Goal: Task Accomplishment & Management: Manage account settings

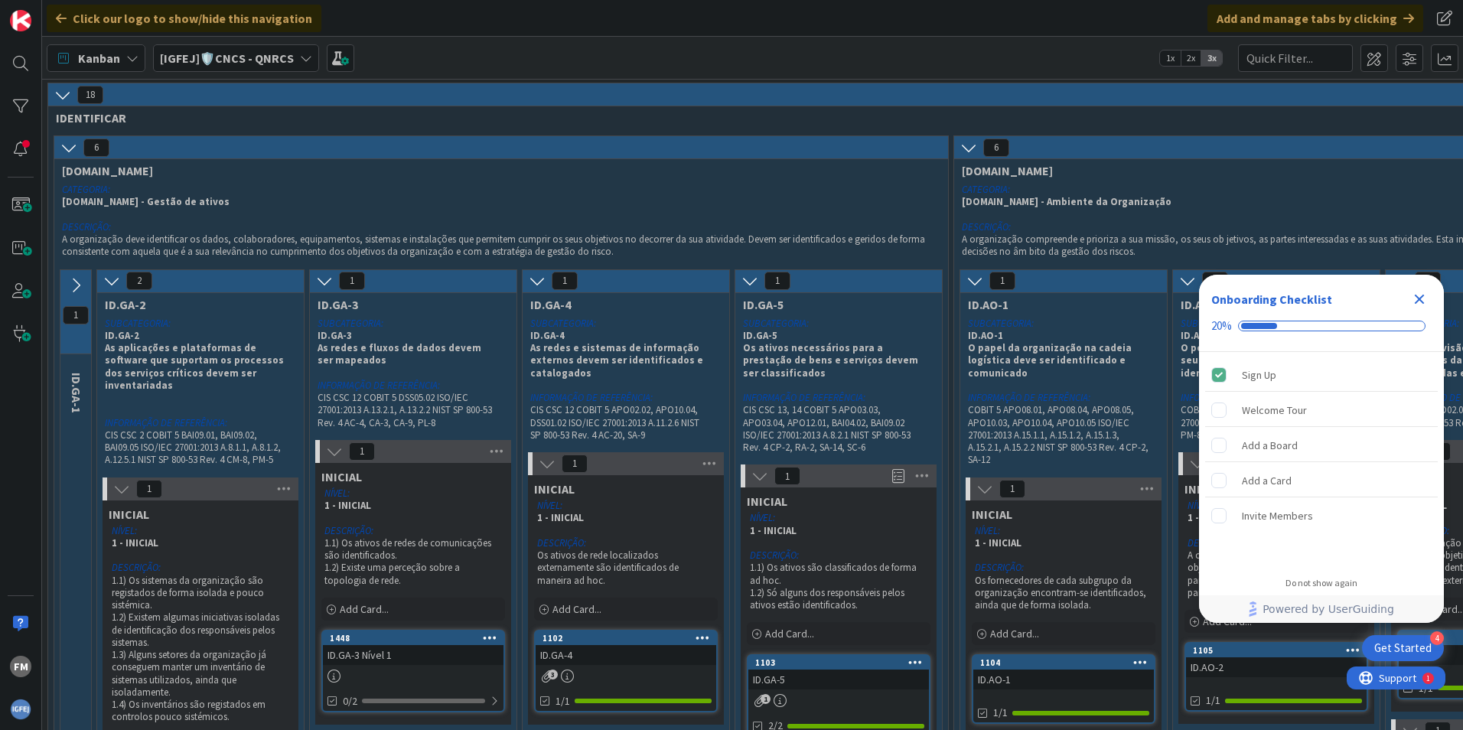
click at [1416, 295] on icon "Close Checklist" at bounding box center [1420, 300] width 10 height 10
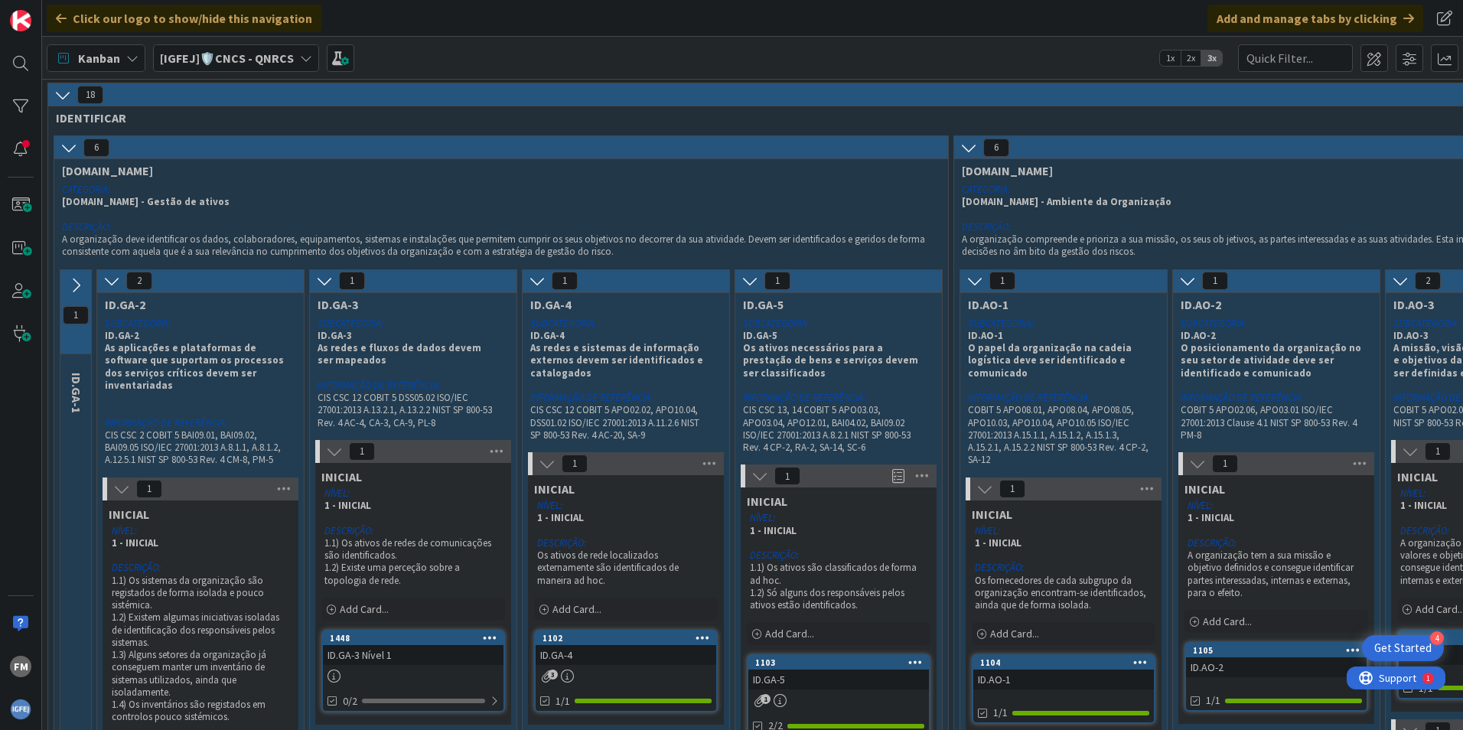
click at [296, 53] on div "[IGFEJ]🛡️CNCS - QNRCS" at bounding box center [236, 58] width 166 height 28
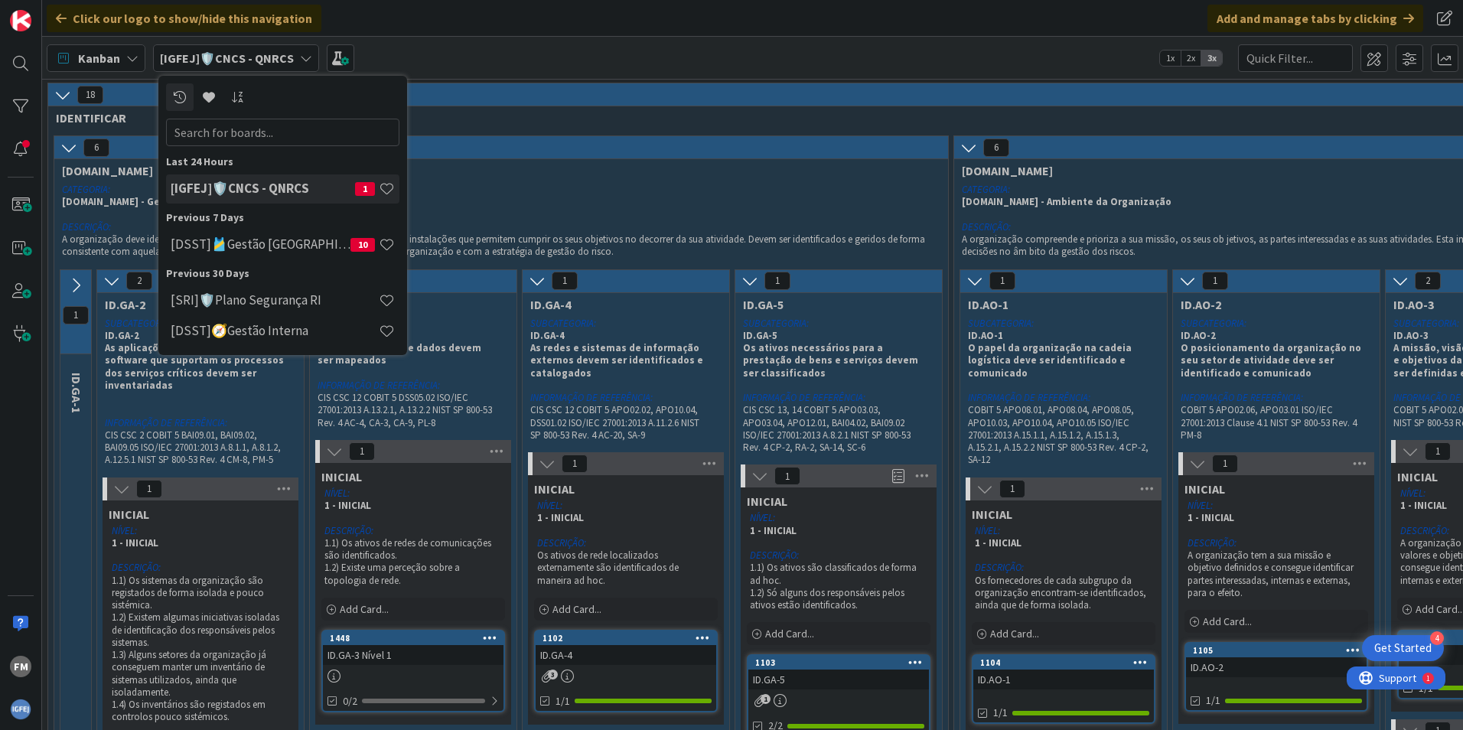
click at [305, 56] on icon at bounding box center [306, 58] width 12 height 12
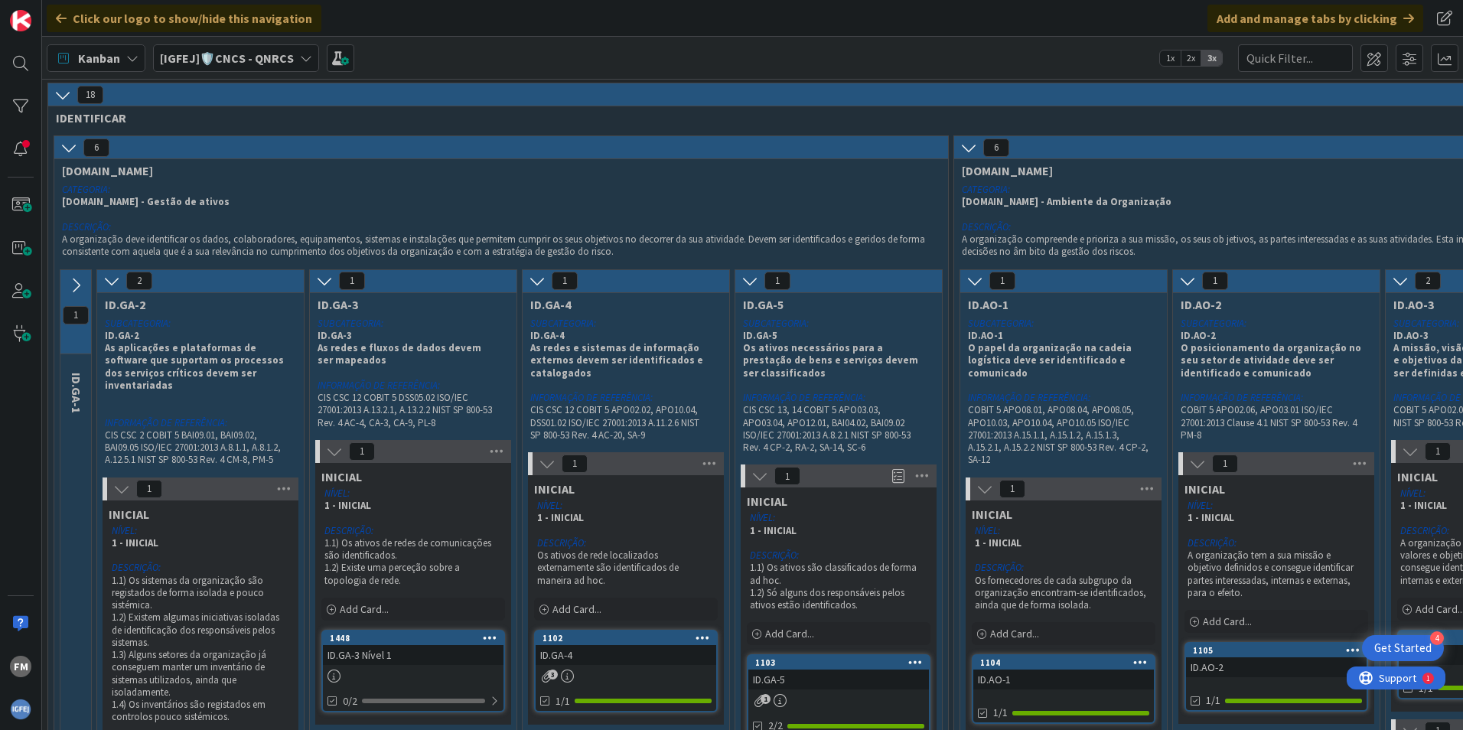
click at [305, 56] on icon at bounding box center [306, 58] width 12 height 12
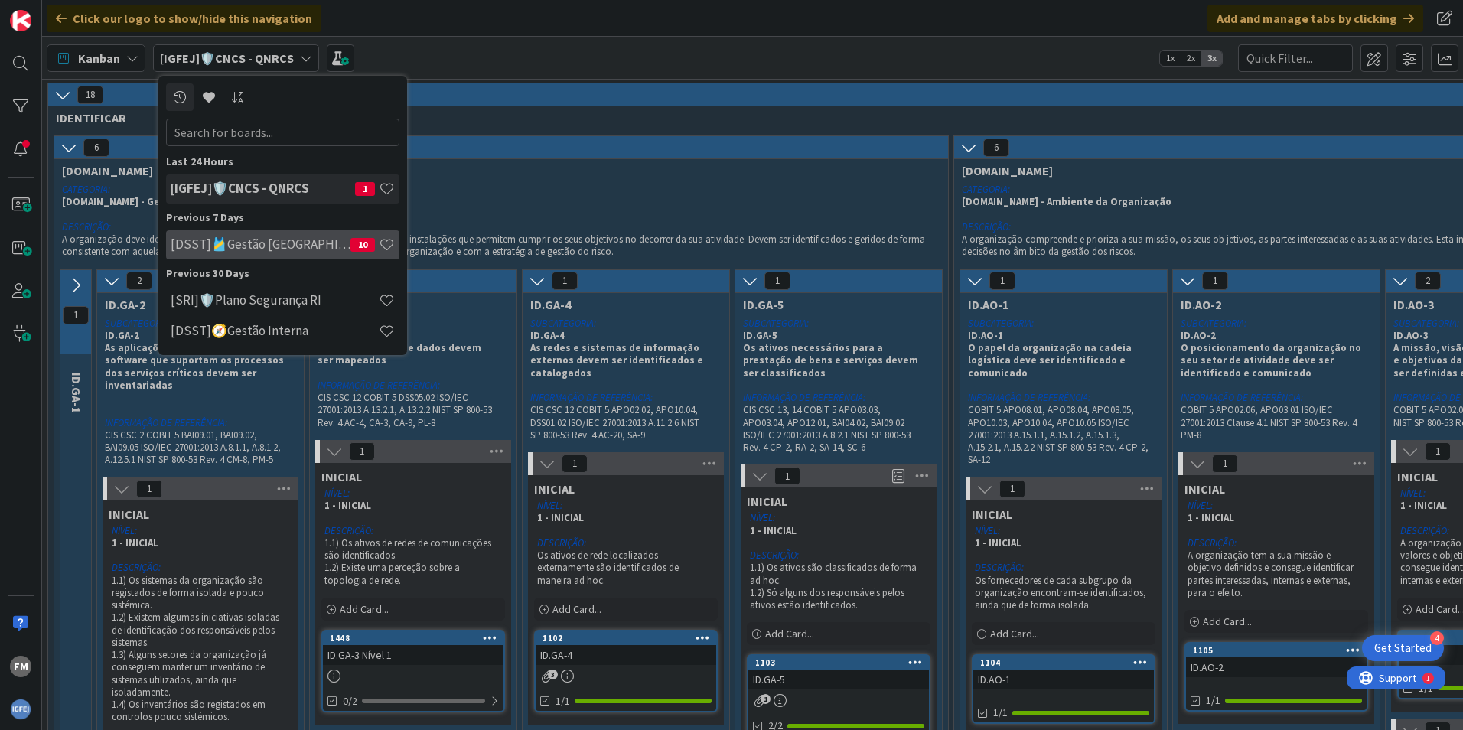
click at [251, 240] on h4 "[DSST]🎽Gestão [GEOGRAPHIC_DATA]" at bounding box center [261, 243] width 180 height 15
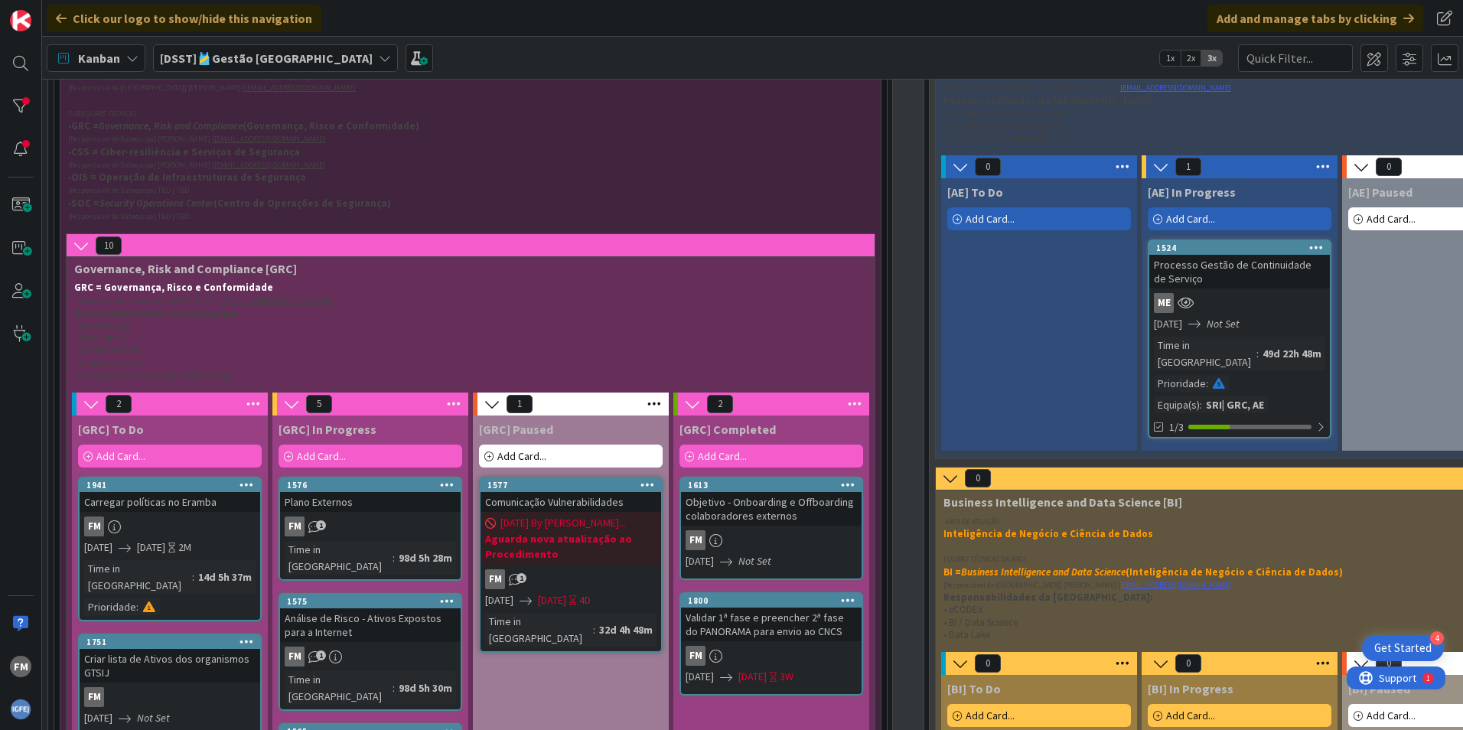
scroll to position [459, 0]
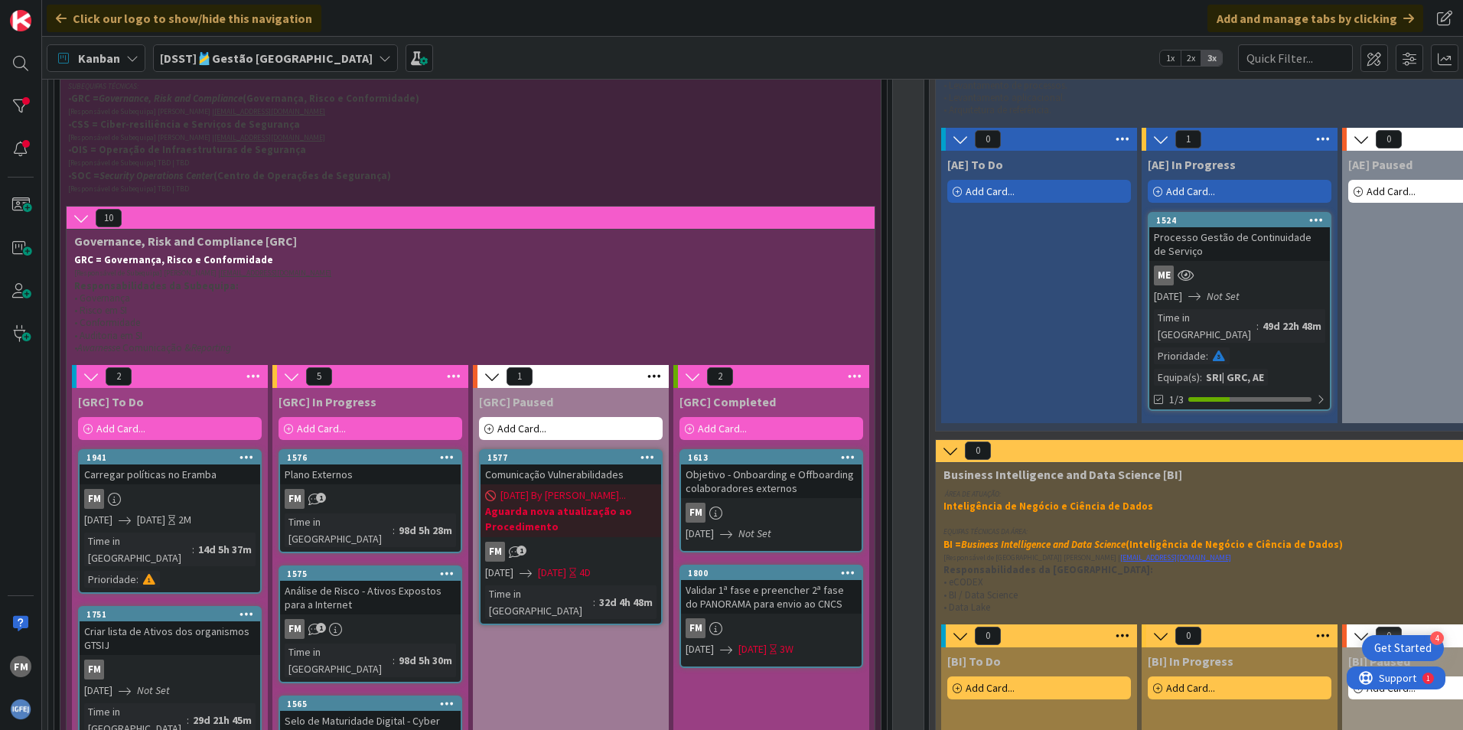
drag, startPoint x: 587, startPoint y: 444, endPoint x: 641, endPoint y: 566, distance: 133.7
drag, startPoint x: 641, startPoint y: 566, endPoint x: 585, endPoint y: 397, distance: 177.9
click at [585, 397] on div "[GRC] Paused" at bounding box center [571, 401] width 184 height 15
click at [564, 405] on div "[GRC] Paused" at bounding box center [571, 401] width 184 height 15
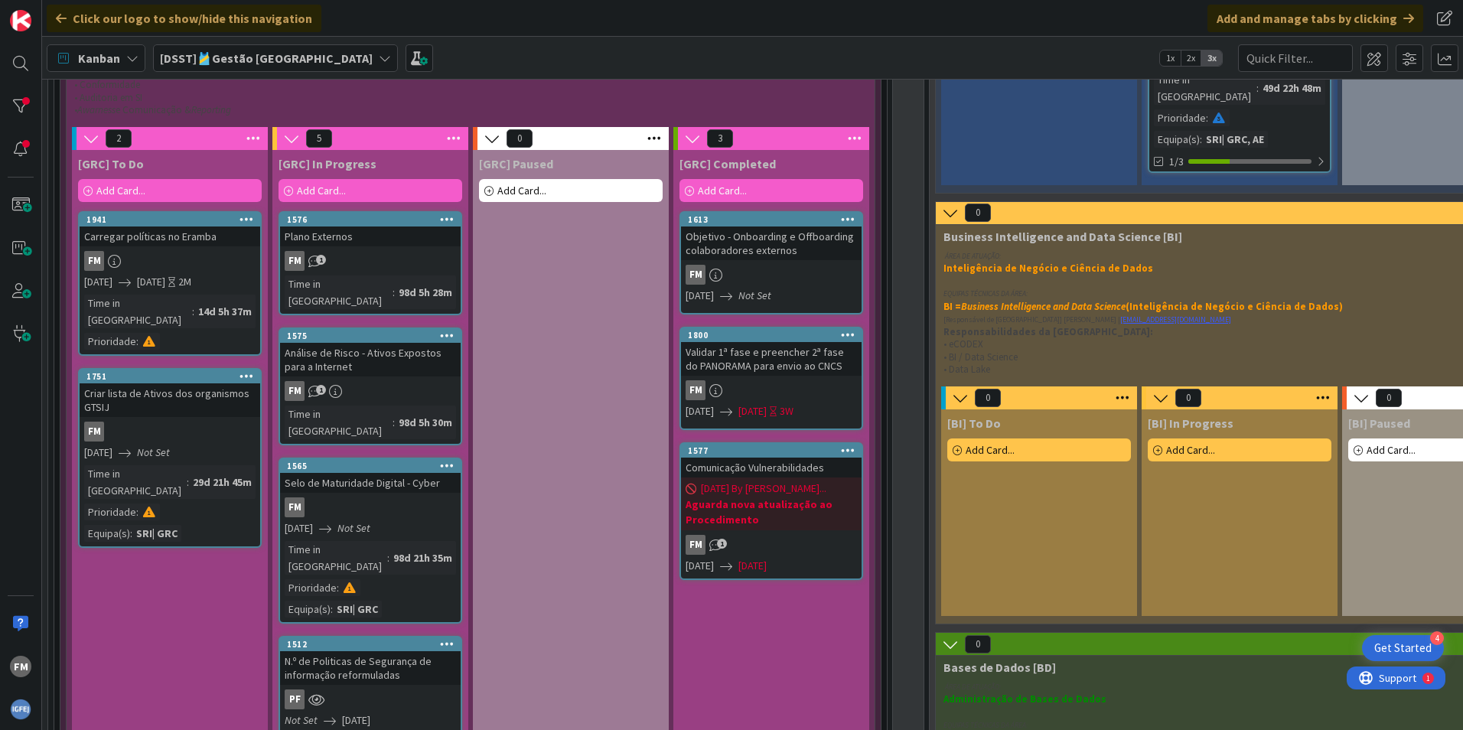
scroll to position [700, 0]
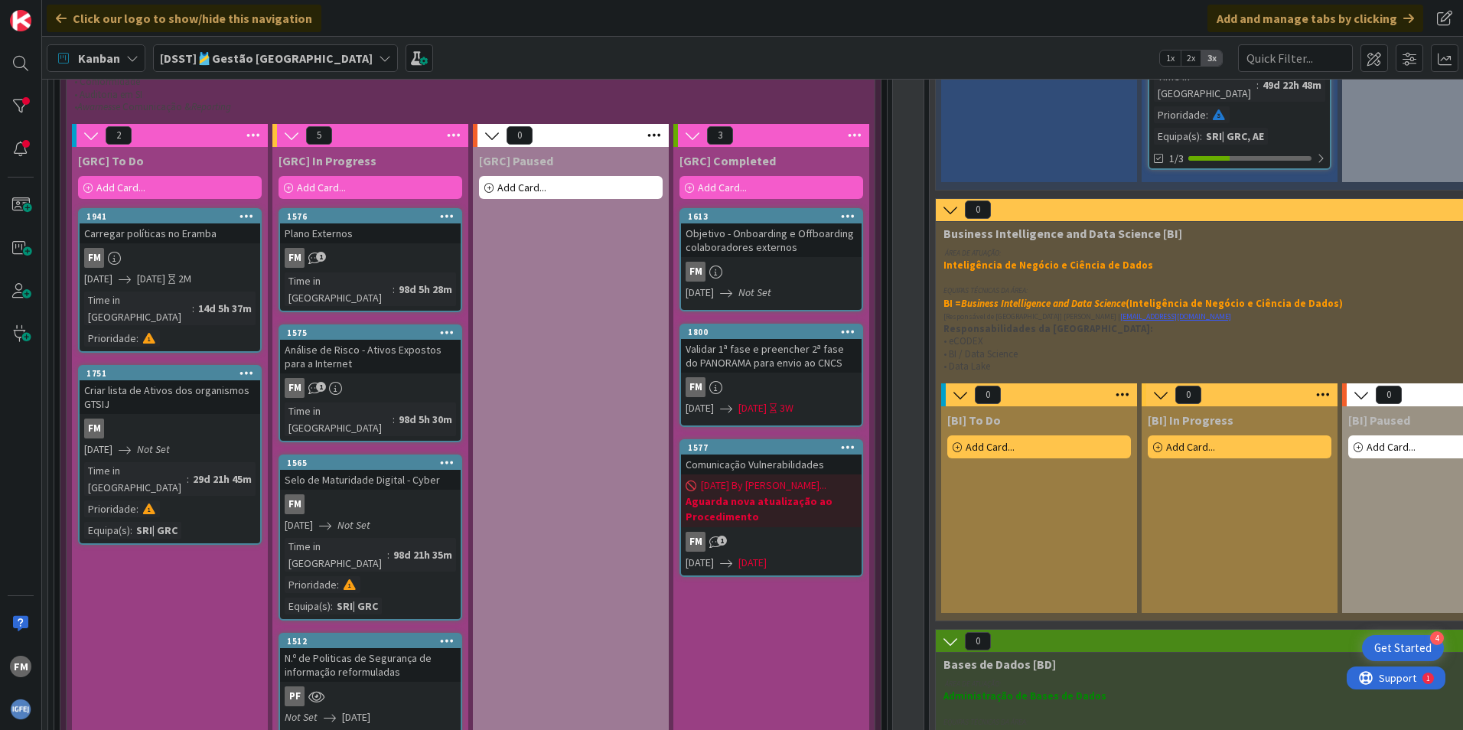
click at [112, 182] on span "Add Card..." at bounding box center [120, 188] width 49 height 14
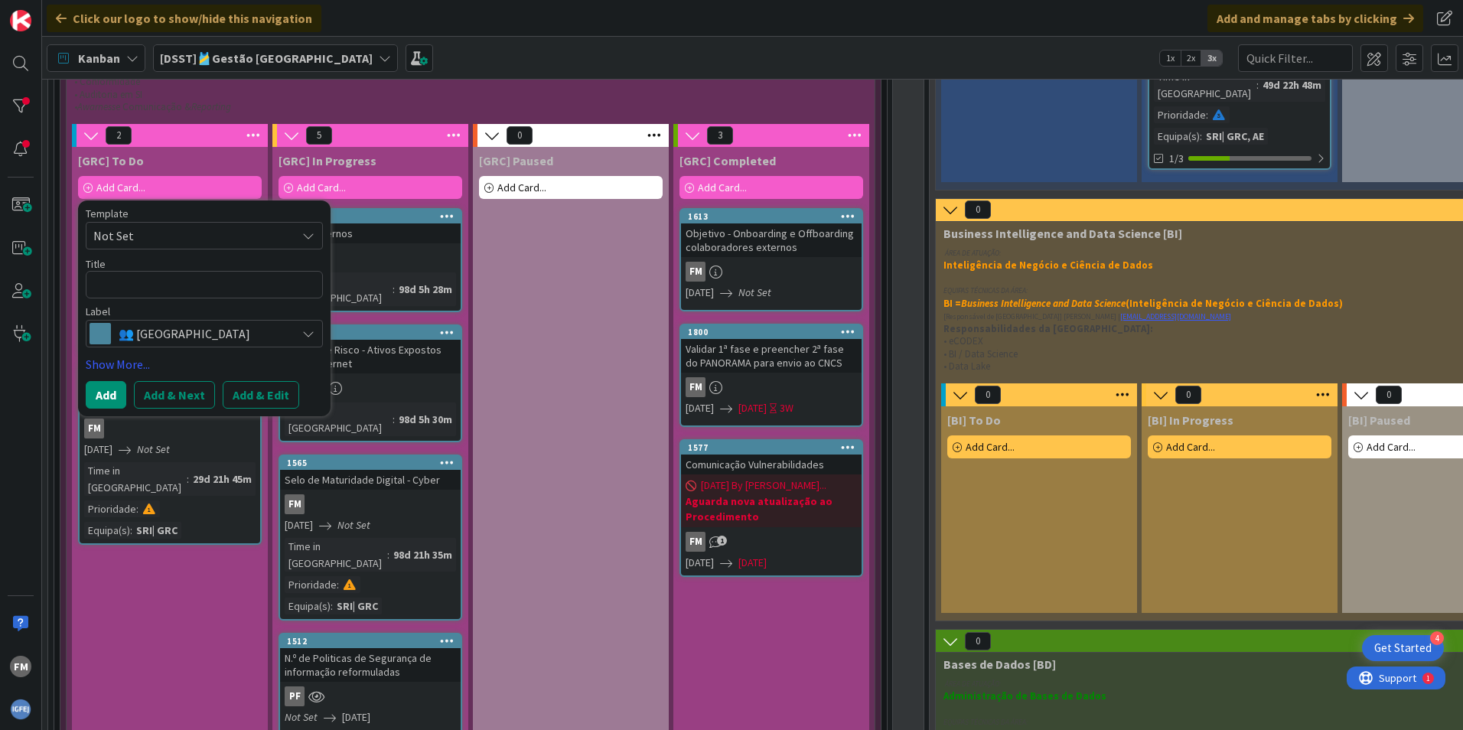
type textarea "x"
type textarea "T"
type textarea "x"
type textarea "Te"
type textarea "x"
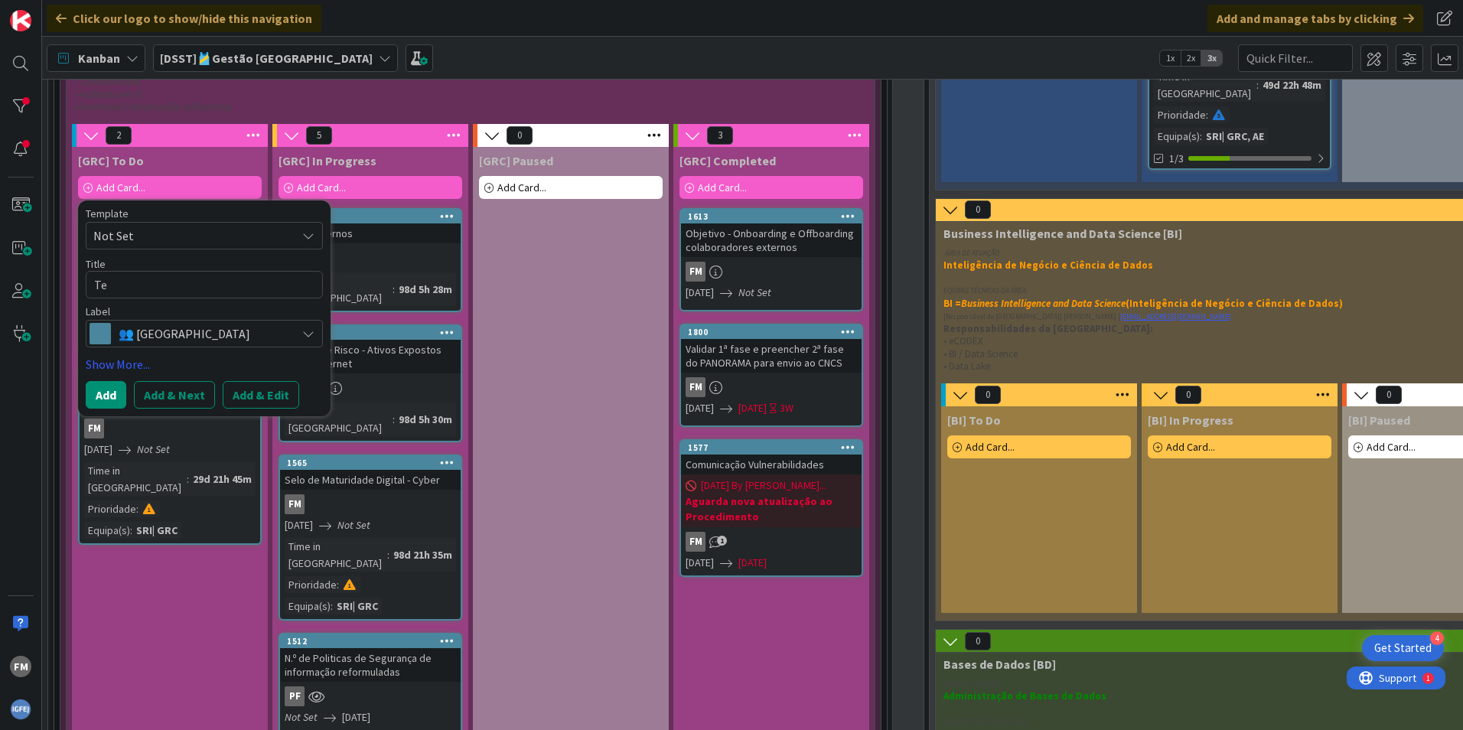
type textarea "Tes"
type textarea "x"
type textarea "Test"
type textarea "x"
type textarea "Teste"
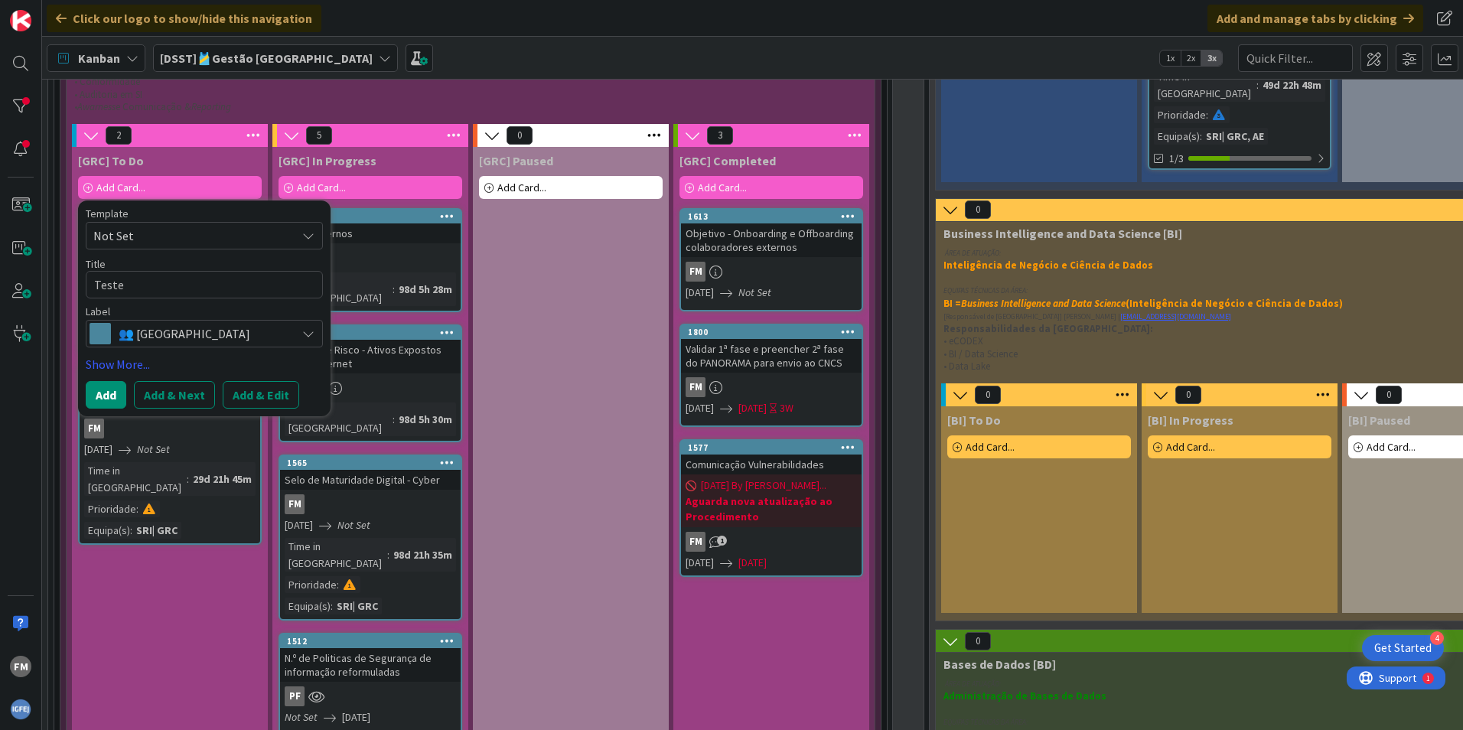
type textarea "x"
type textarea "Teste"
type textarea "x"
type textarea "Teste d"
type textarea "x"
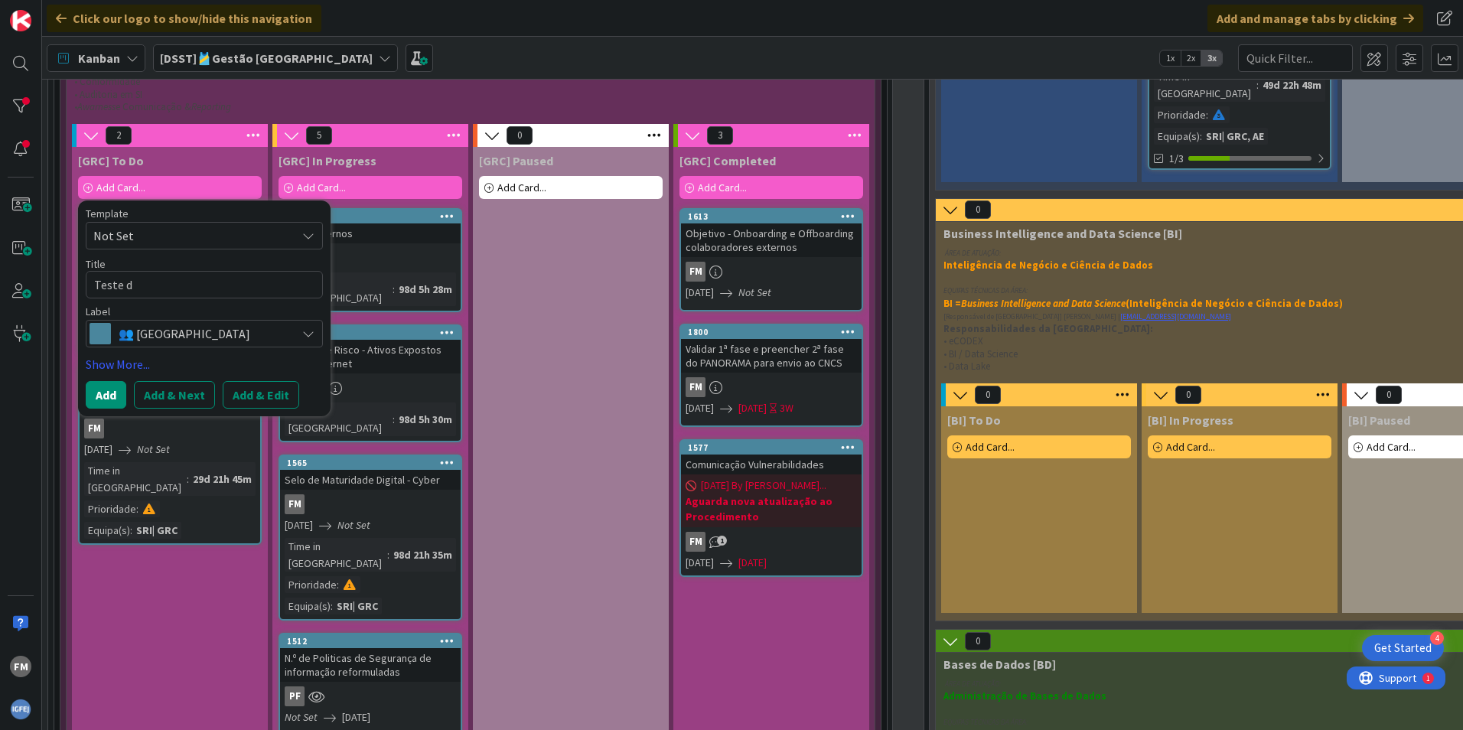
type textarea "Teste de"
type textarea "x"
type textarea "Teste de"
type textarea "x"
type textarea "Teste de q"
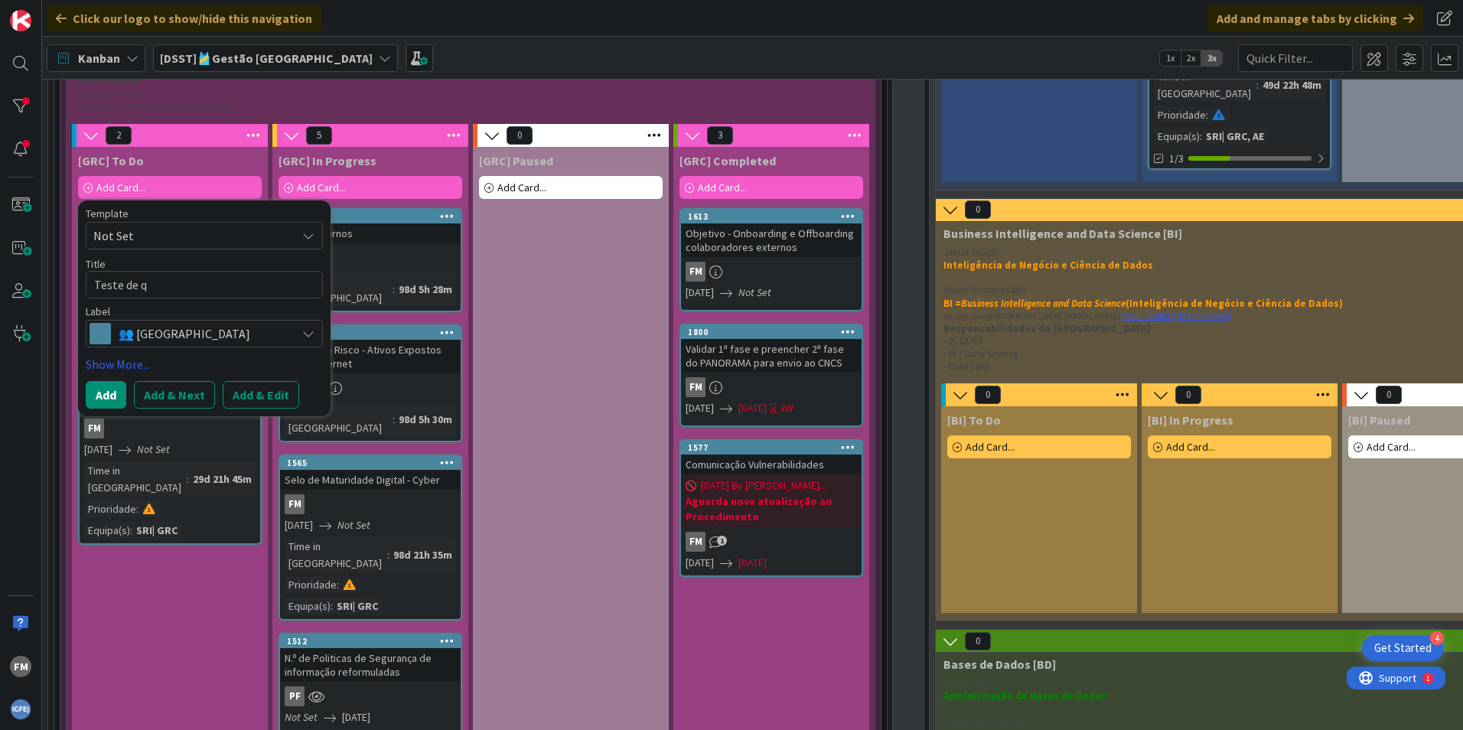
type textarea "x"
type textarea "Teste de qu"
type textarea "x"
type textarea "Teste de que"
type textarea "x"
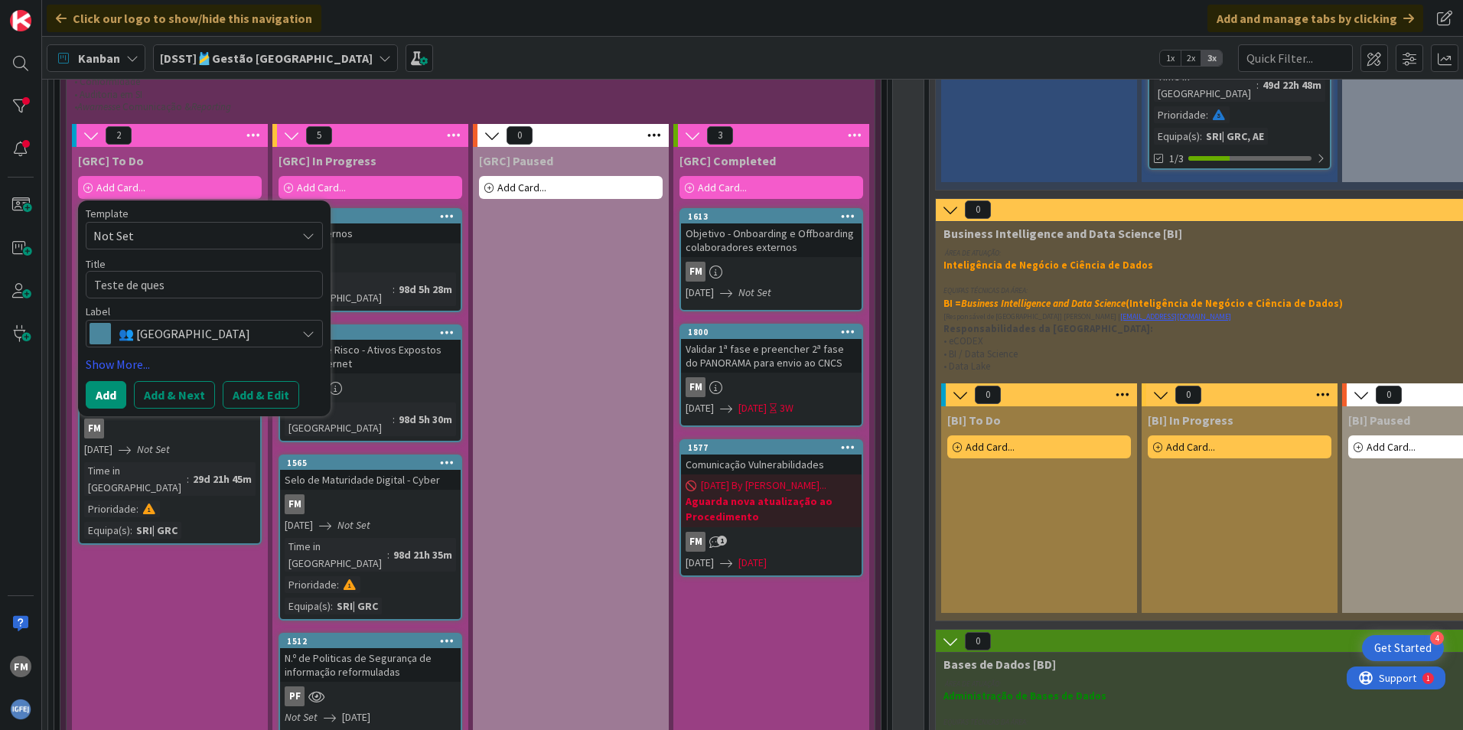
type textarea "Teste de quest"
type textarea "x"
type textarea "Teste de questi"
type textarea "x"
type textarea "Teste de questio"
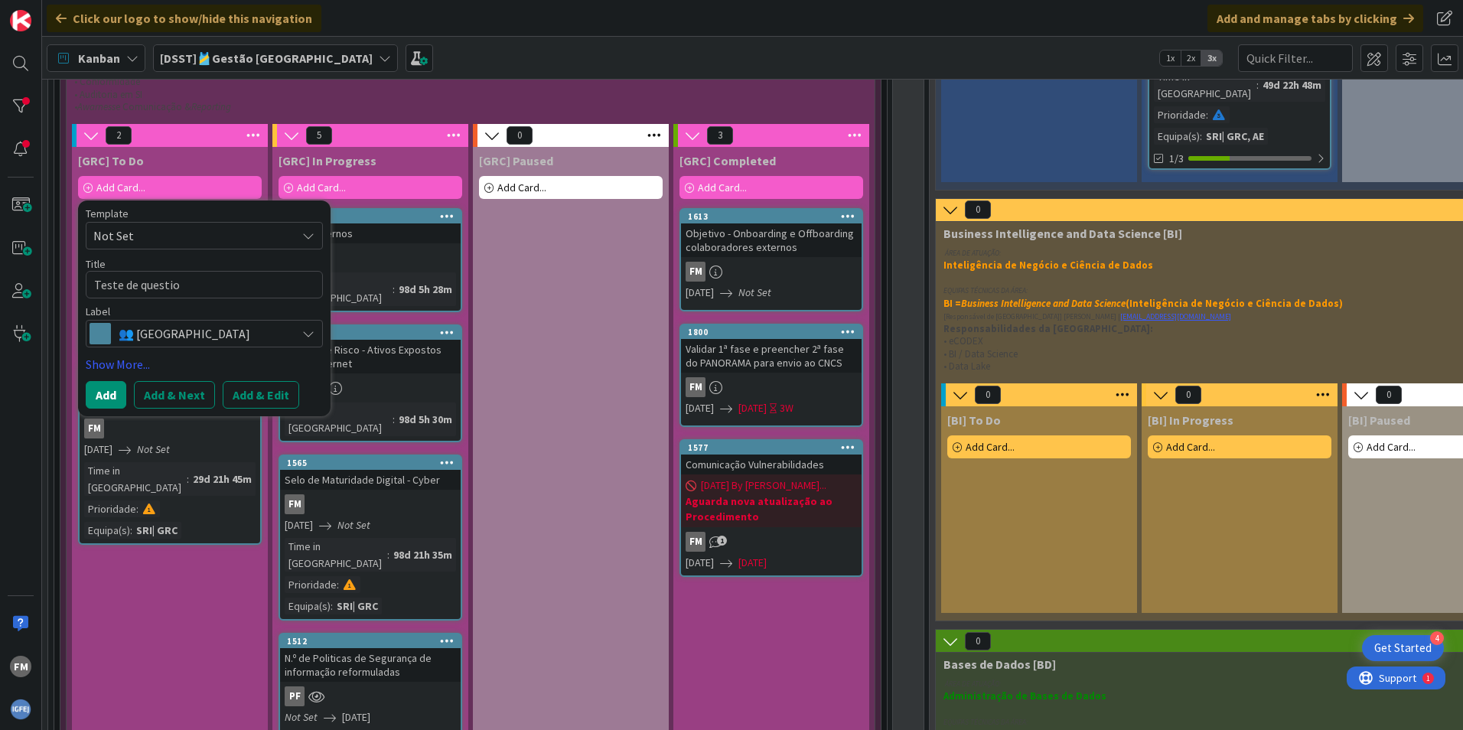
type textarea "x"
type textarea "Teste de question"
type textarea "x"
type textarea "Teste de questioná"
type textarea "x"
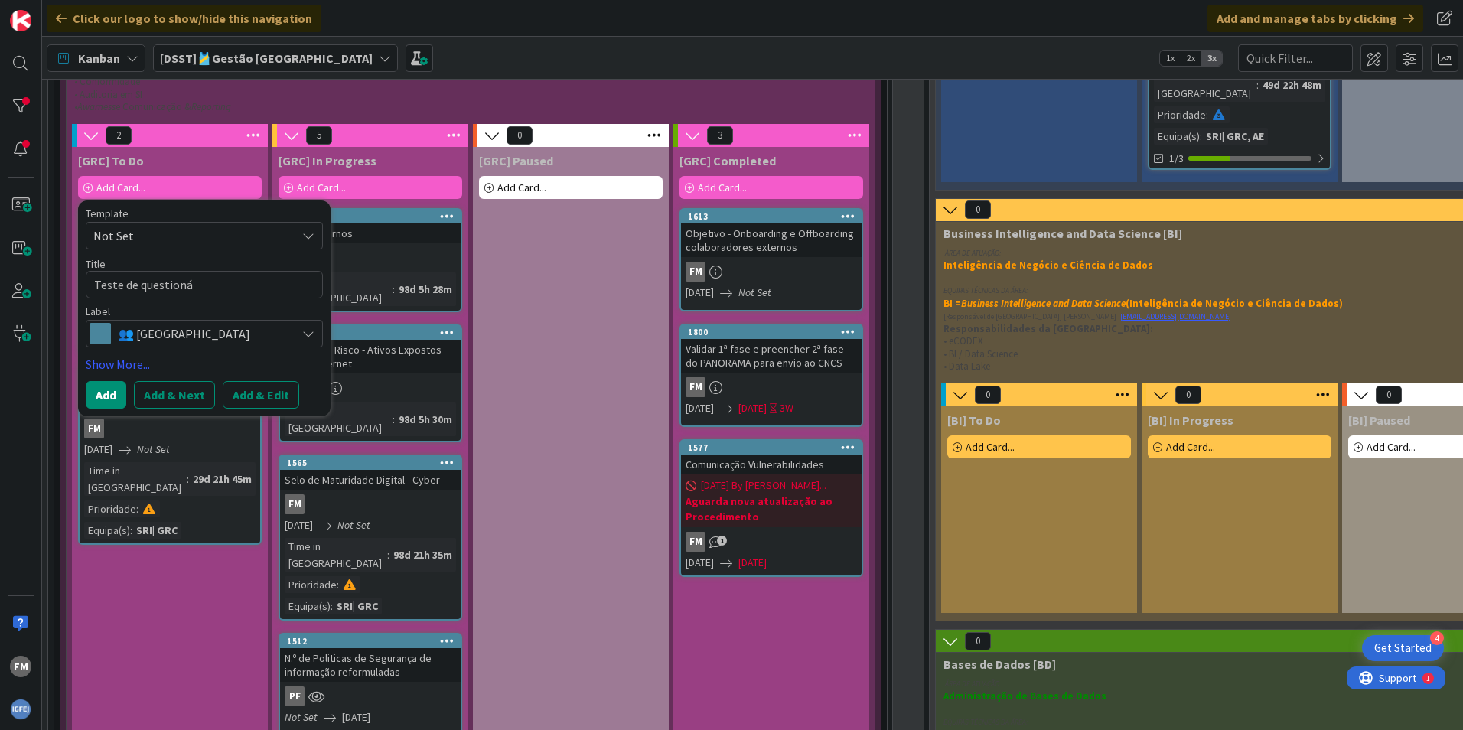
type textarea "Teste de questionár"
type textarea "x"
type textarea "Teste de questionári"
type textarea "x"
type textarea "Teste de questionário"
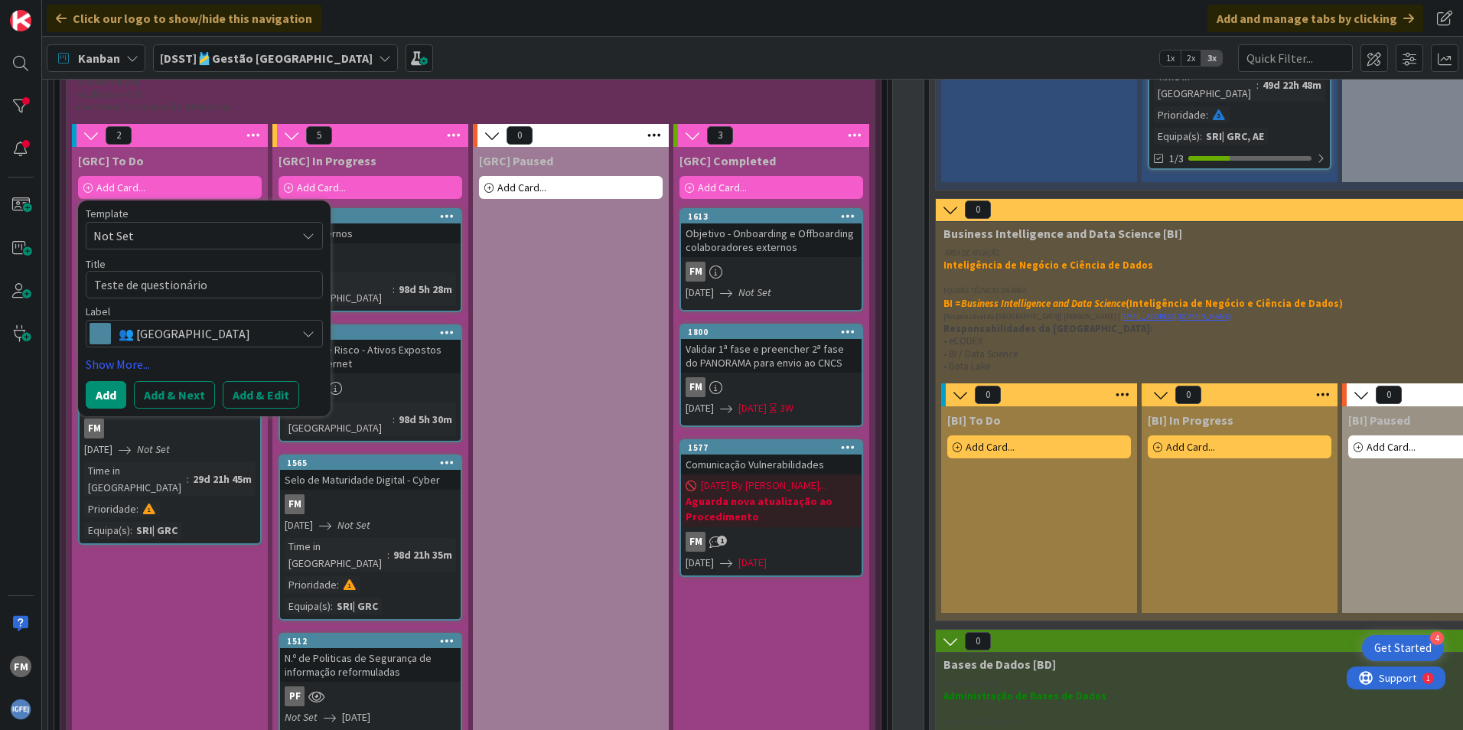
type textarea "x"
type textarea "Teste de questionário"
type textarea "x"
type textarea "Teste de questionário d"
type textarea "x"
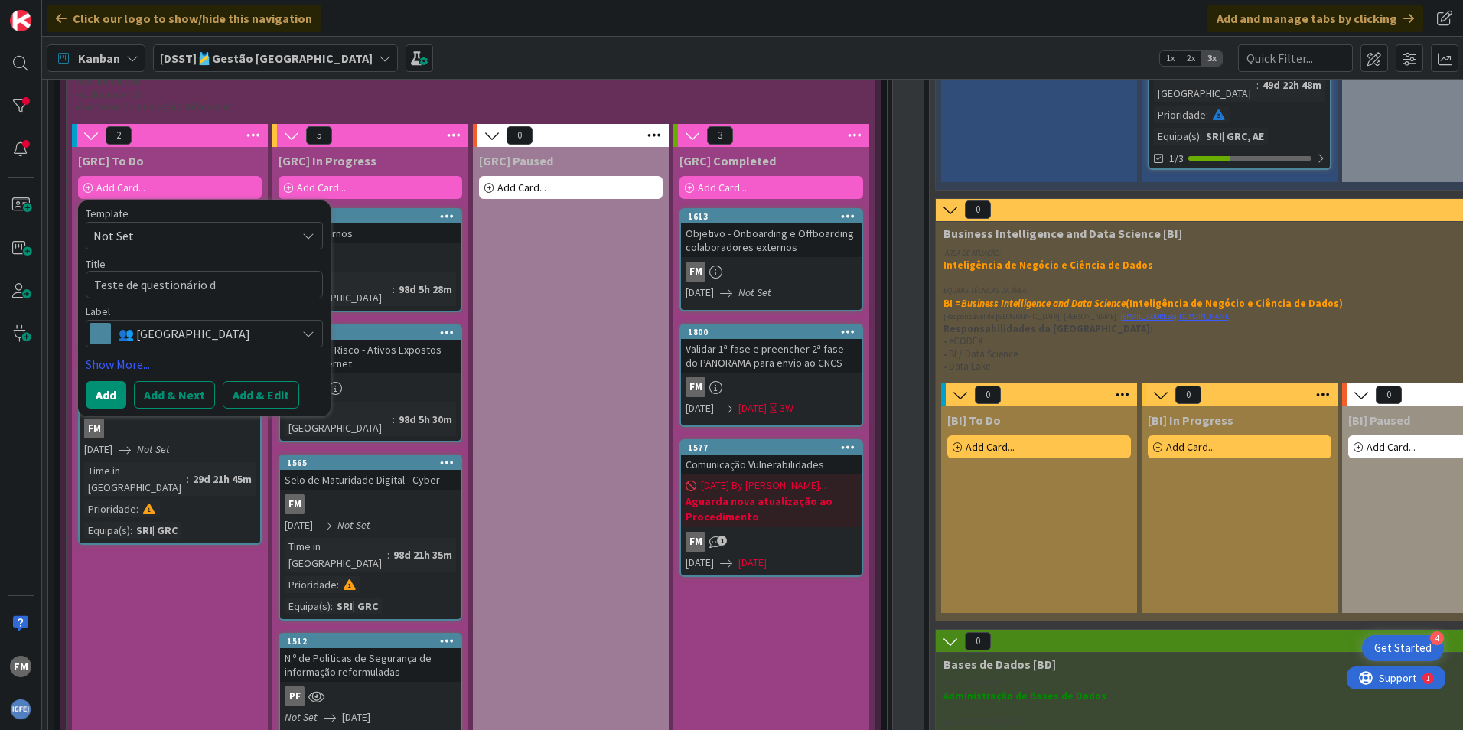
type textarea "Teste de questionário de"
type textarea "x"
type textarea "Teste de questionário de"
type textarea "x"
type textarea "Teste de questionário de f"
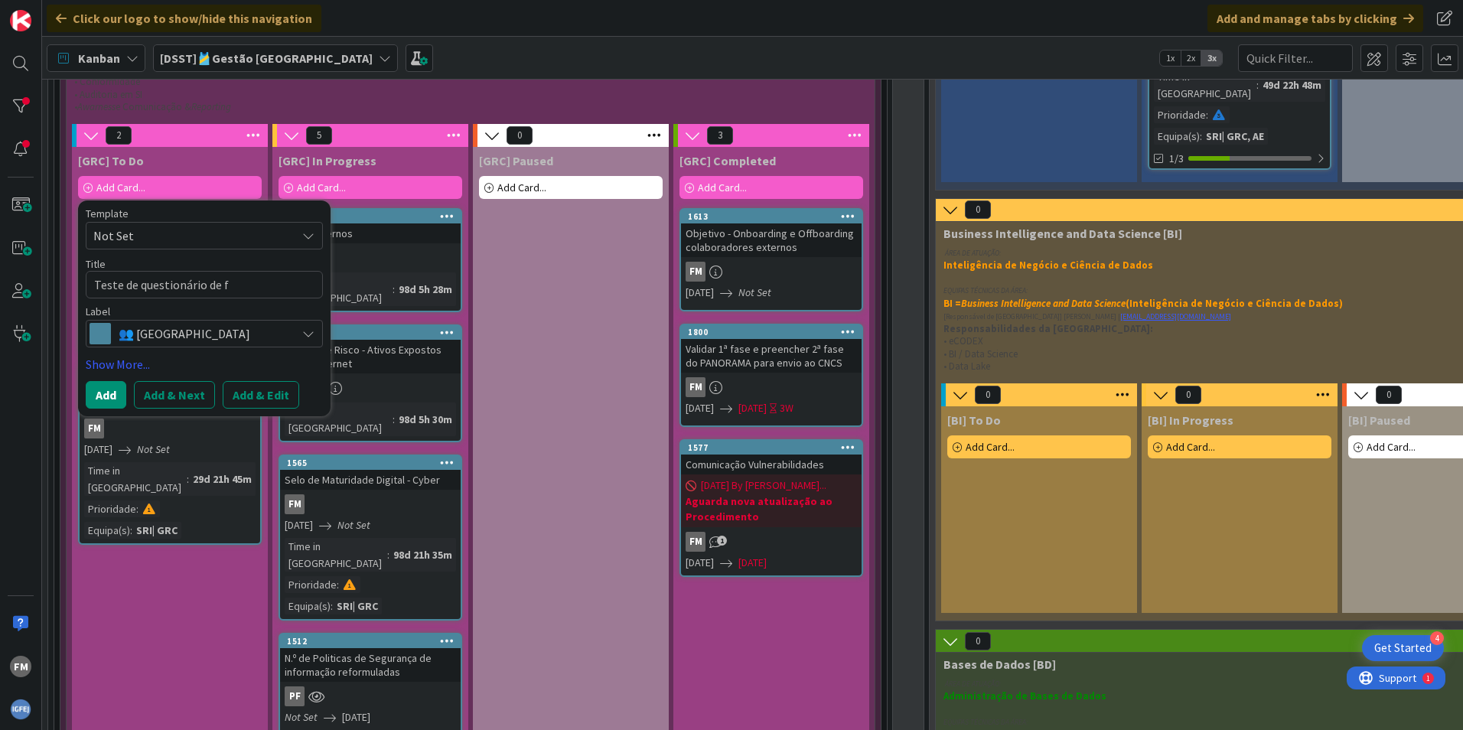
type textarea "x"
type textarea "Teste de questionário de for"
type textarea "x"
type textarea "Teste de questionário de forne"
type textarea "x"
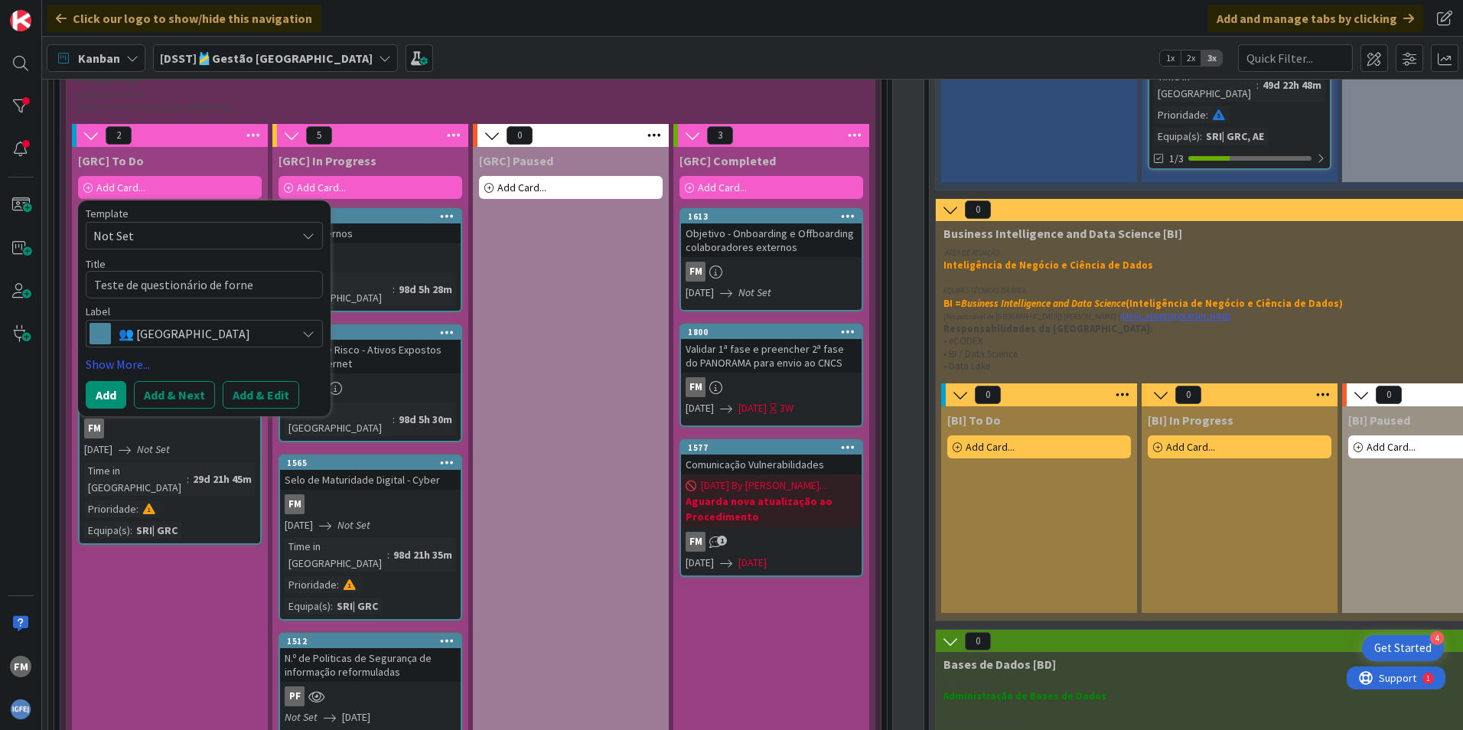
type textarea "Teste de questionário de fornec"
type textarea "x"
type textarea "Teste de questionário de fornece"
type textarea "x"
type textarea "Teste de questionário de forneced"
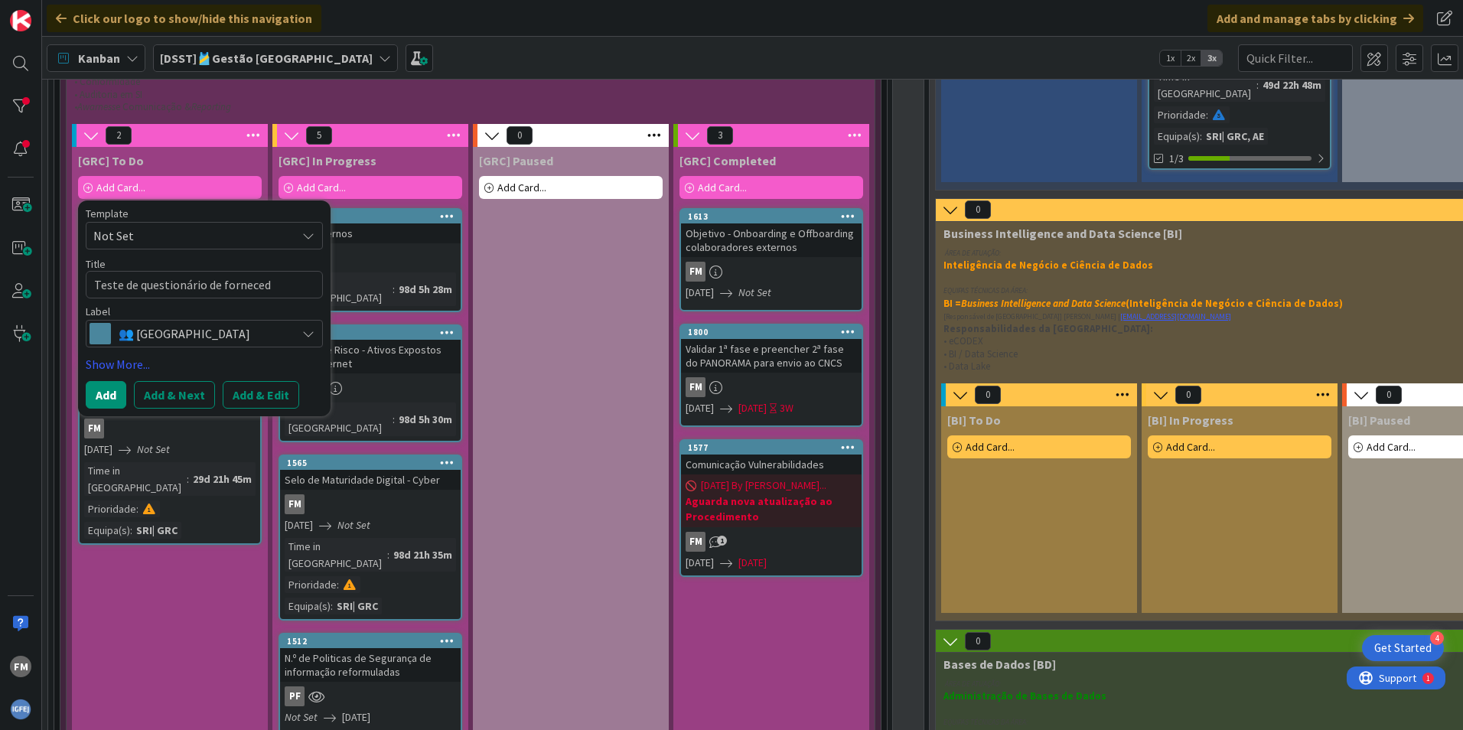
type textarea "x"
type textarea "Teste de questionário de fornecedor"
type textarea "x"
type textarea "Teste de questionário de fornecedore"
type textarea "x"
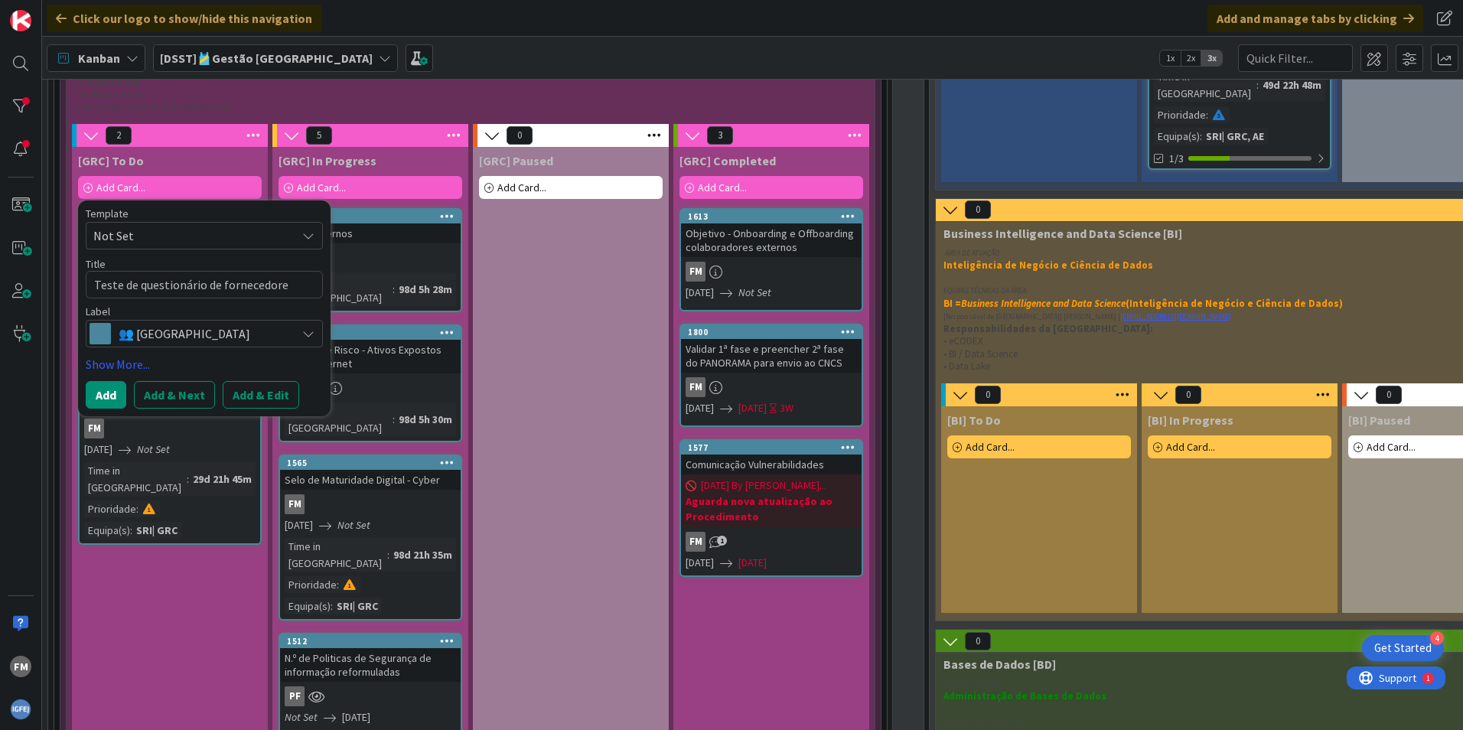
type textarea "Teste de questionário de fornecedores"
type textarea "x"
type textarea "Teste de questionário de fornecedores"
click at [313, 331] on icon at bounding box center [308, 334] width 12 height 12
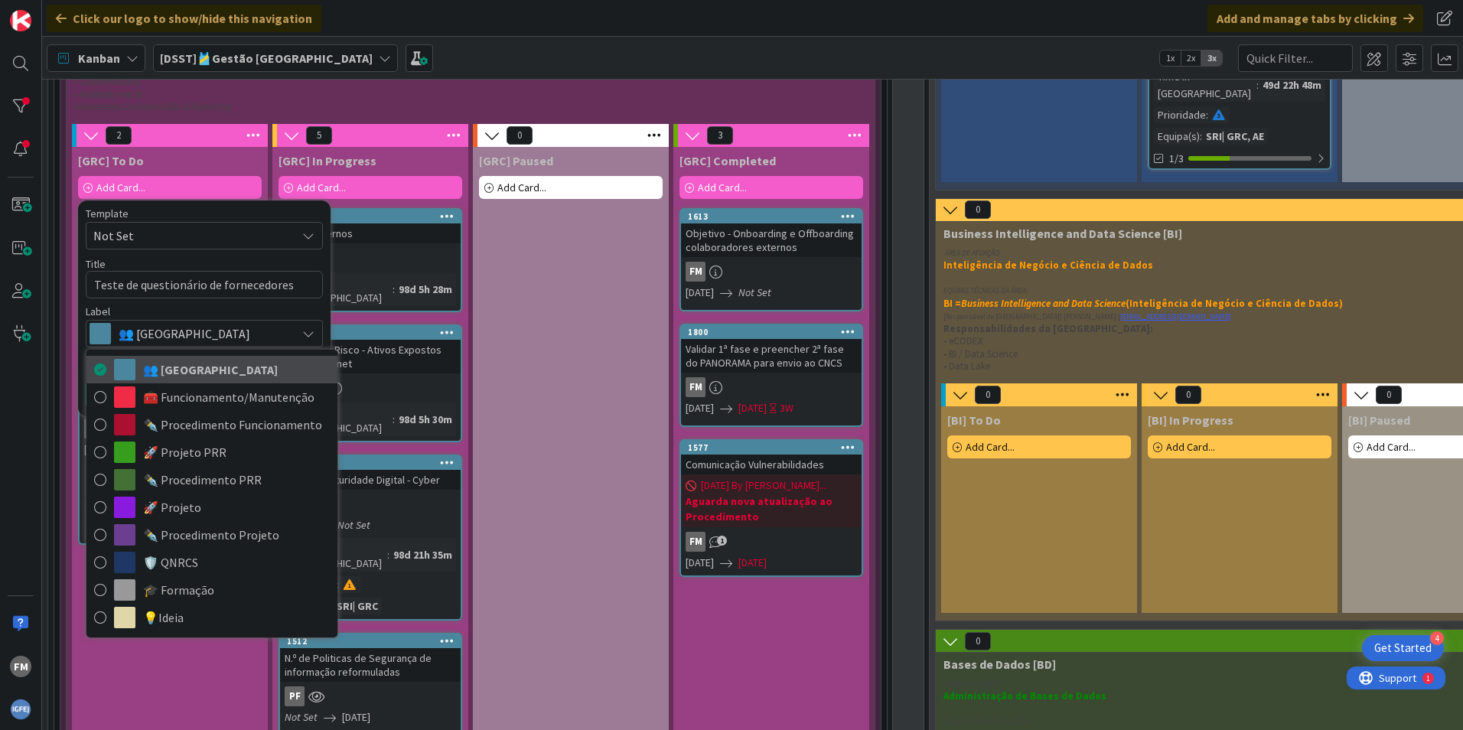
click at [236, 375] on span "👥 [GEOGRAPHIC_DATA]" at bounding box center [236, 369] width 187 height 23
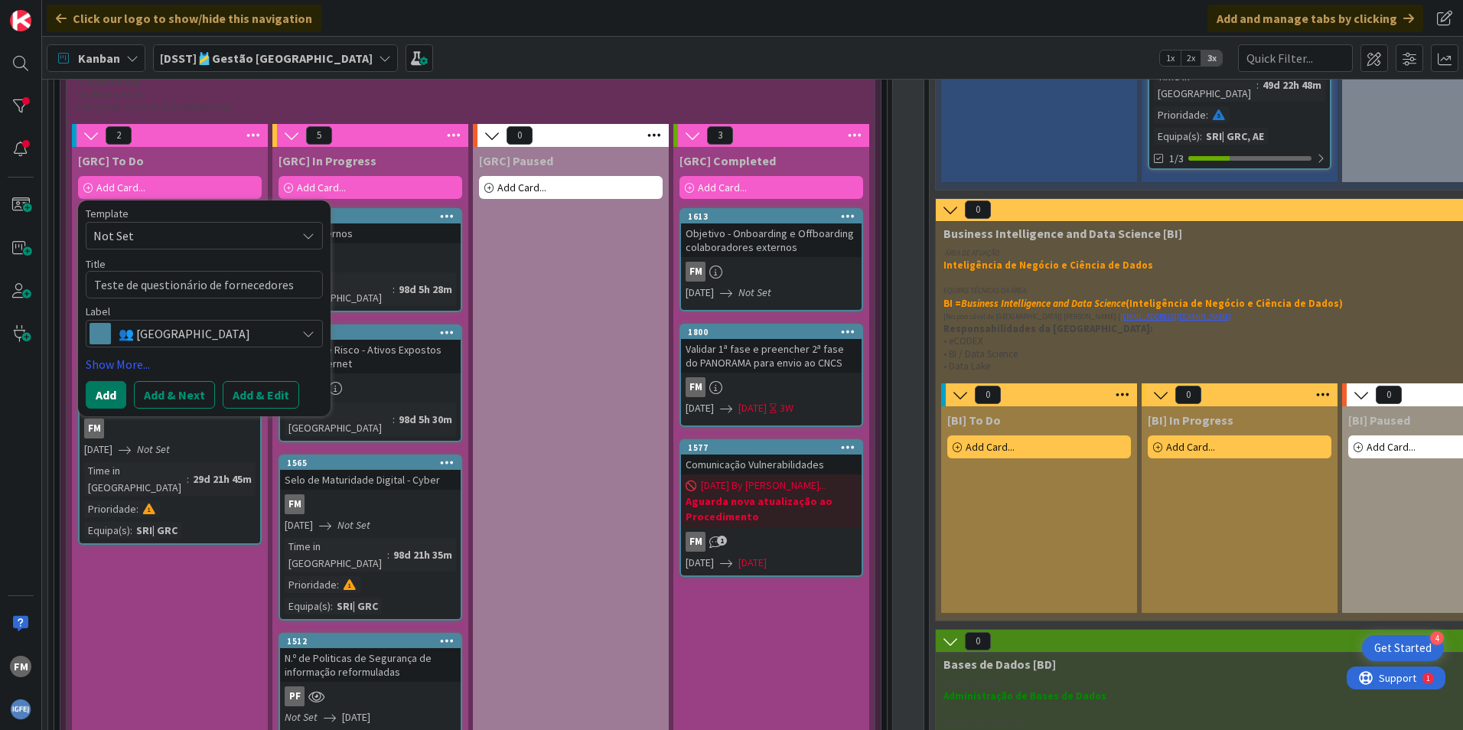
click at [98, 393] on button "Add" at bounding box center [106, 395] width 41 height 28
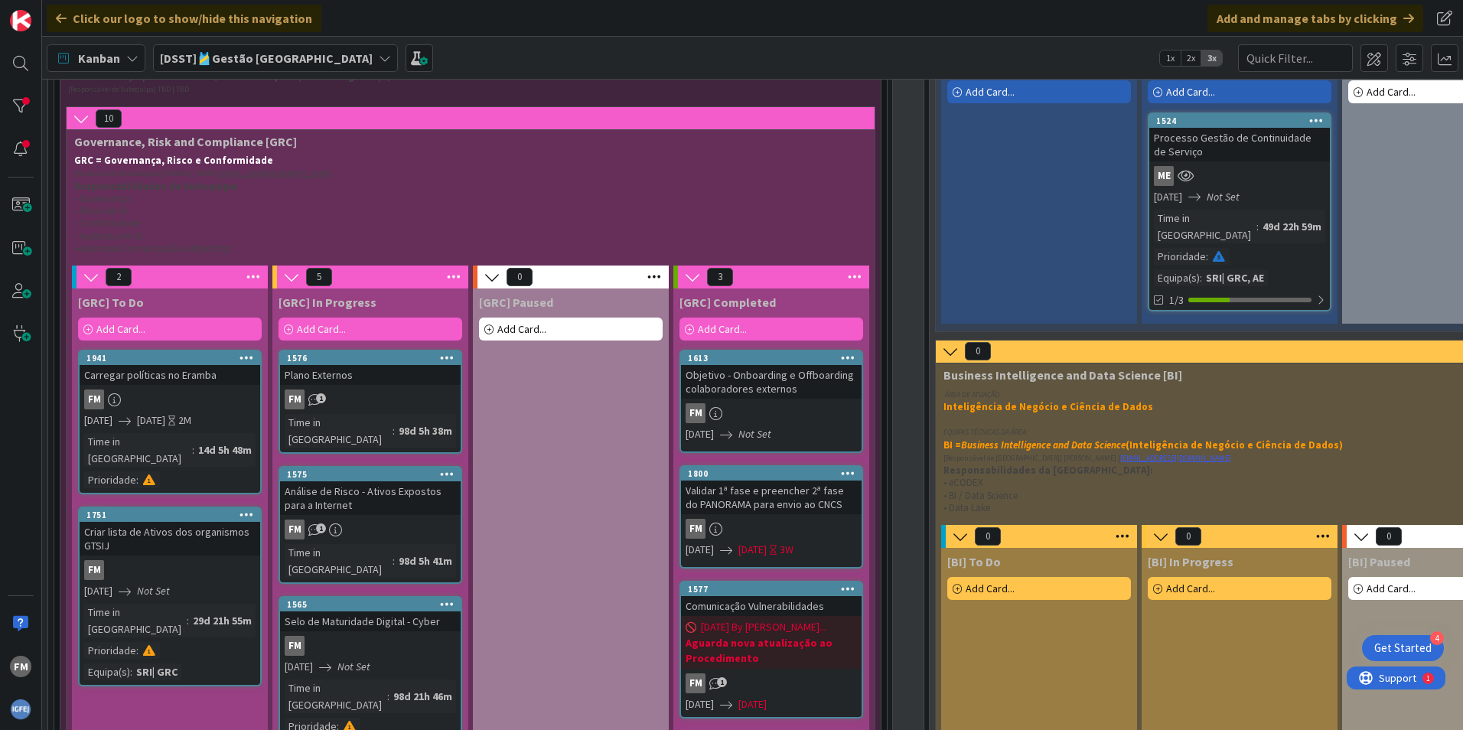
scroll to position [547, 0]
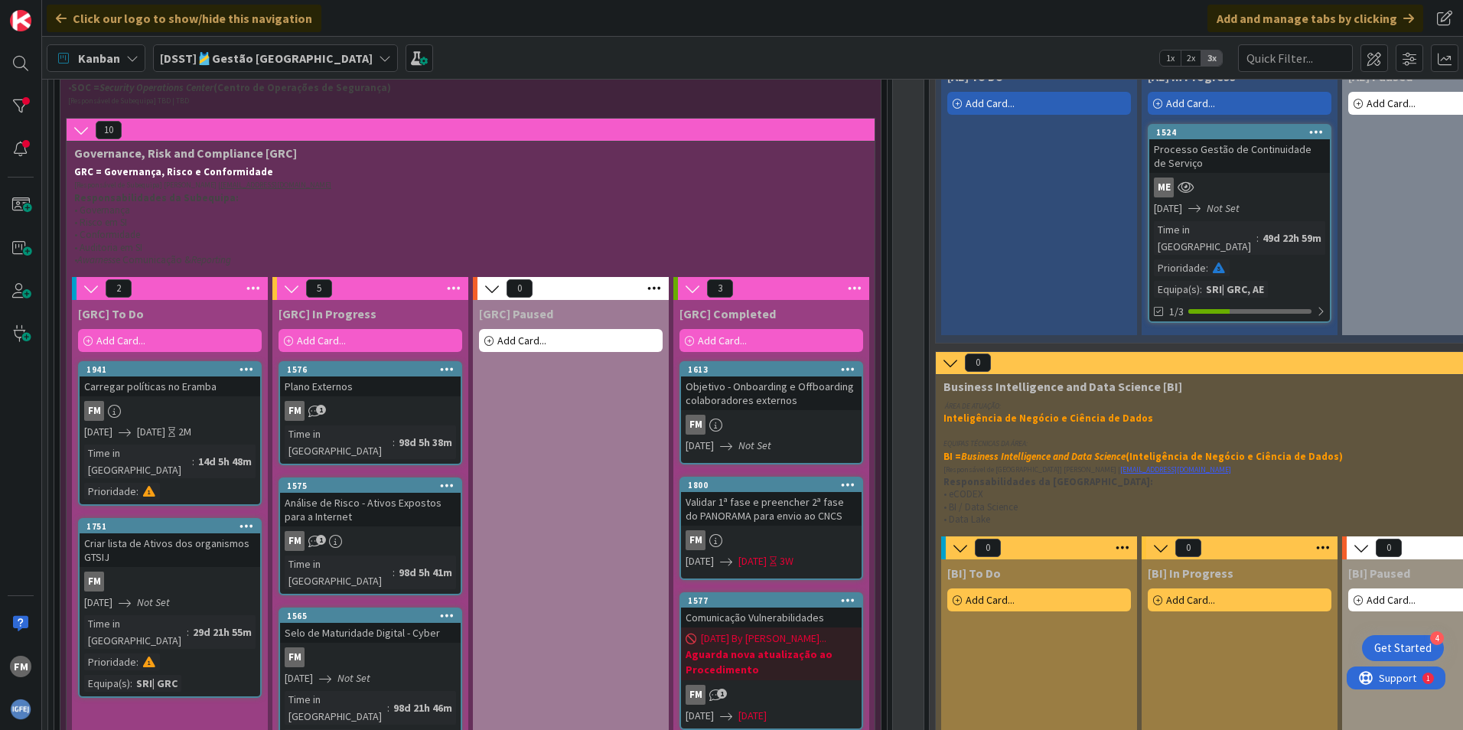
click at [83, 338] on div "Add Card..." at bounding box center [170, 340] width 184 height 23
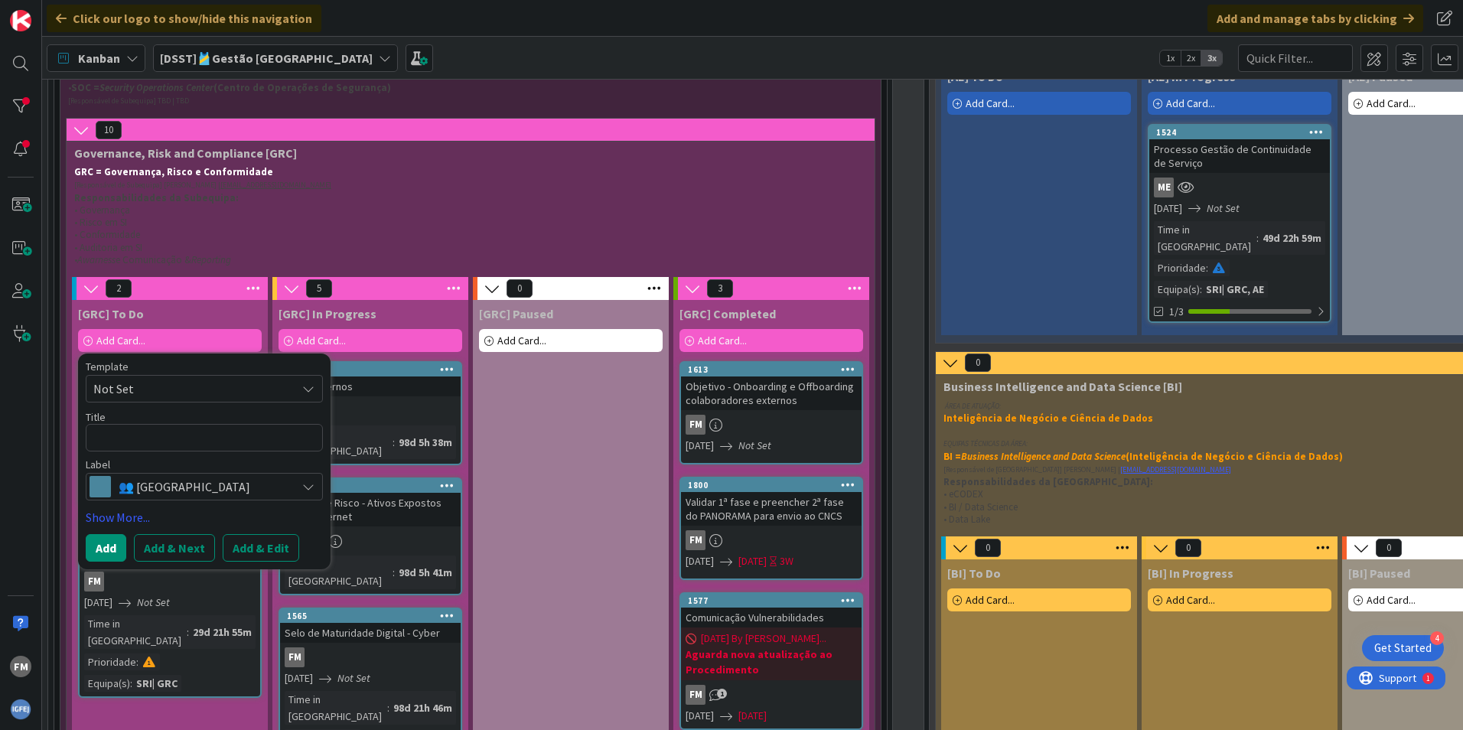
click at [155, 361] on div "Template Not Set Title 0 / 128 Label 👥 Equipa 👥 Equipa 🧰 Funcionamento/Manutenç…" at bounding box center [204, 462] width 253 height 216
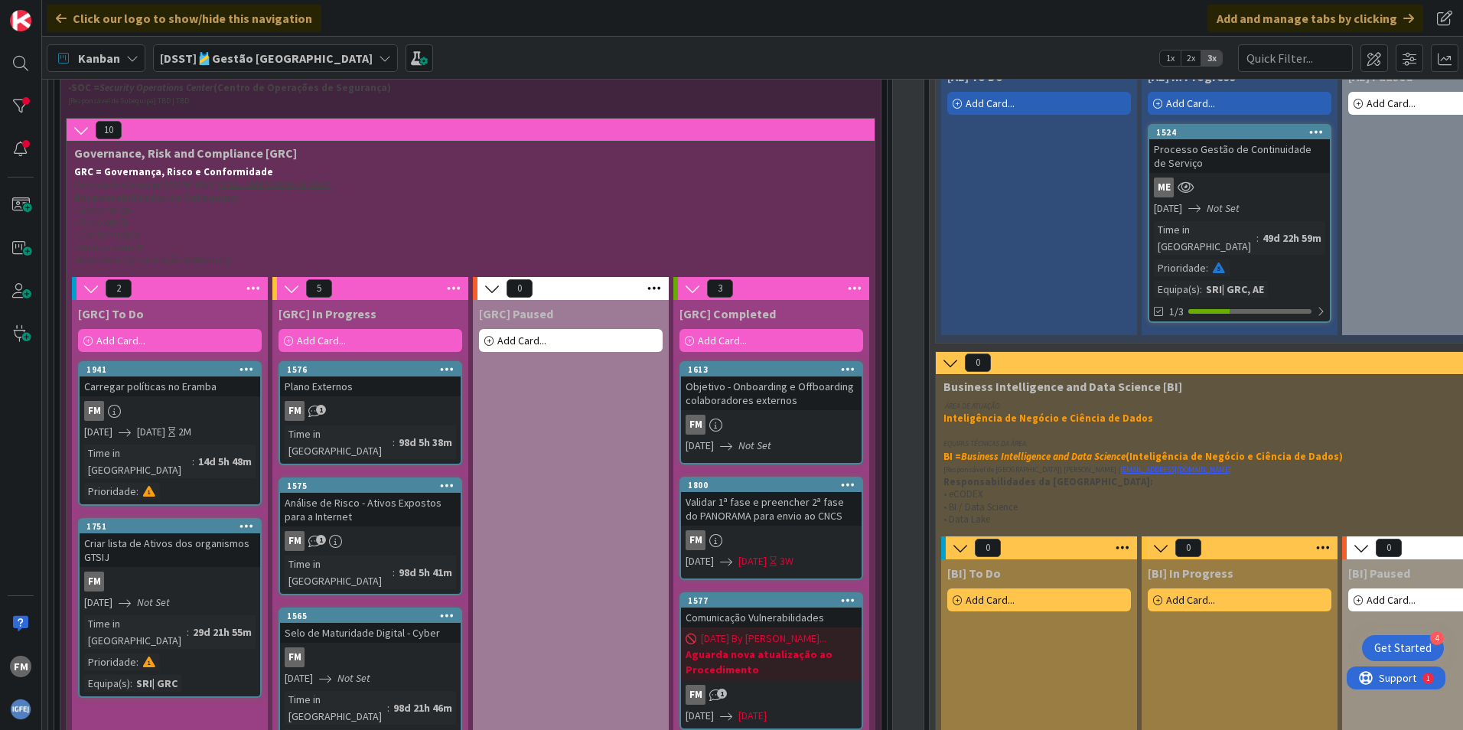
click at [269, 262] on p "• Awarness e Comunicação & Reporting" at bounding box center [467, 260] width 787 height 12
drag, startPoint x: 259, startPoint y: 262, endPoint x: 94, endPoint y: 222, distance: 170.0
click at [94, 222] on div "GRC = Governança, Risco e Conformidade [Responsável de Subequipa] [PERSON_NAME]…" at bounding box center [467, 216] width 793 height 106
drag, startPoint x: 94, startPoint y: 222, endPoint x: 249, endPoint y: 251, distance: 157.3
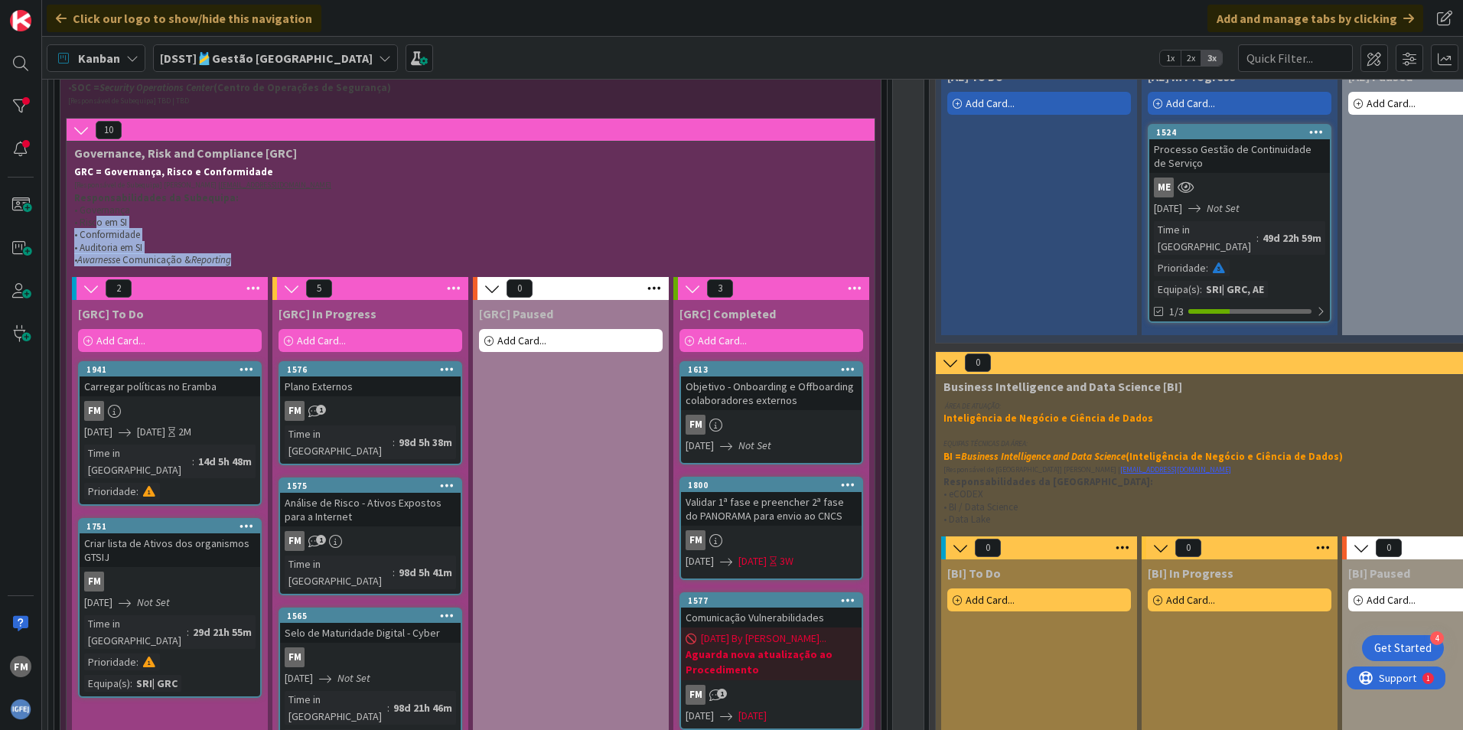
click at [249, 251] on p "• Auditoria em SI" at bounding box center [467, 248] width 787 height 12
click at [109, 339] on span "Add Card..." at bounding box center [120, 341] width 49 height 14
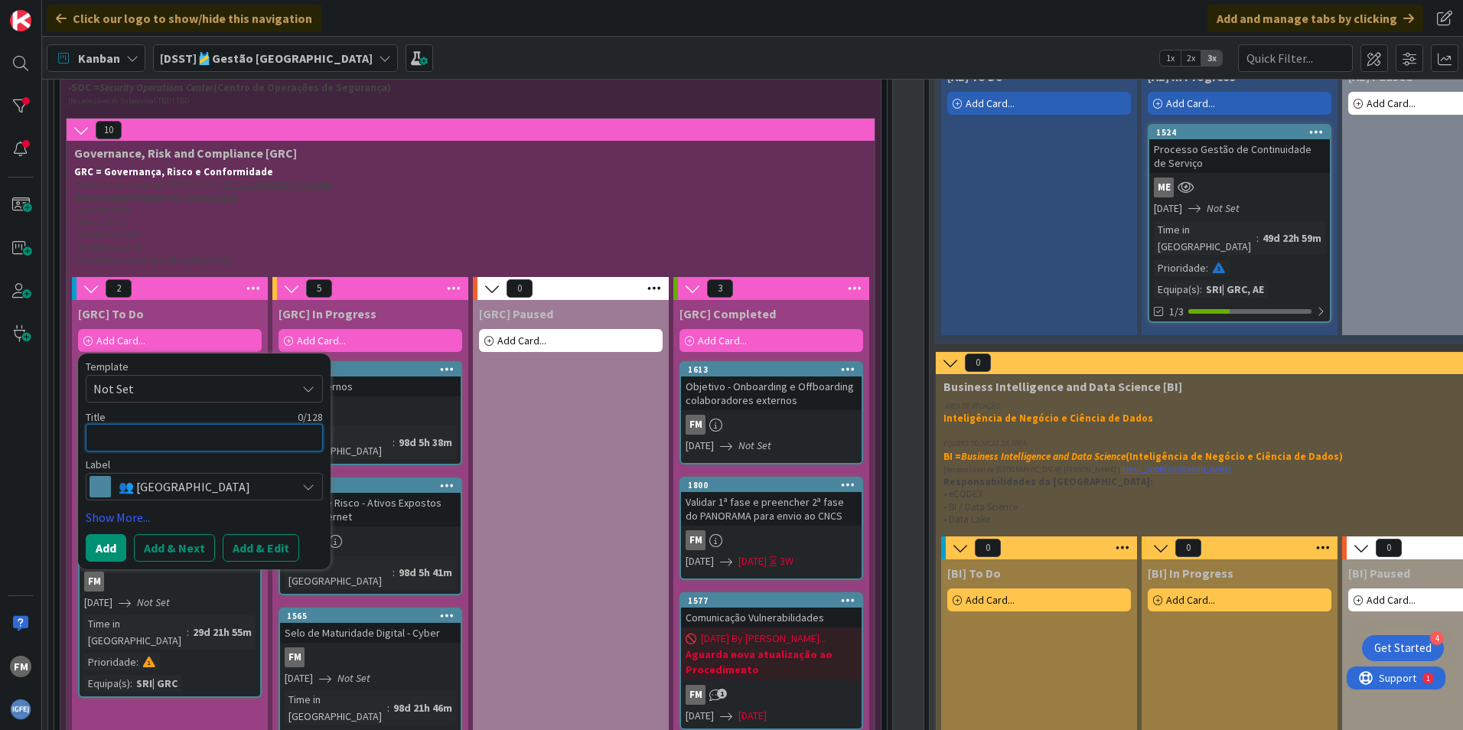
click at [116, 439] on textarea at bounding box center [204, 438] width 237 height 28
type textarea "x"
type textarea "T"
type textarea "x"
type textarea "Te"
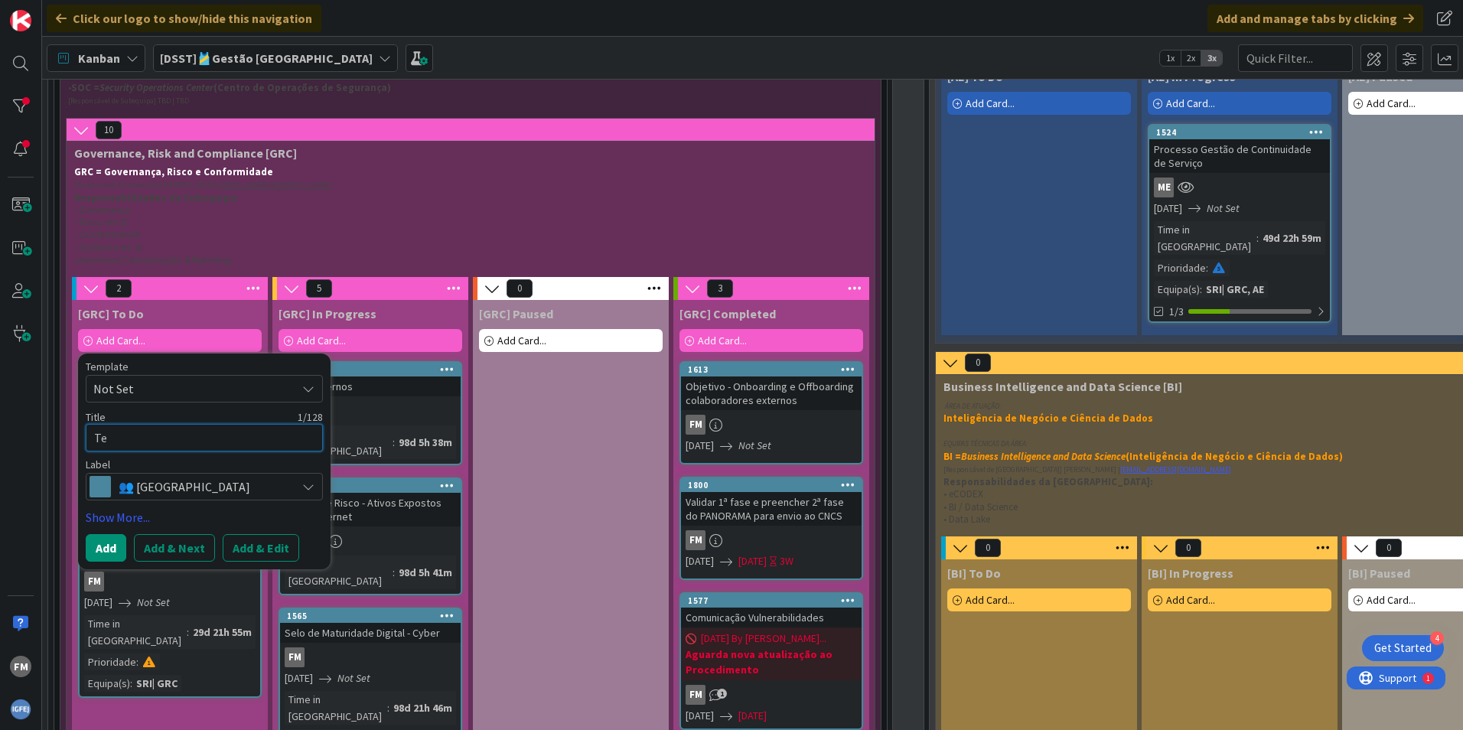
type textarea "x"
type textarea "Tes"
type textarea "x"
type textarea "Test"
type textarea "x"
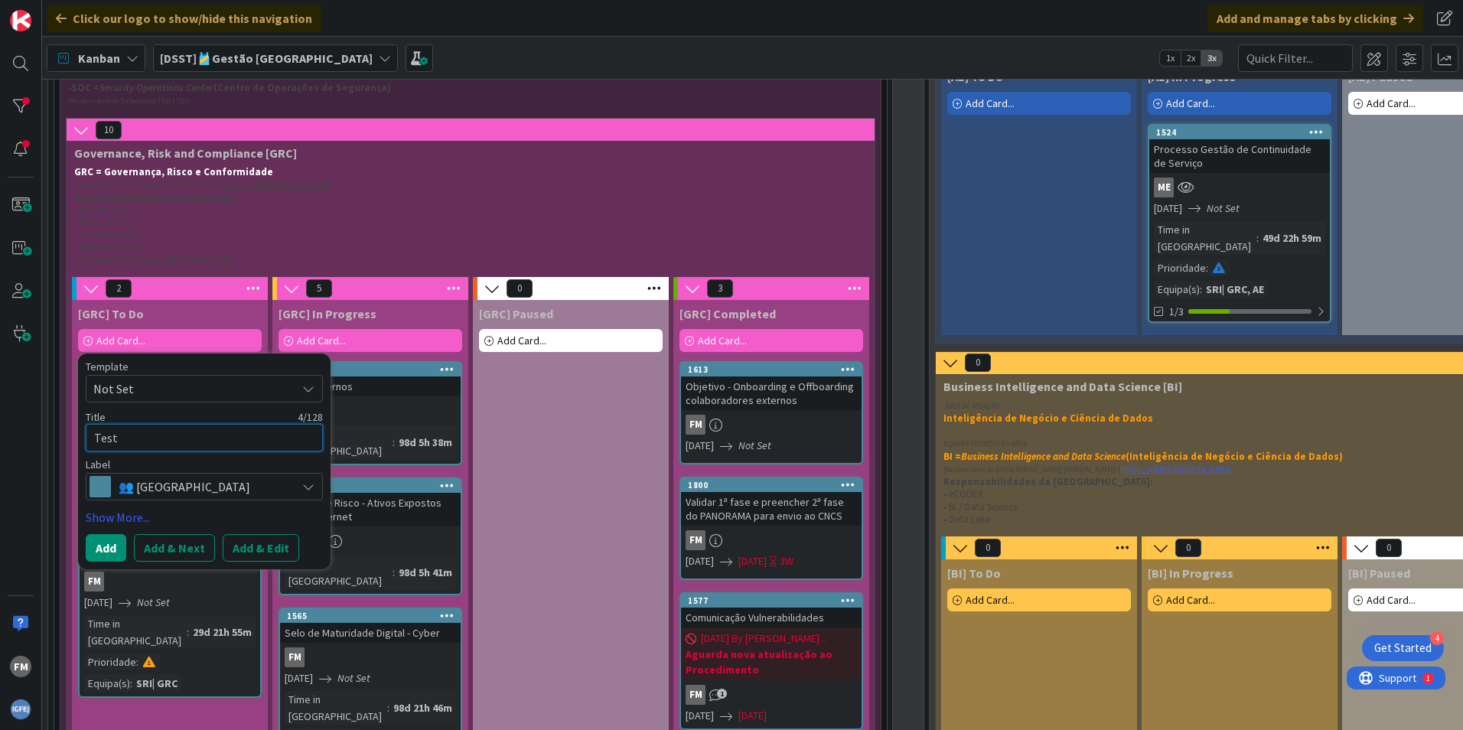
type textarea "Teste"
type textarea "x"
type textarea "Teste d"
type textarea "x"
type textarea "Teste de"
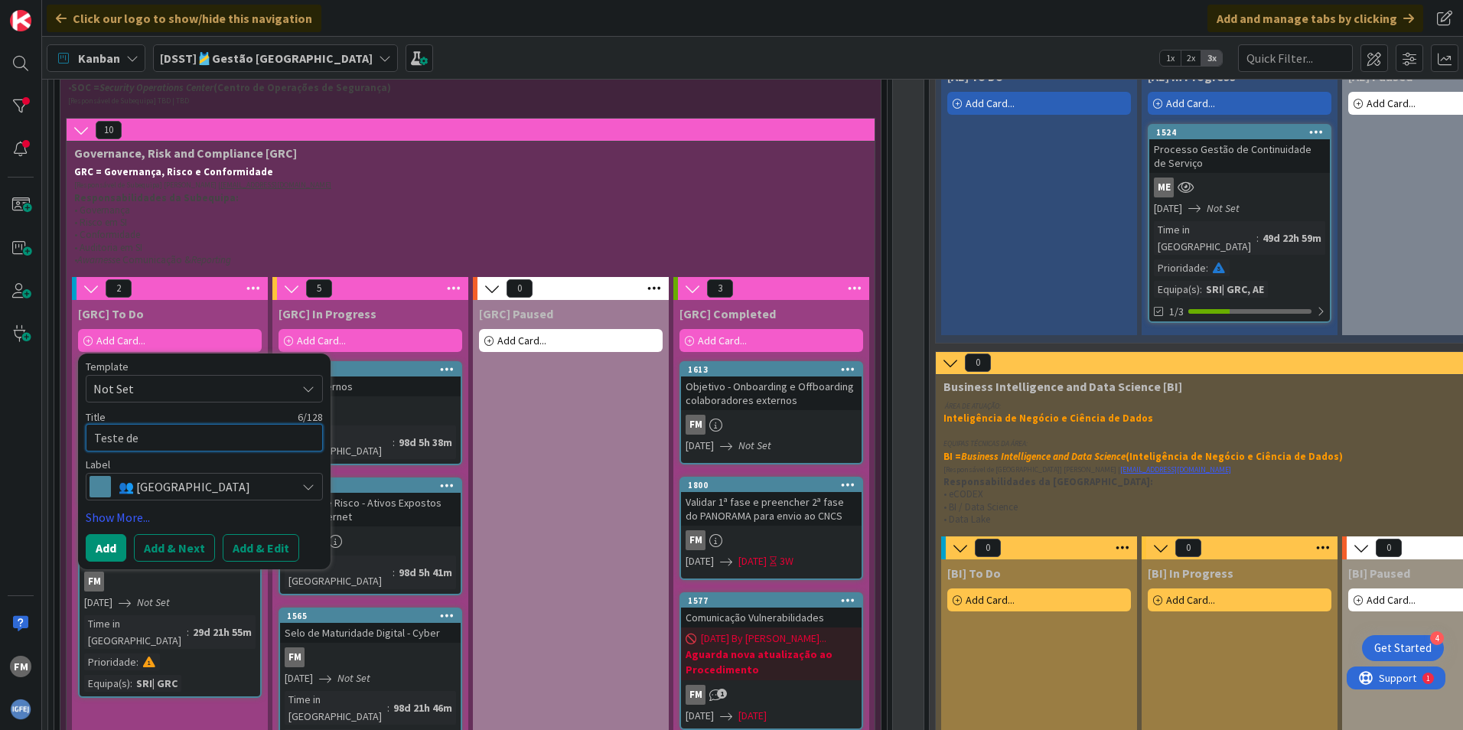
type textarea "x"
type textarea "Teste de"
type textarea "x"
type textarea "Teste de q"
type textarea "x"
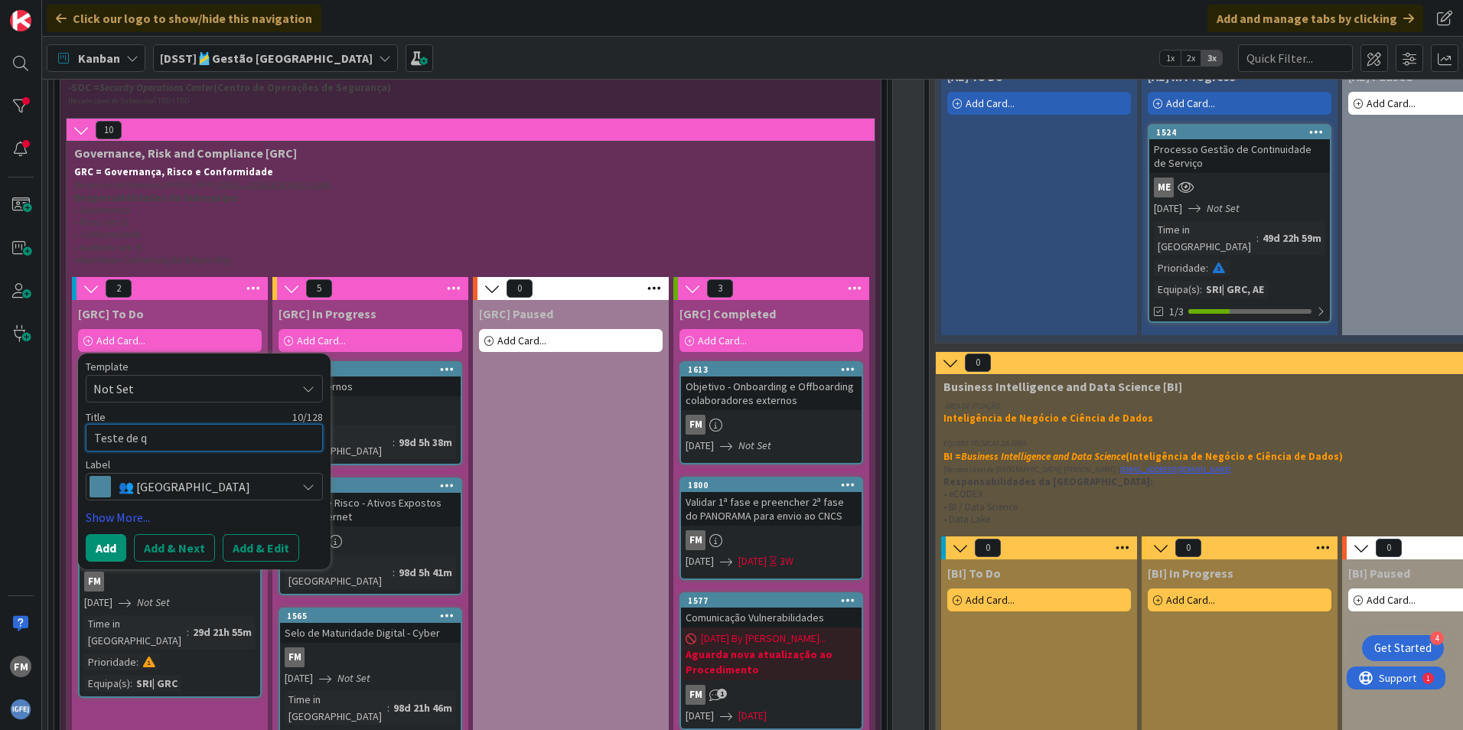
type textarea "Teste de qu"
type textarea "x"
type textarea "Teste de que"
type textarea "x"
type textarea "Teste de ques"
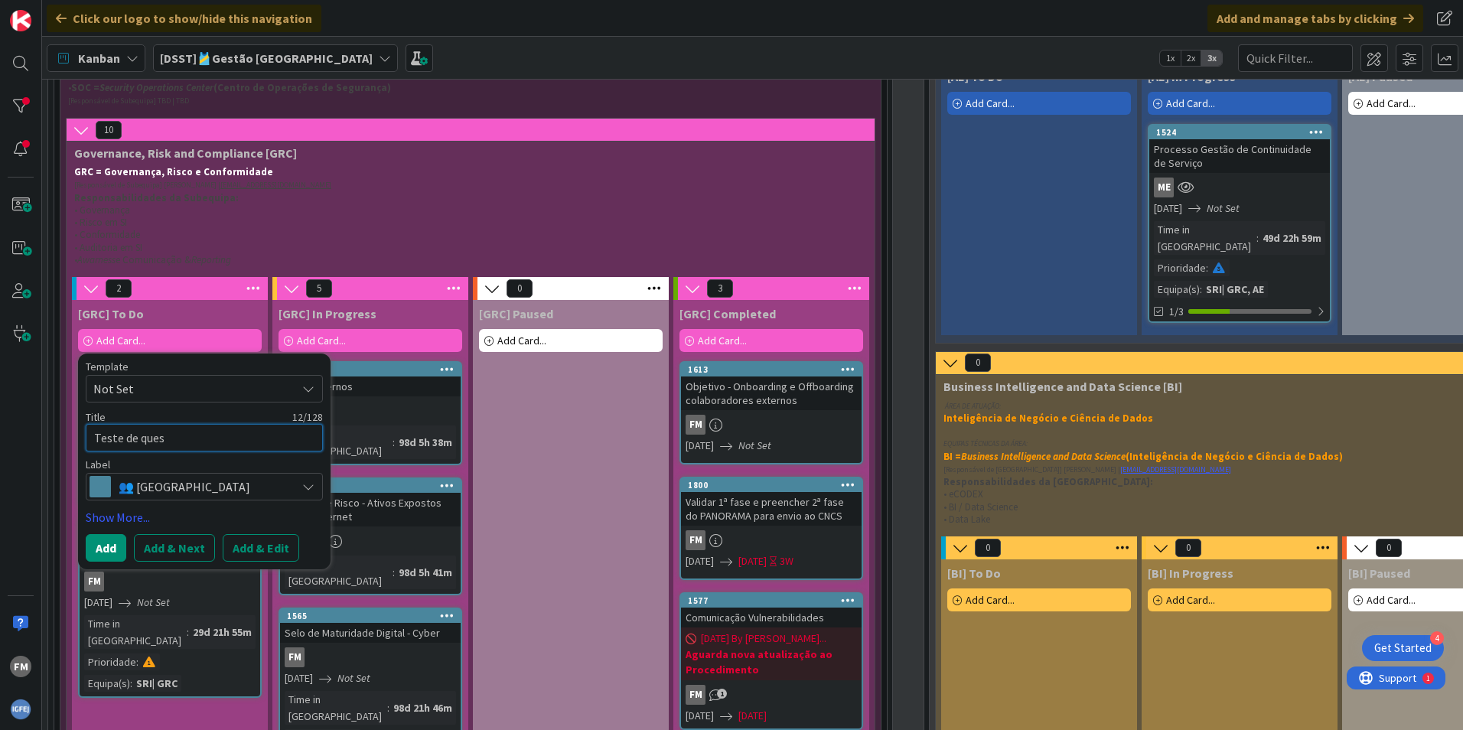
type textarea "x"
type textarea "Teste de quest"
type textarea "x"
type textarea "Teste de questi"
type textarea "x"
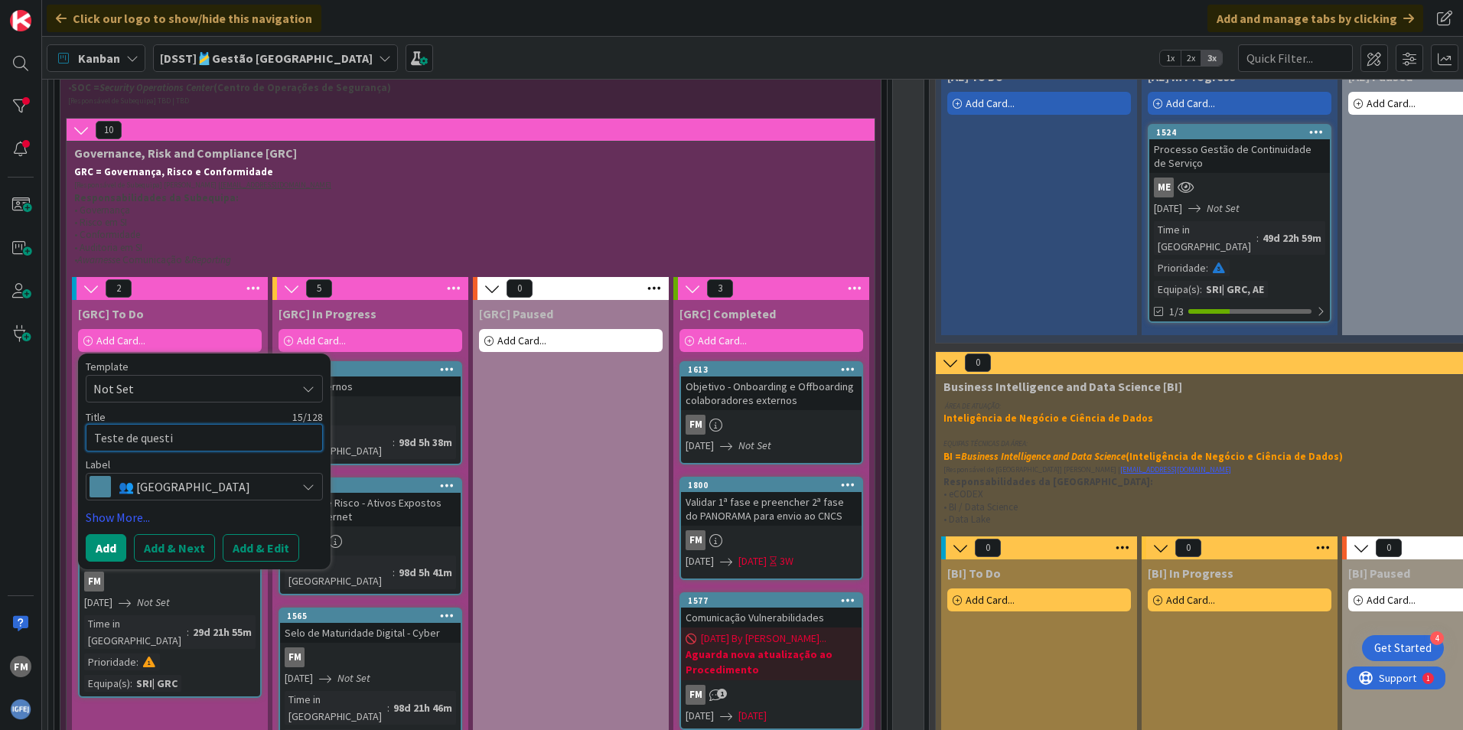
type textarea "Teste de questio"
type textarea "x"
type textarea "Teste de question"
type textarea "x"
type textarea "Teste de questioná"
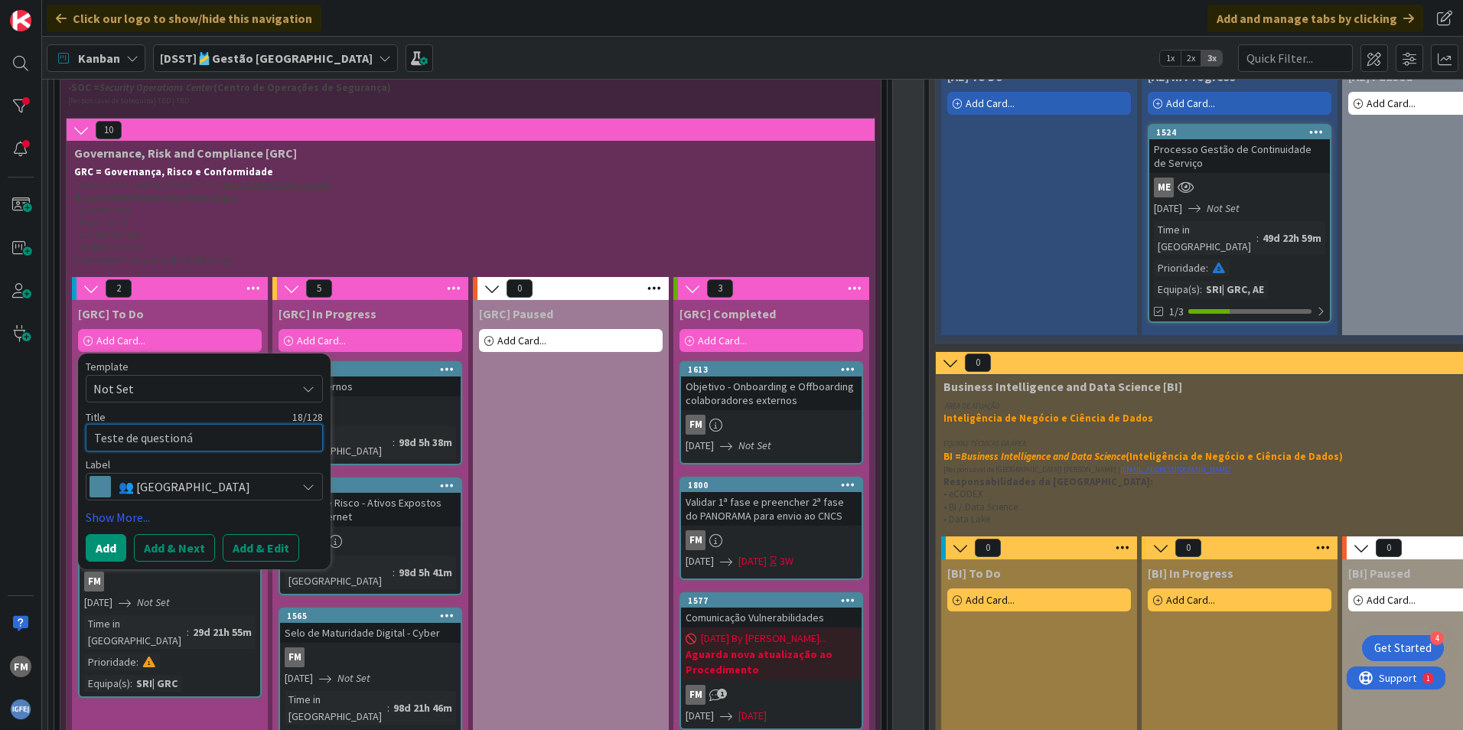
type textarea "x"
type textarea "Teste de questionár"
type textarea "x"
type textarea "Teste de questionári"
type textarea "x"
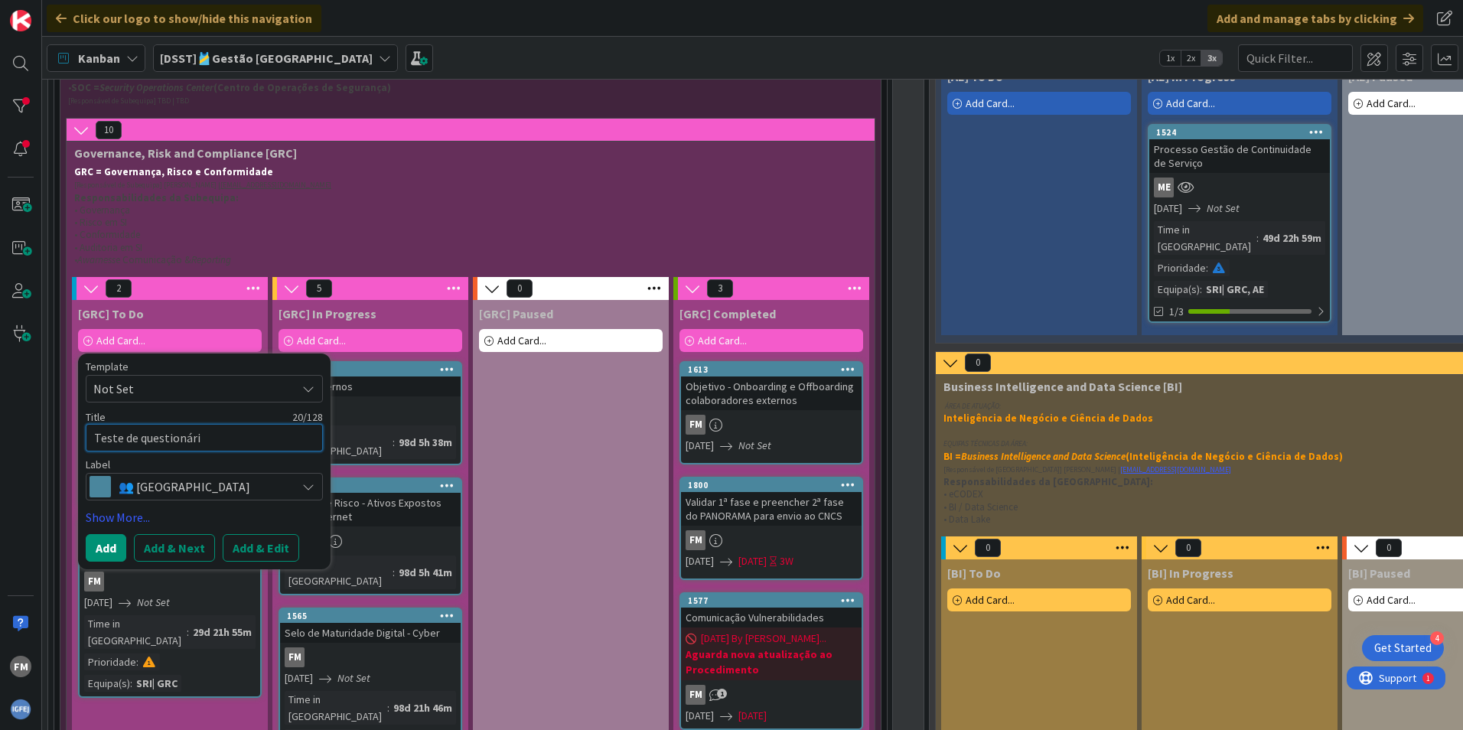
type textarea "Teste de questionário"
type textarea "x"
type textarea "Teste de questionário"
type textarea "x"
type textarea "Teste de questionário d"
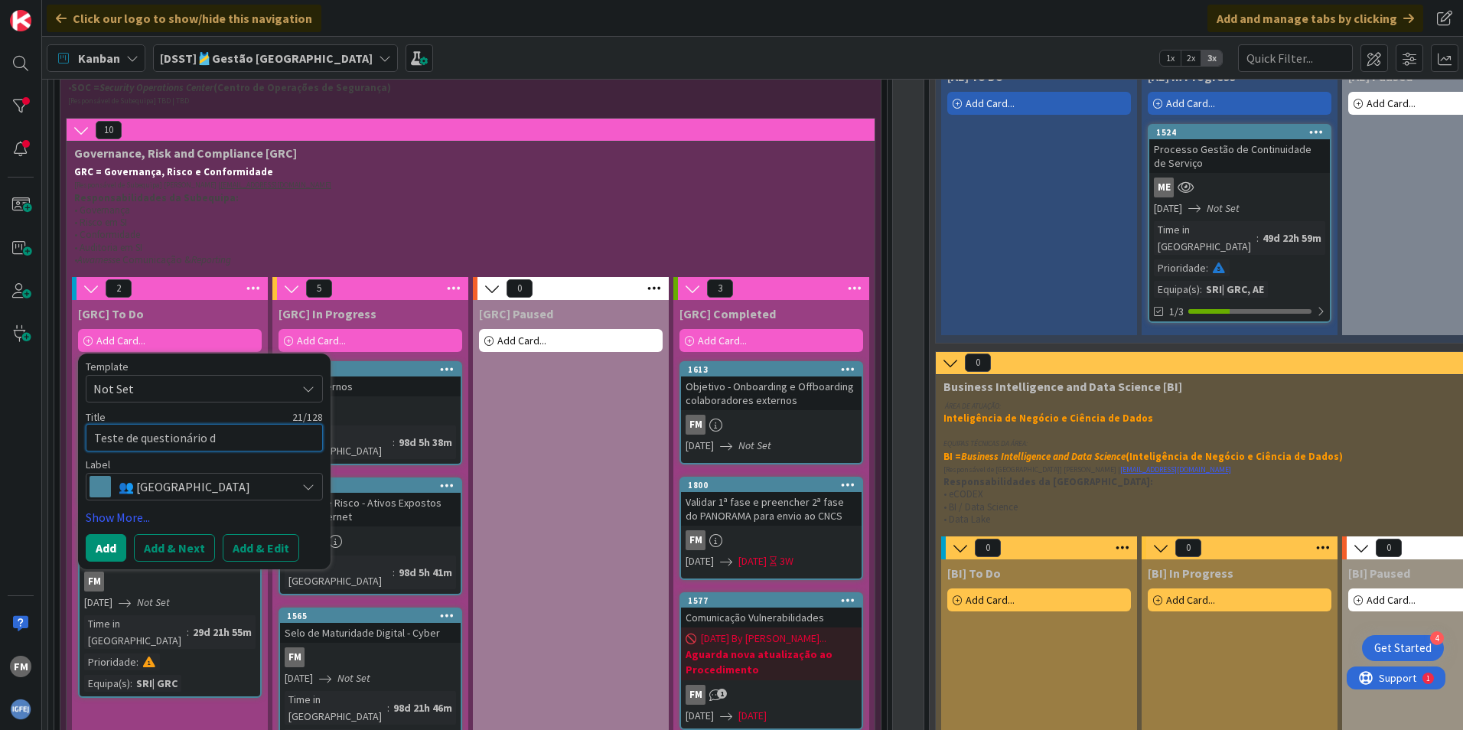
type textarea "x"
type textarea "Teste de questionário de"
type textarea "x"
type textarea "Teste de questionário de"
type textarea "x"
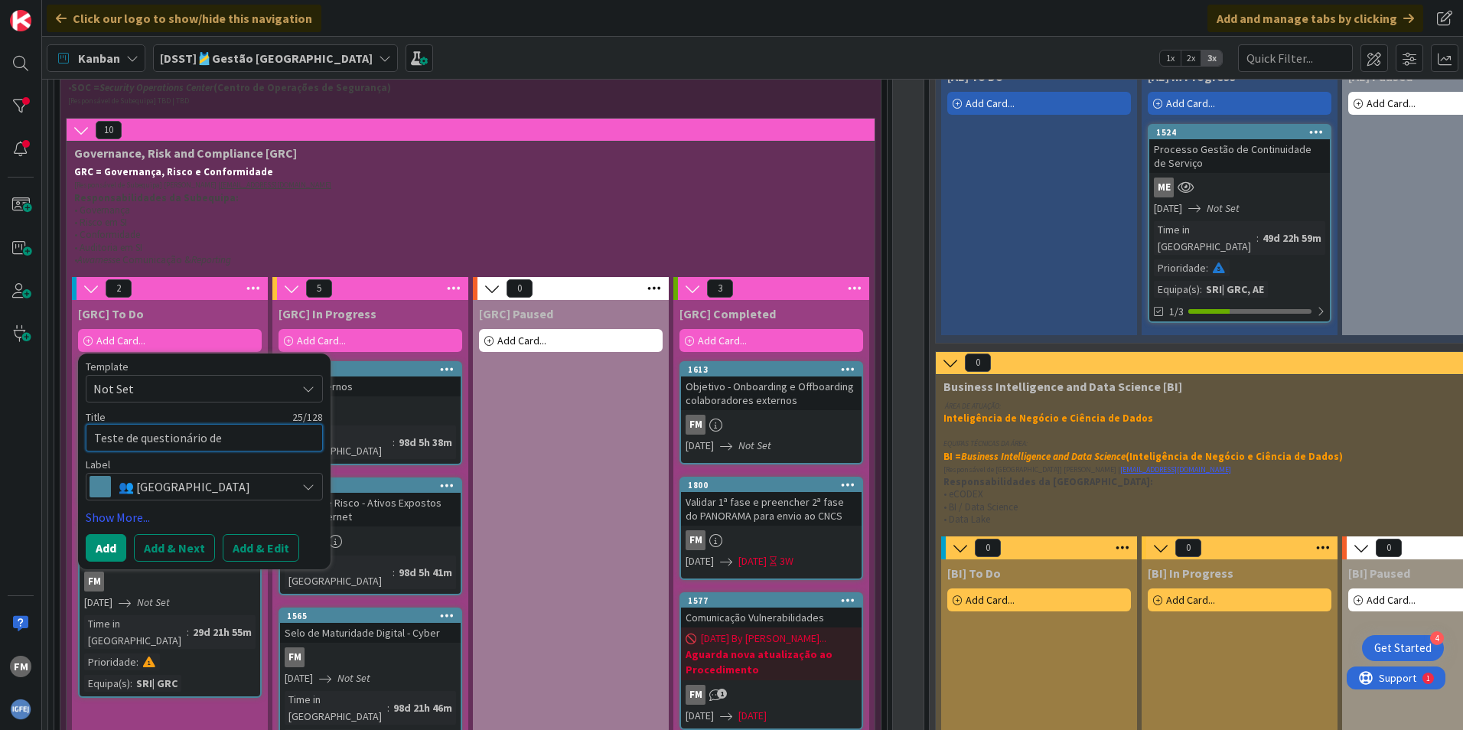
type textarea "Teste de questionário de f"
type textarea "x"
type textarea "Teste de questionário de fo"
type textarea "x"
type textarea "Teste de questionário de for"
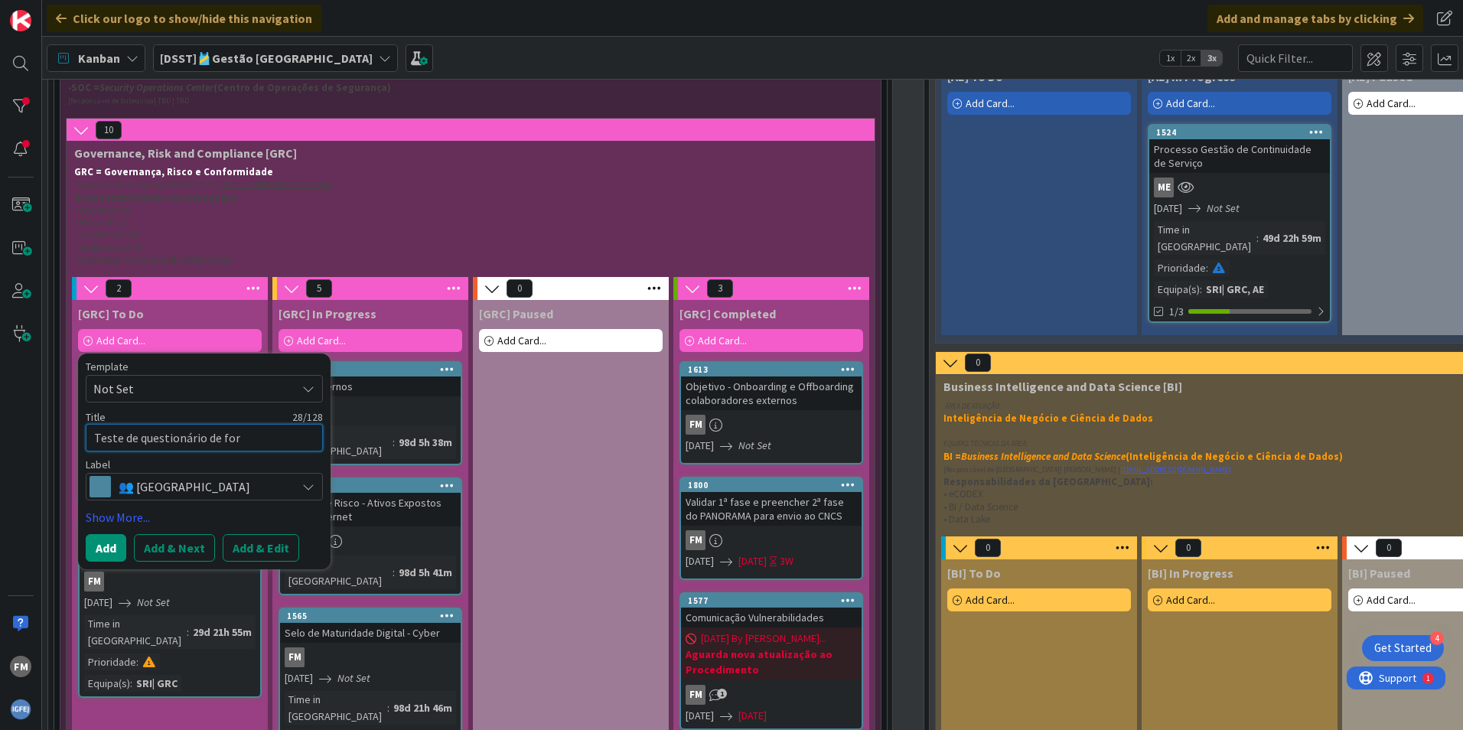
type textarea "x"
type textarea "Teste de questionário de forn"
type textarea "x"
type textarea "Teste de questionário de fornc"
type textarea "x"
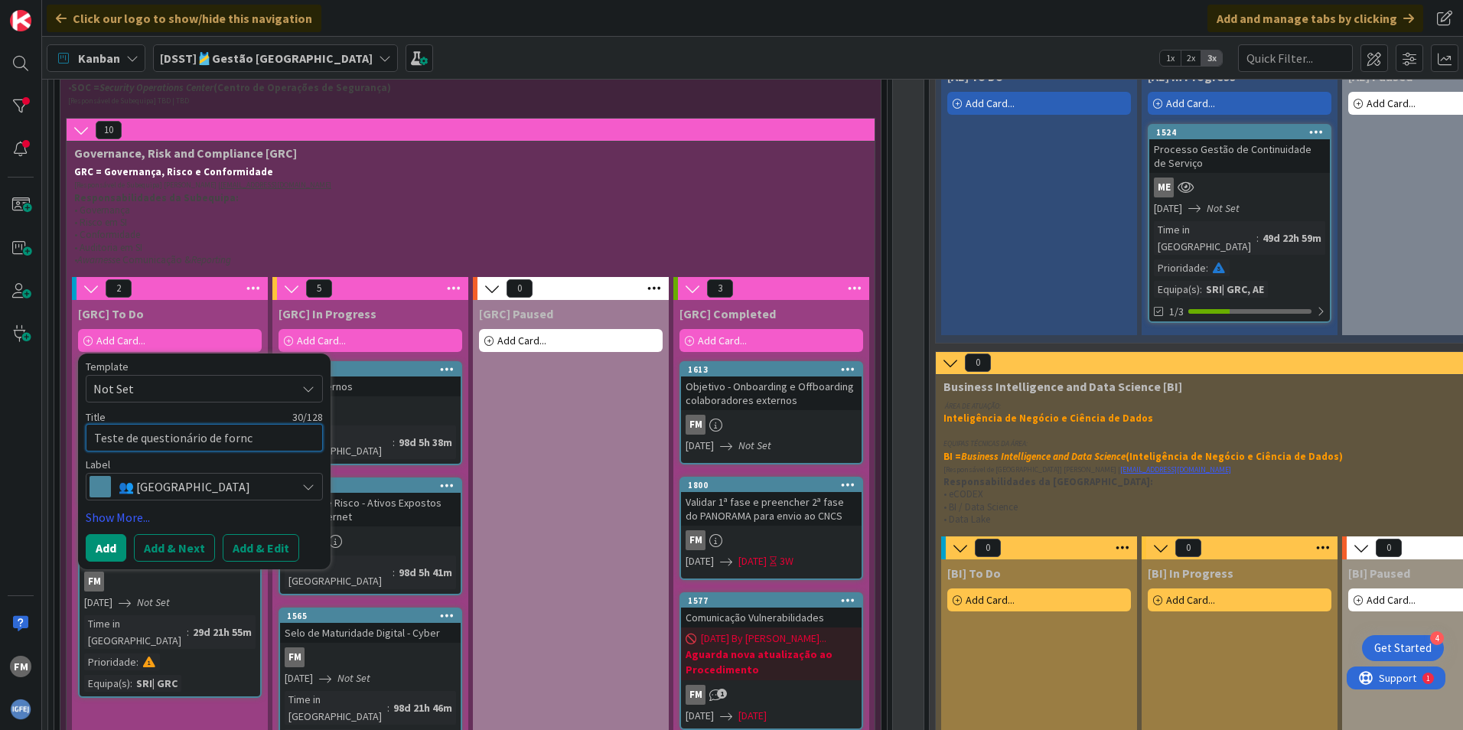
type textarea "Teste de questionário de fornce"
type textarea "x"
type textarea "Teste de questionário de fornced"
type textarea "x"
type textarea "Teste de questionário de fornce"
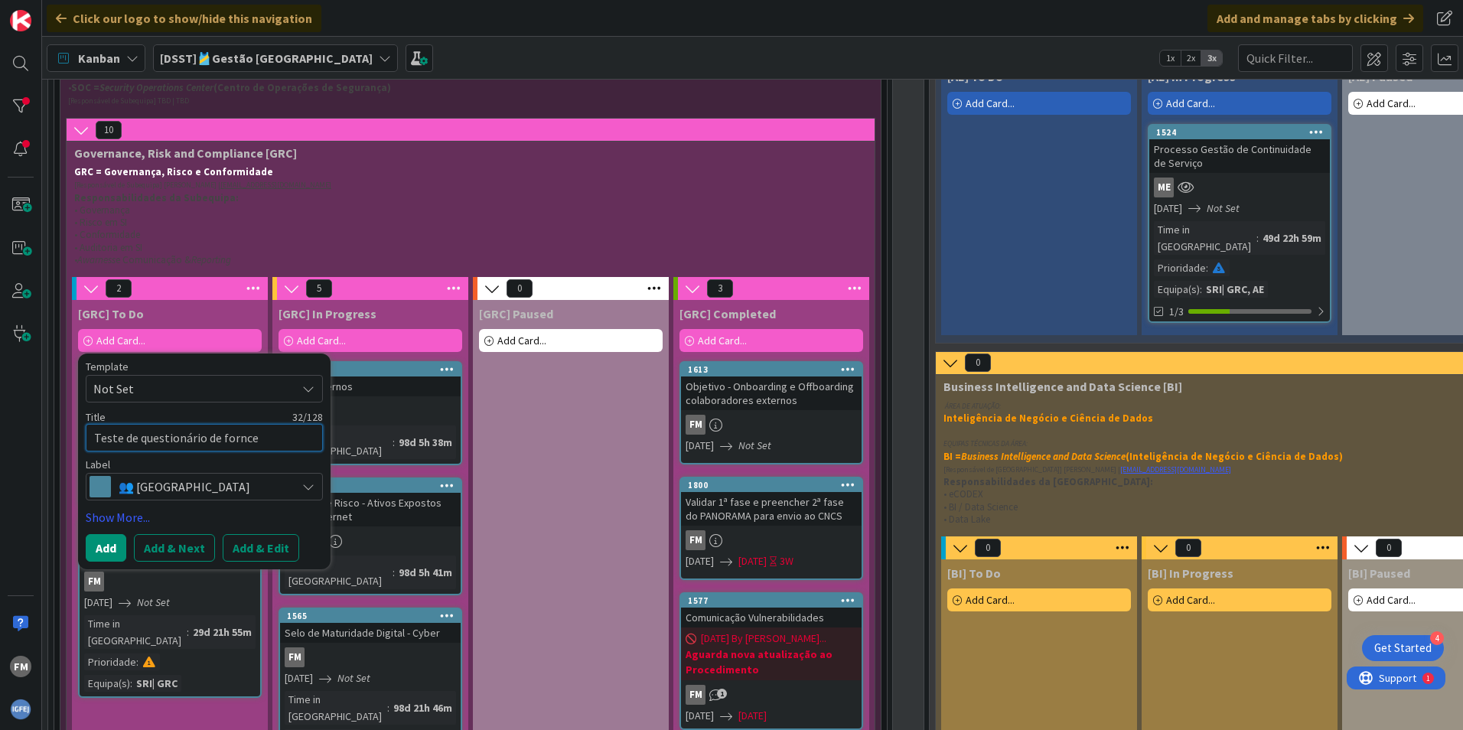
type textarea "x"
type textarea "Teste de questionário de fornc"
type textarea "x"
type textarea "Teste de questionário de forn"
type textarea "x"
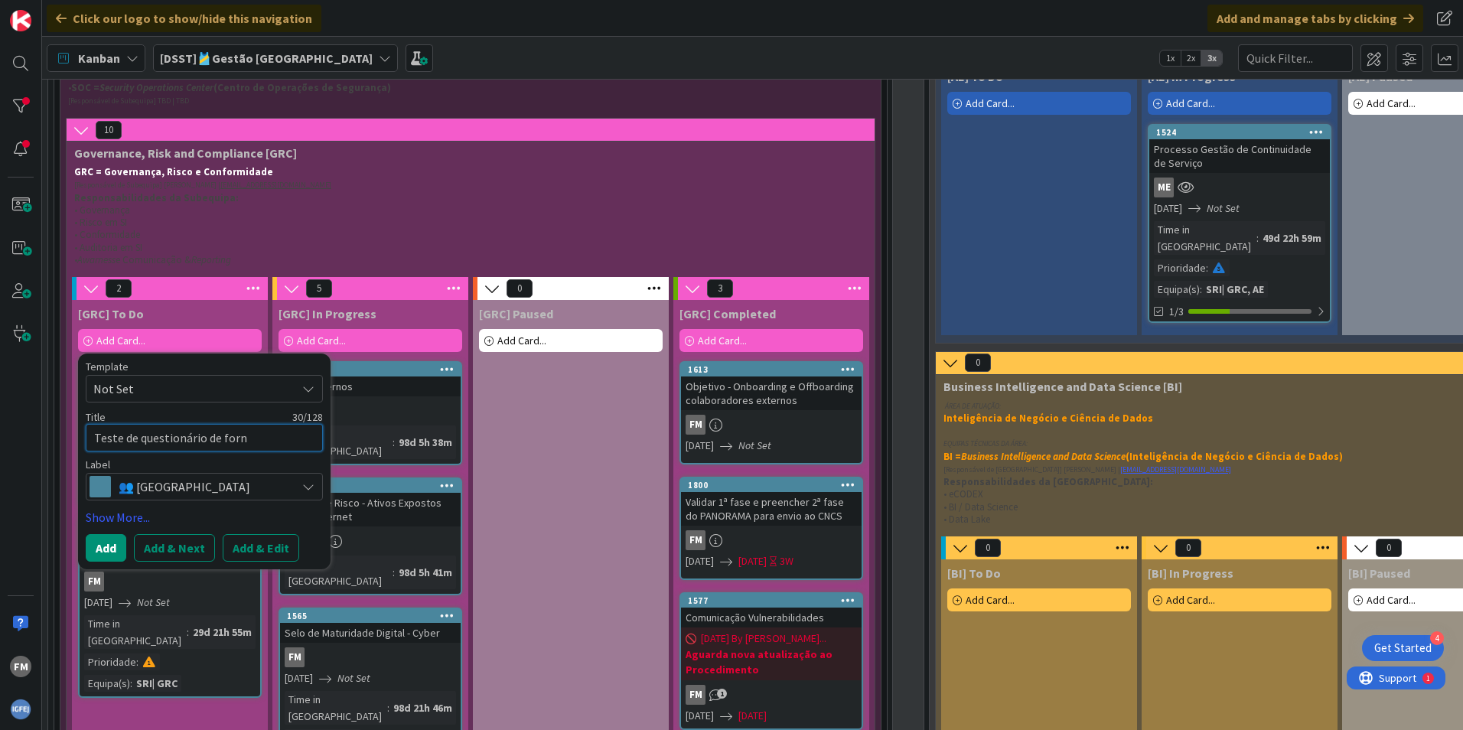
type textarea "Teste de questionário de forne"
type textarea "x"
type textarea "Teste de questionário de fornec"
type textarea "x"
type textarea "Teste de questionário de fornece"
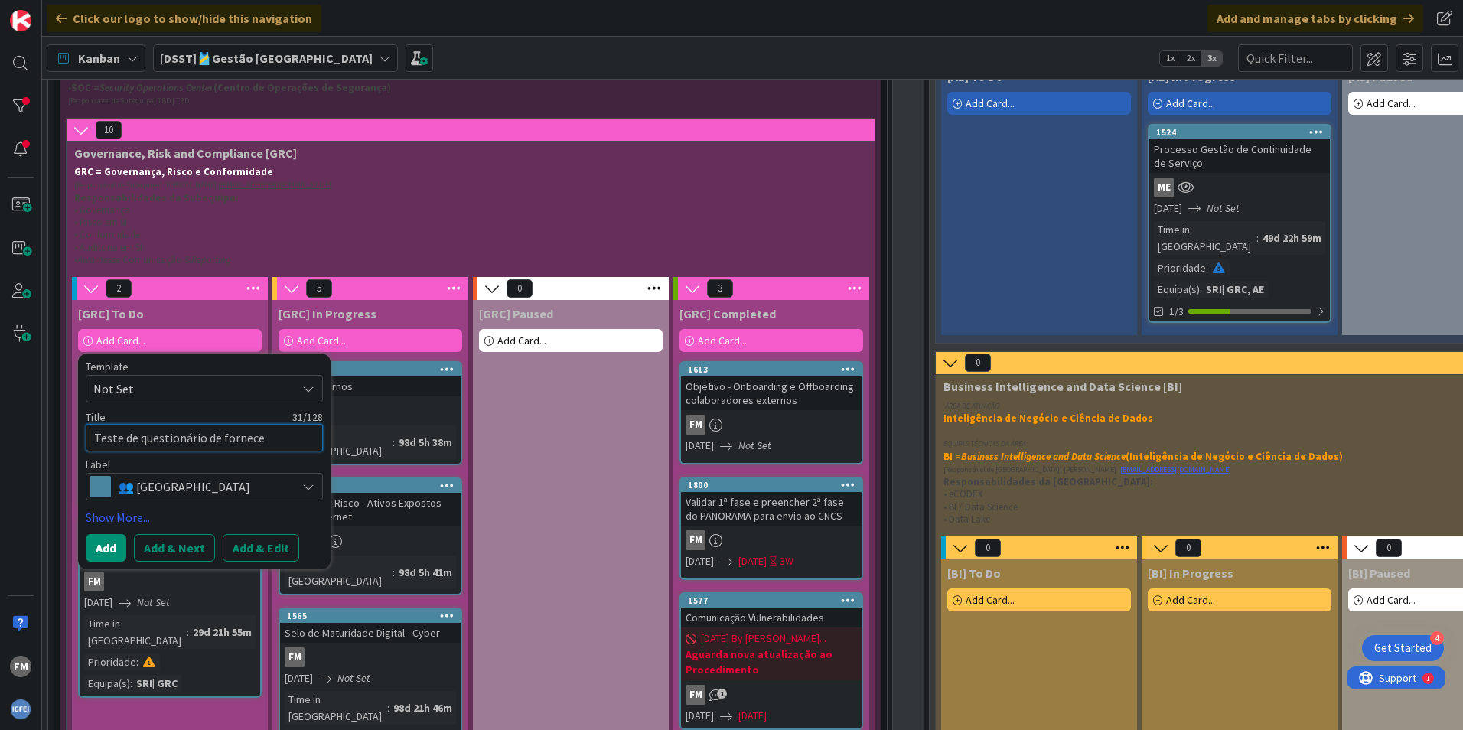
type textarea "x"
type textarea "Teste de questionário de forneced"
type textarea "x"
type textarea "Teste de questionário de fornecedo"
type textarea "x"
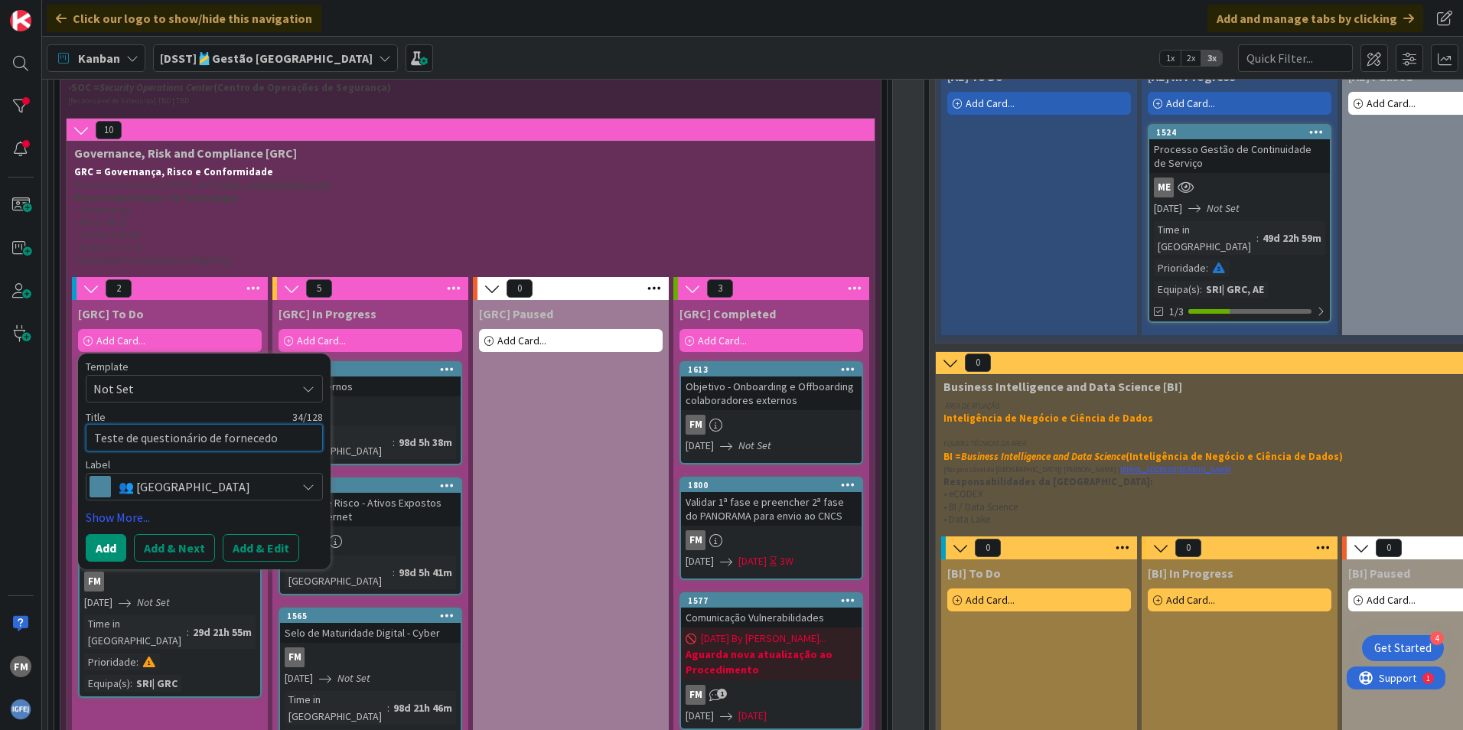
type textarea "Teste de questionário de fornecedor"
type textarea "x"
type textarea "Teste de questionário de fornecedore"
type textarea "x"
type textarea "Teste de questionário de fornecedores"
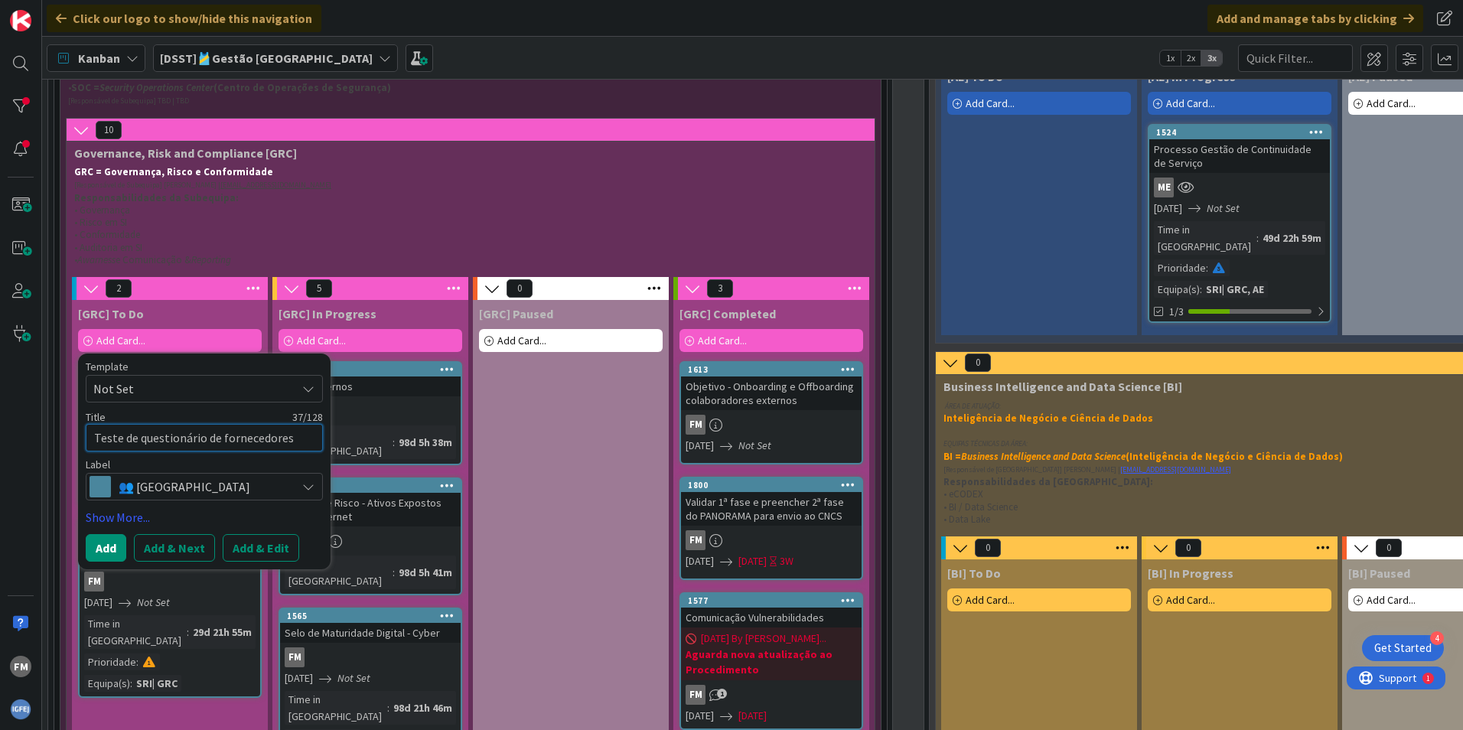
type textarea "x"
type textarea "Teste de questionário de fornecedores"
type textarea "x"
type textarea "Teste de questionário de fornecedores d"
type textarea "x"
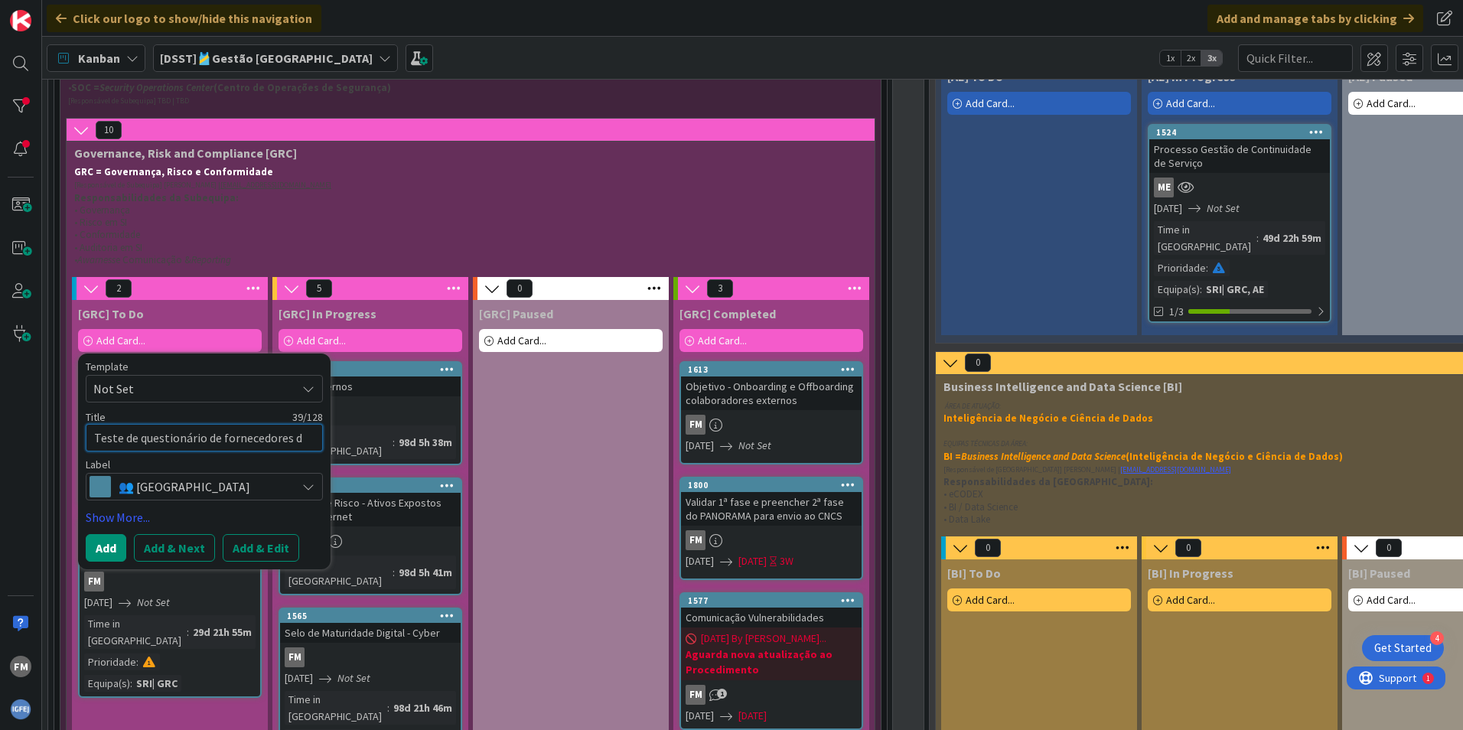
type textarea "Teste de questionário de fornecedores"
type textarea "x"
type textarea "Teste de questionário de fornecedores"
click at [135, 515] on link "Show More..." at bounding box center [204, 517] width 237 height 18
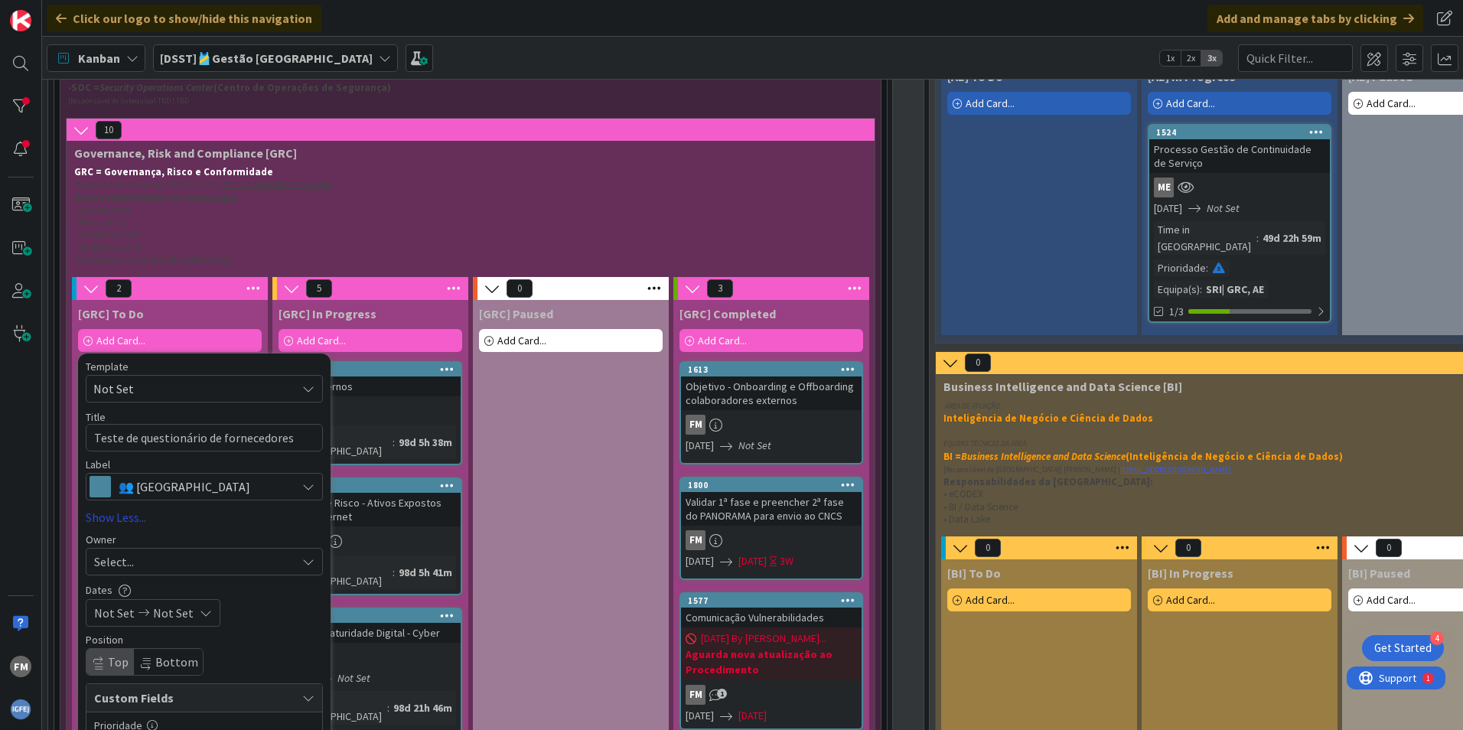
type textarea "x"
click at [158, 556] on div "Select..." at bounding box center [195, 562] width 202 height 18
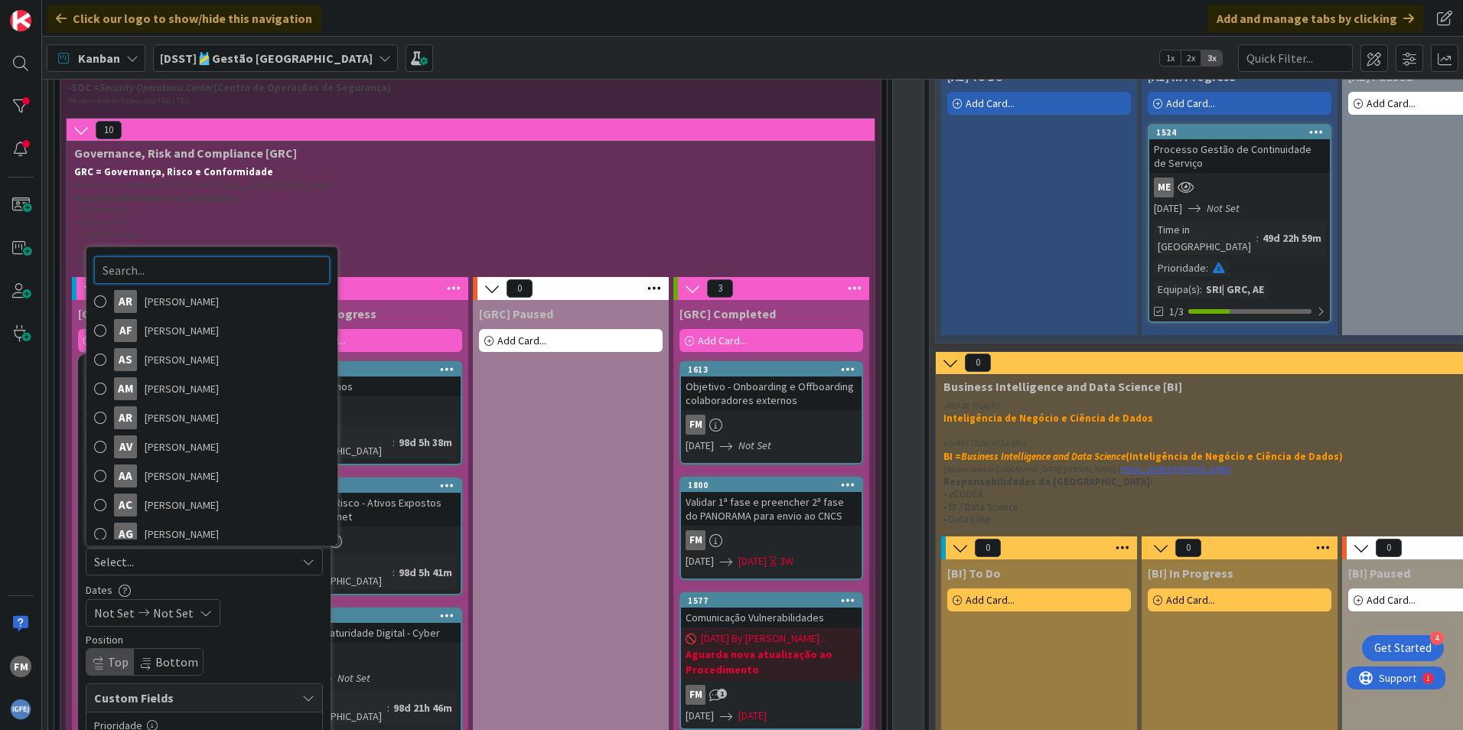
click at [194, 275] on input "text" at bounding box center [212, 270] width 236 height 28
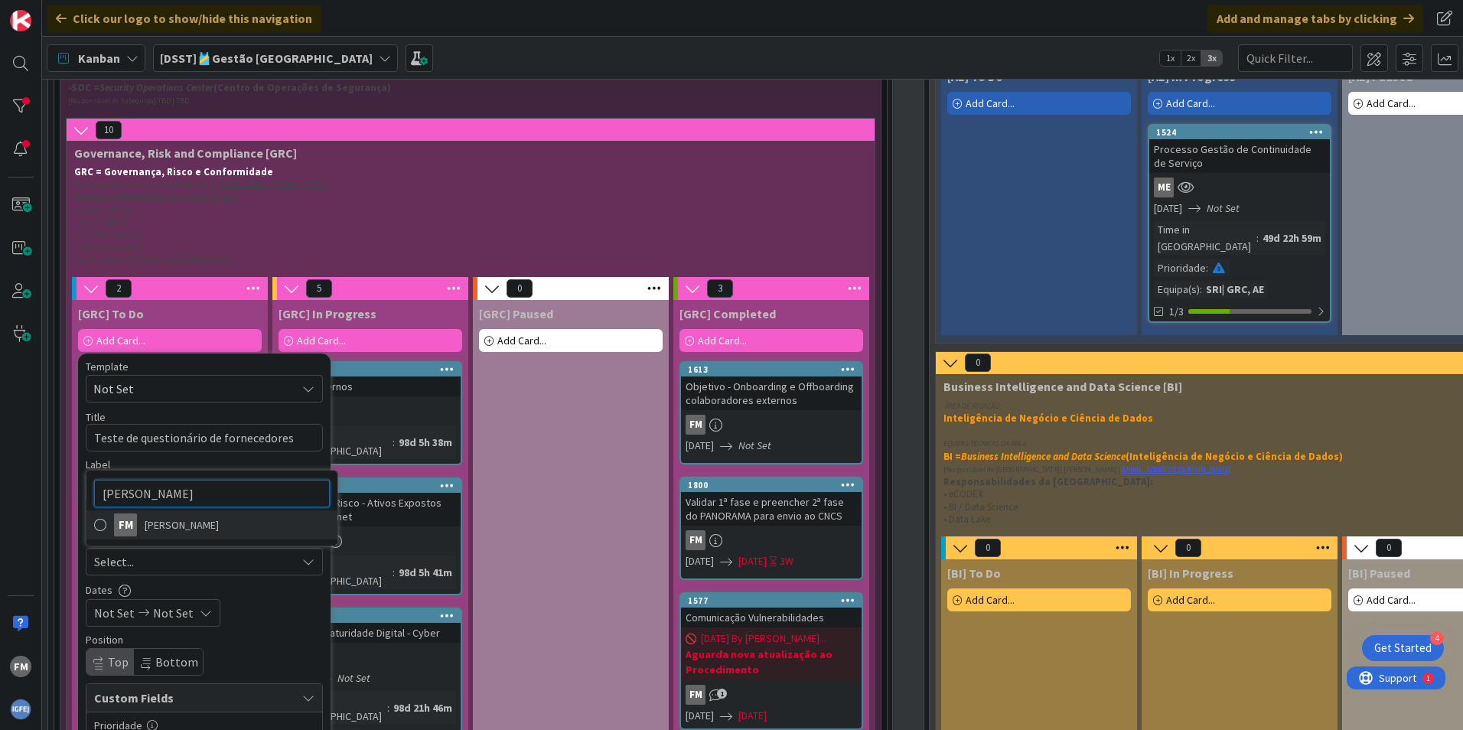
type input "[PERSON_NAME]"
click at [187, 529] on span "[PERSON_NAME]" at bounding box center [182, 525] width 74 height 23
type textarea "x"
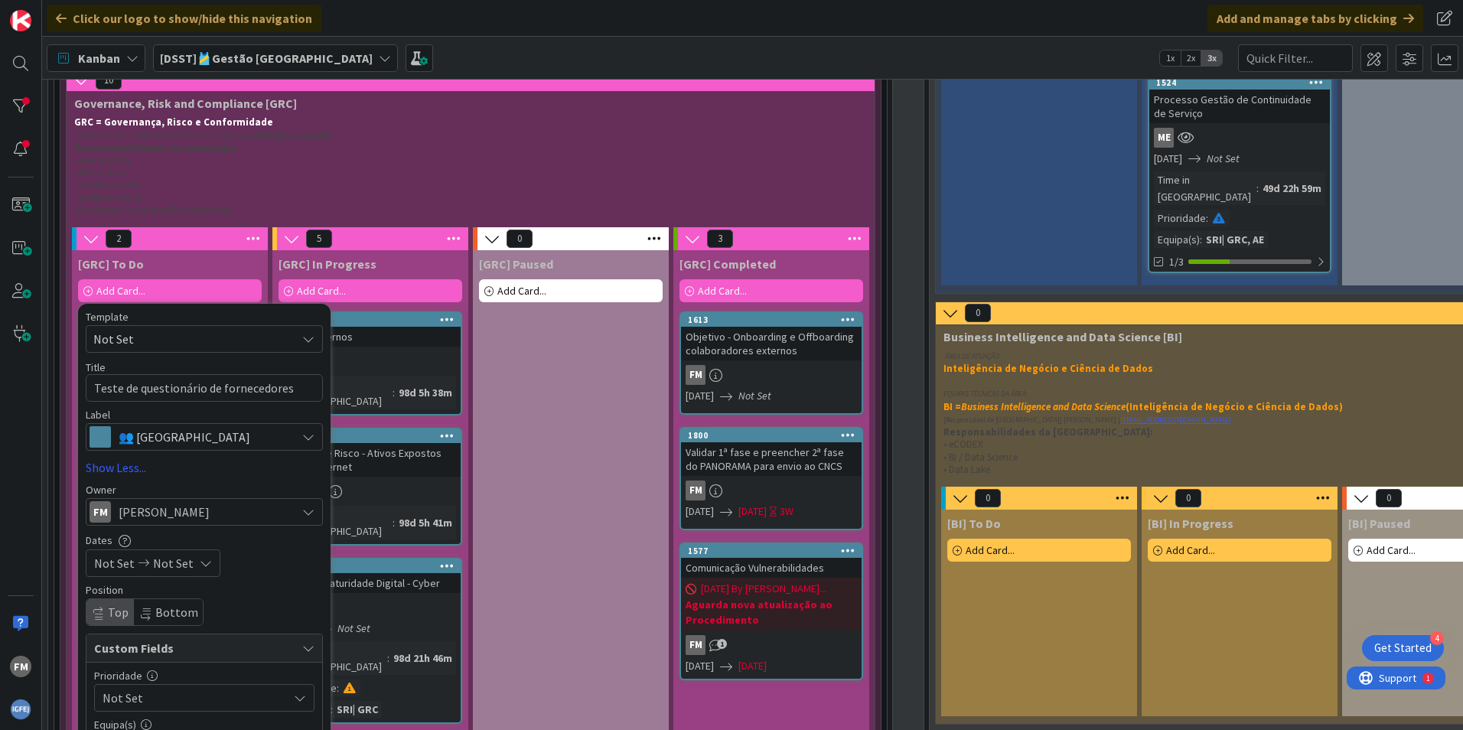
scroll to position [624, 0]
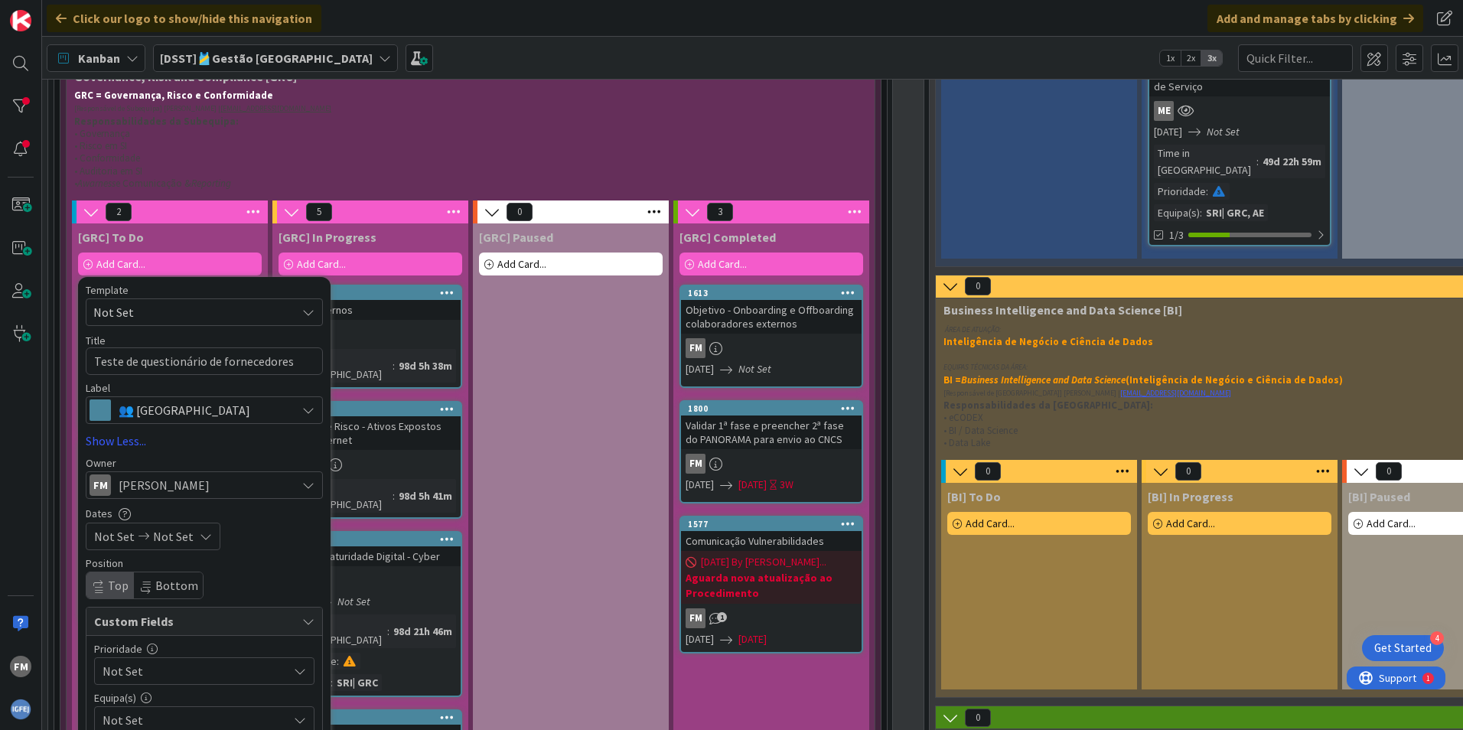
click at [165, 532] on span "Not Set" at bounding box center [173, 536] width 41 height 18
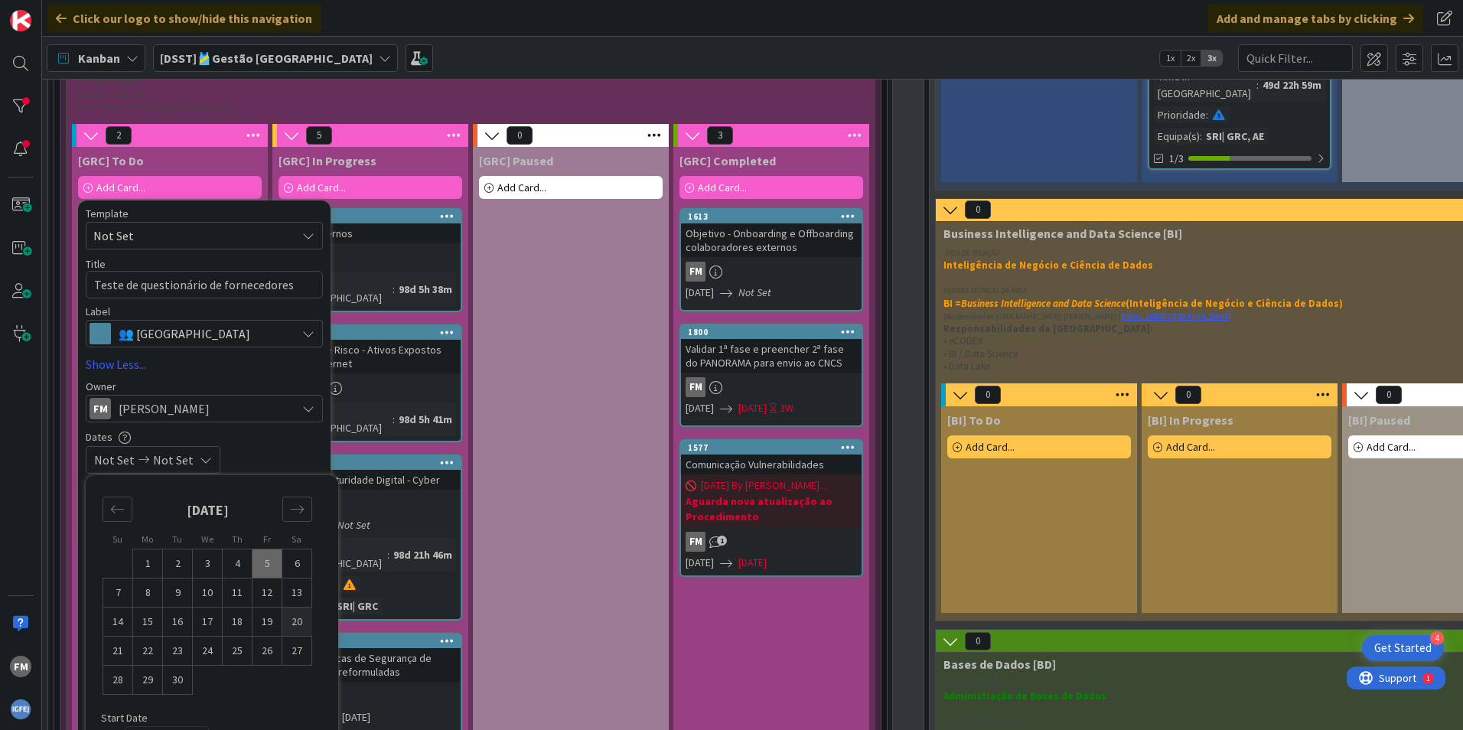
click at [298, 620] on td "20" at bounding box center [297, 622] width 30 height 29
type input "[DATE]"
click at [286, 454] on div "[DATE] Not Set" at bounding box center [204, 460] width 237 height 28
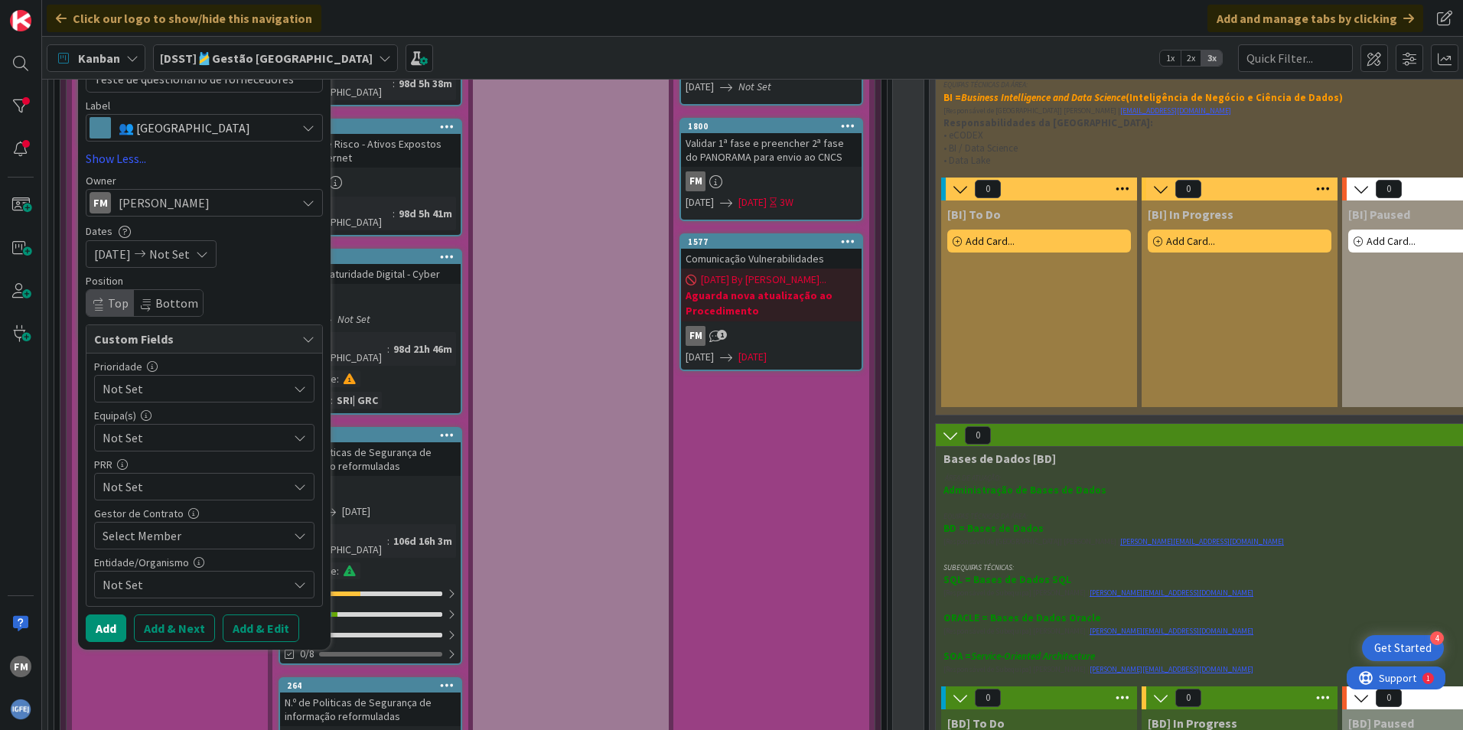
scroll to position [930, 0]
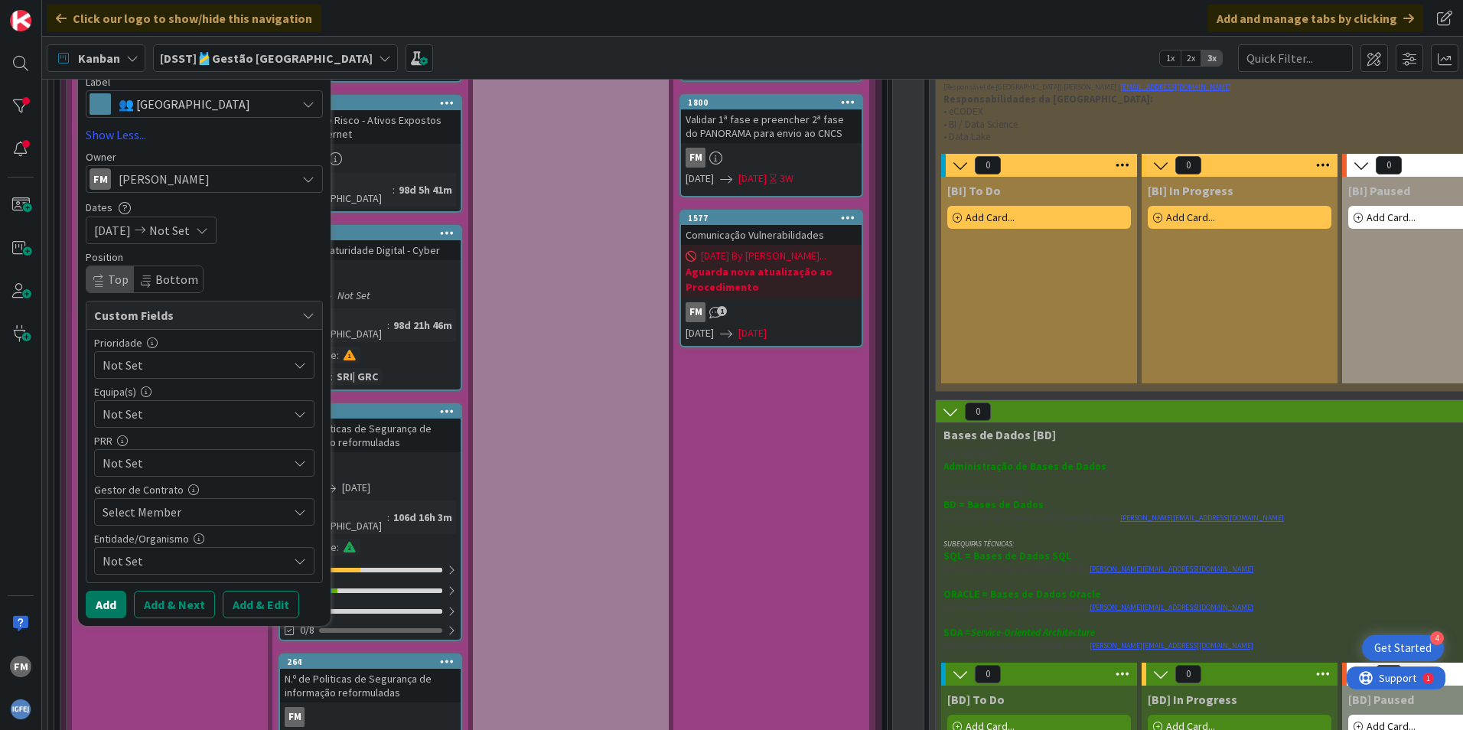
click at [108, 608] on button "Add" at bounding box center [106, 605] width 41 height 28
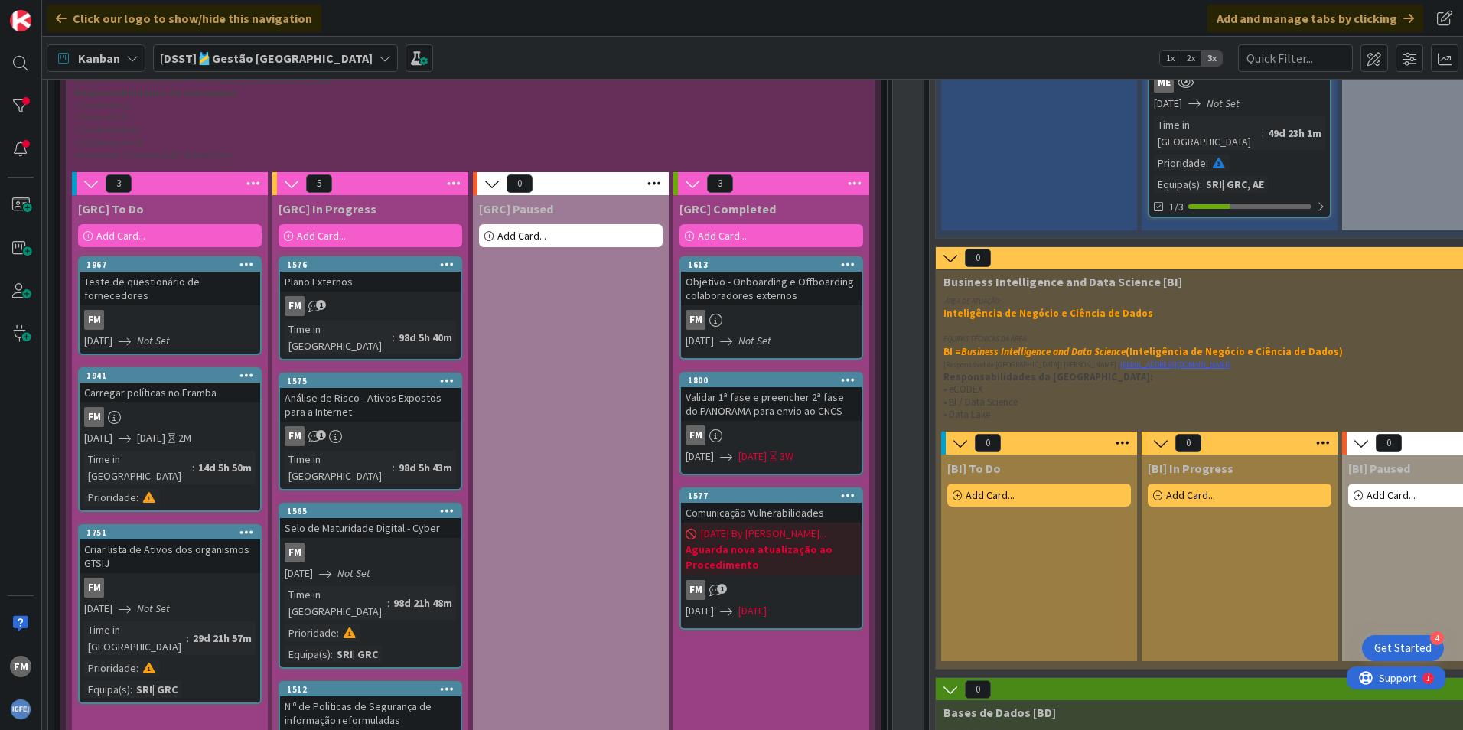
scroll to position [624, 0]
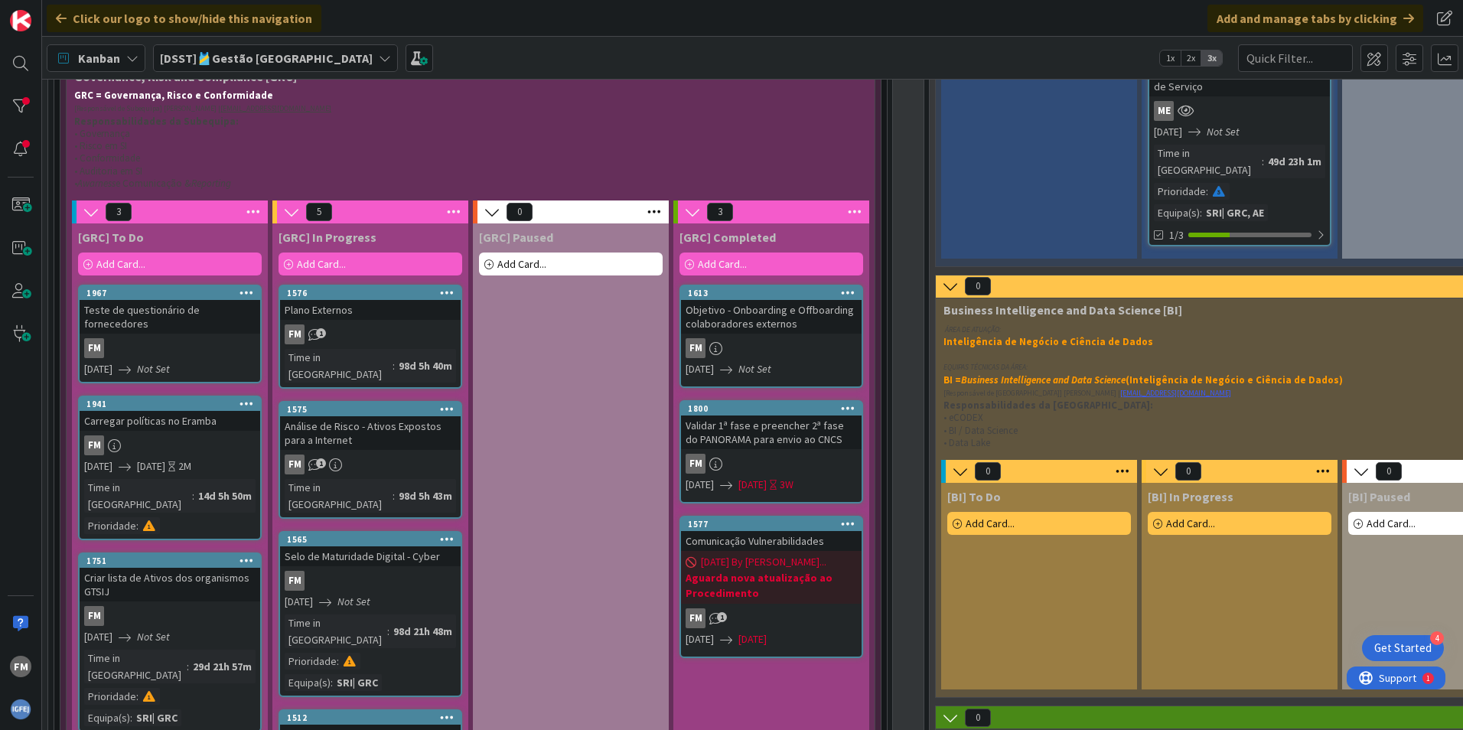
click at [162, 362] on icon "Not Set" at bounding box center [153, 369] width 33 height 14
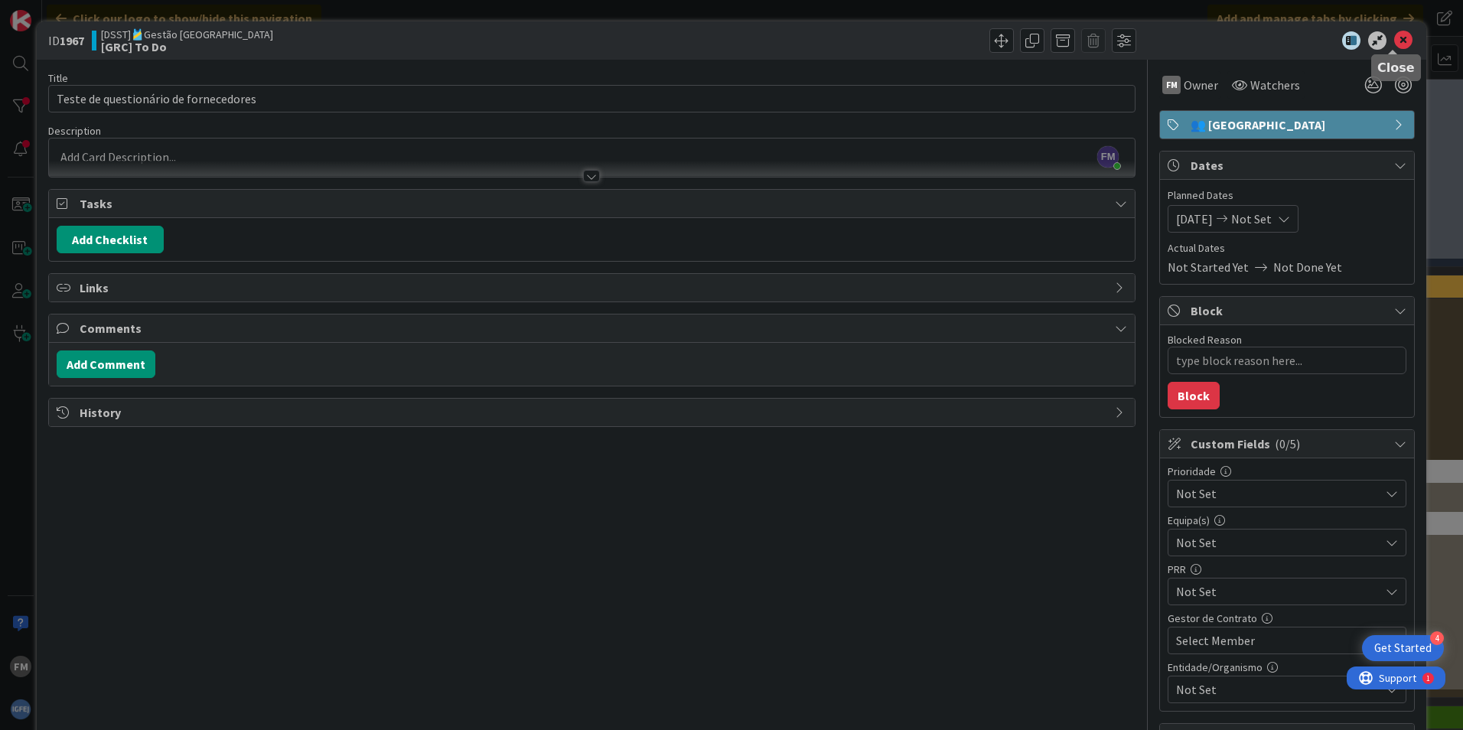
click at [1395, 36] on icon at bounding box center [1403, 40] width 18 height 18
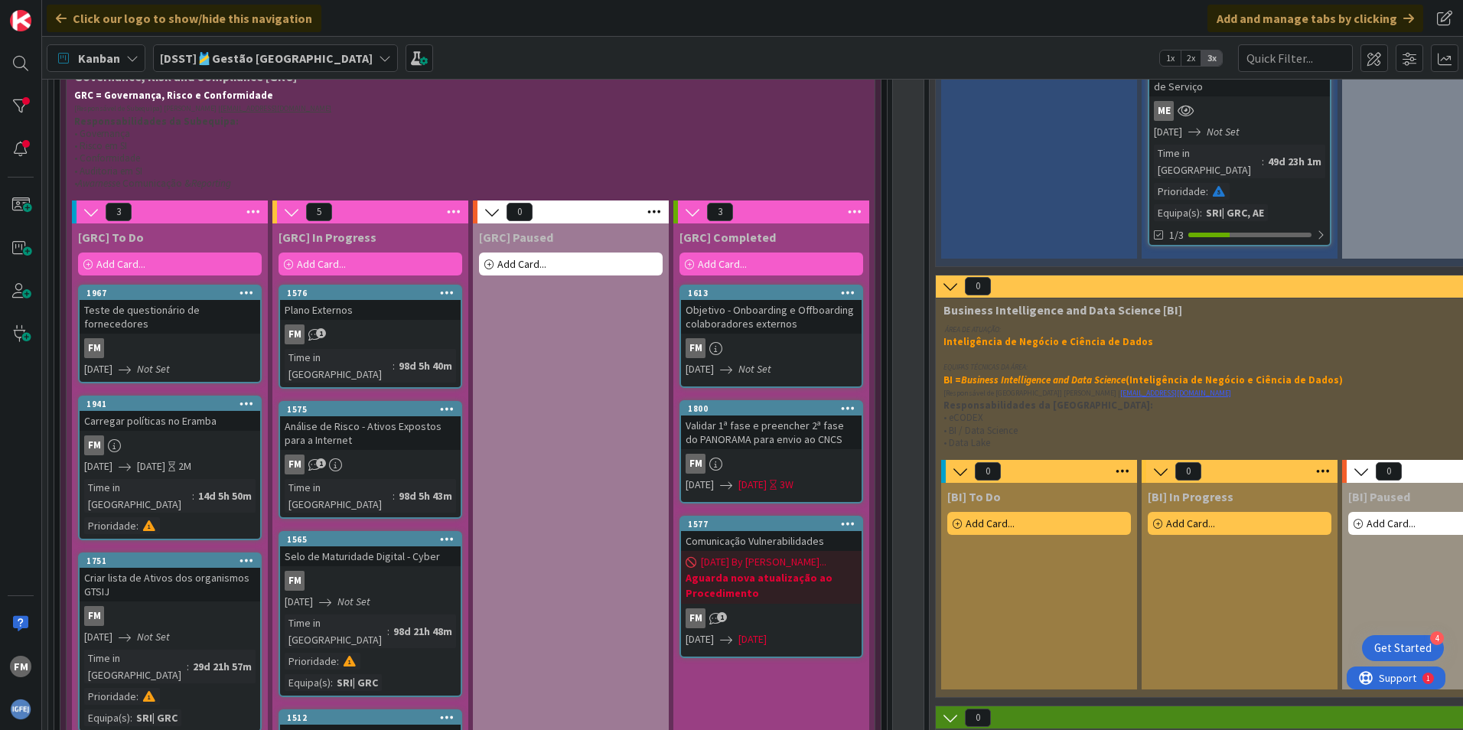
click at [92, 262] on div "Add Card..." at bounding box center [170, 264] width 184 height 23
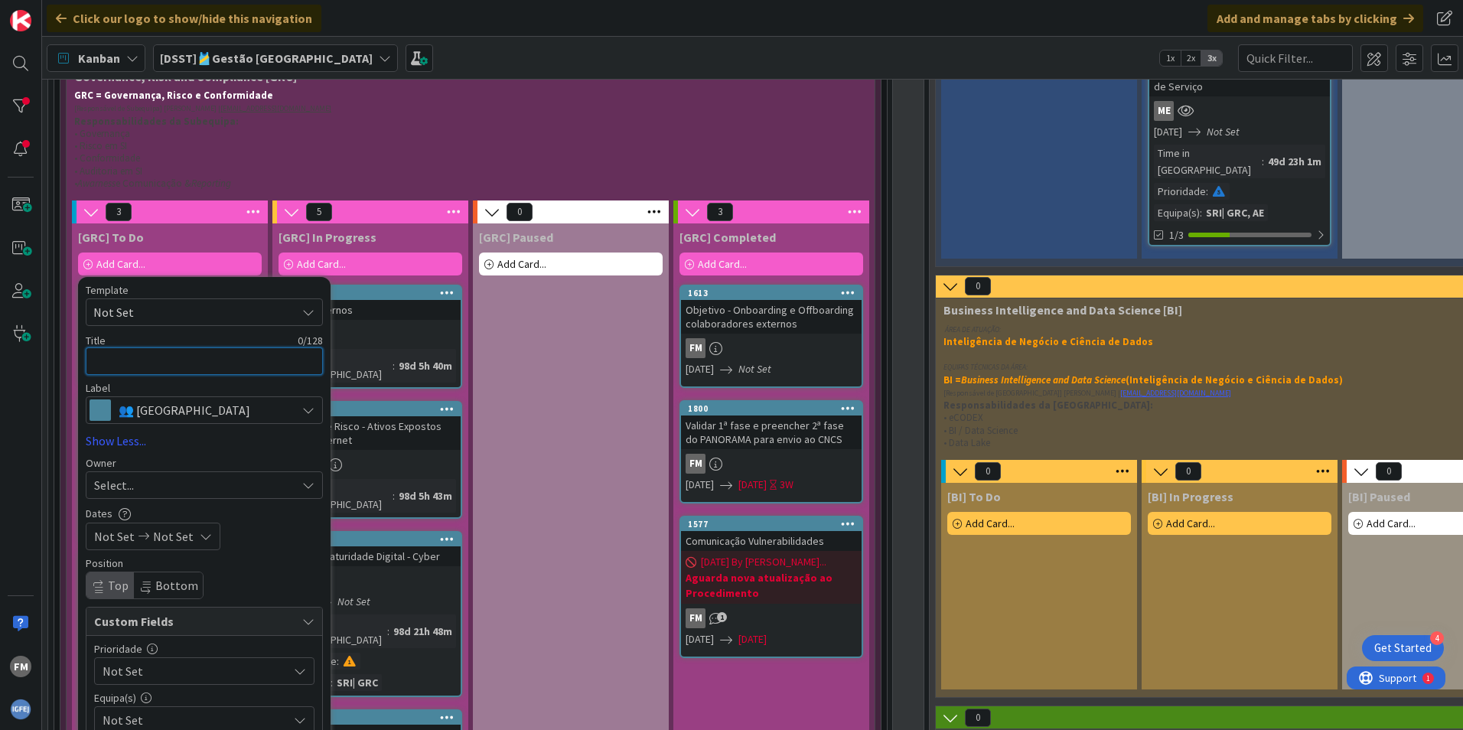
type textarea "x"
type textarea "I"
type textarea "x"
type textarea "Im"
type textarea "x"
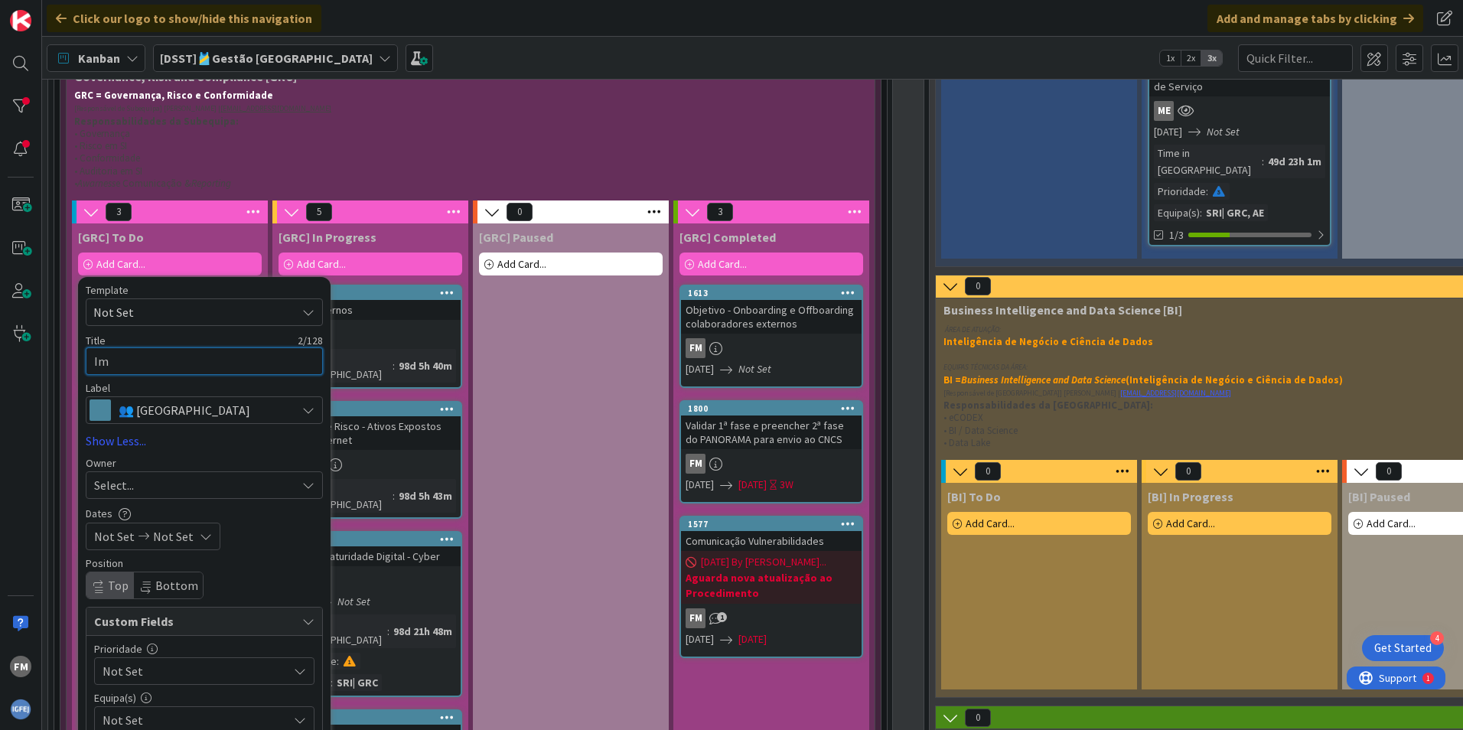
type textarea "Imp"
type textarea "x"
type textarea "Impl"
type textarea "x"
type textarea "Imple"
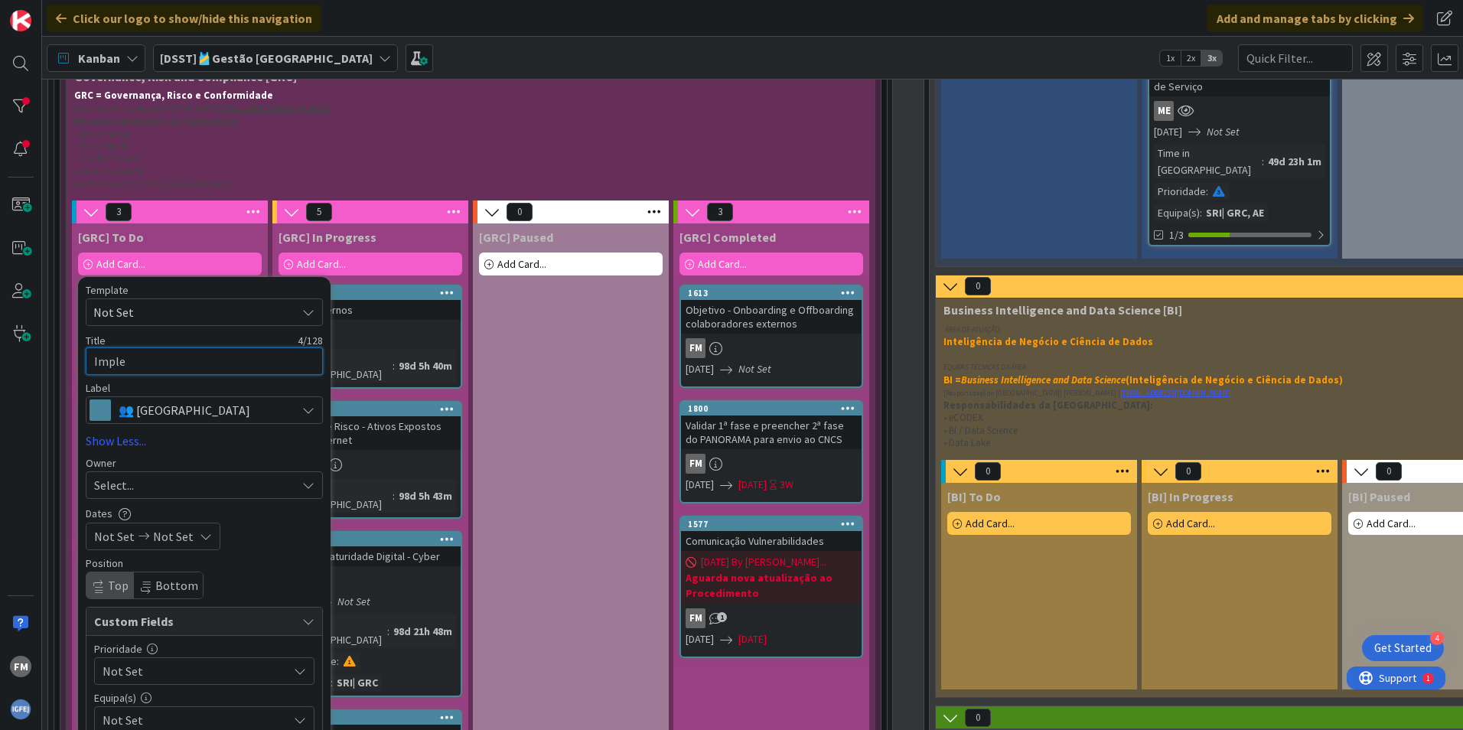
type textarea "x"
type textarea "Implem"
type textarea "x"
type textarea "Impleme"
type textarea "x"
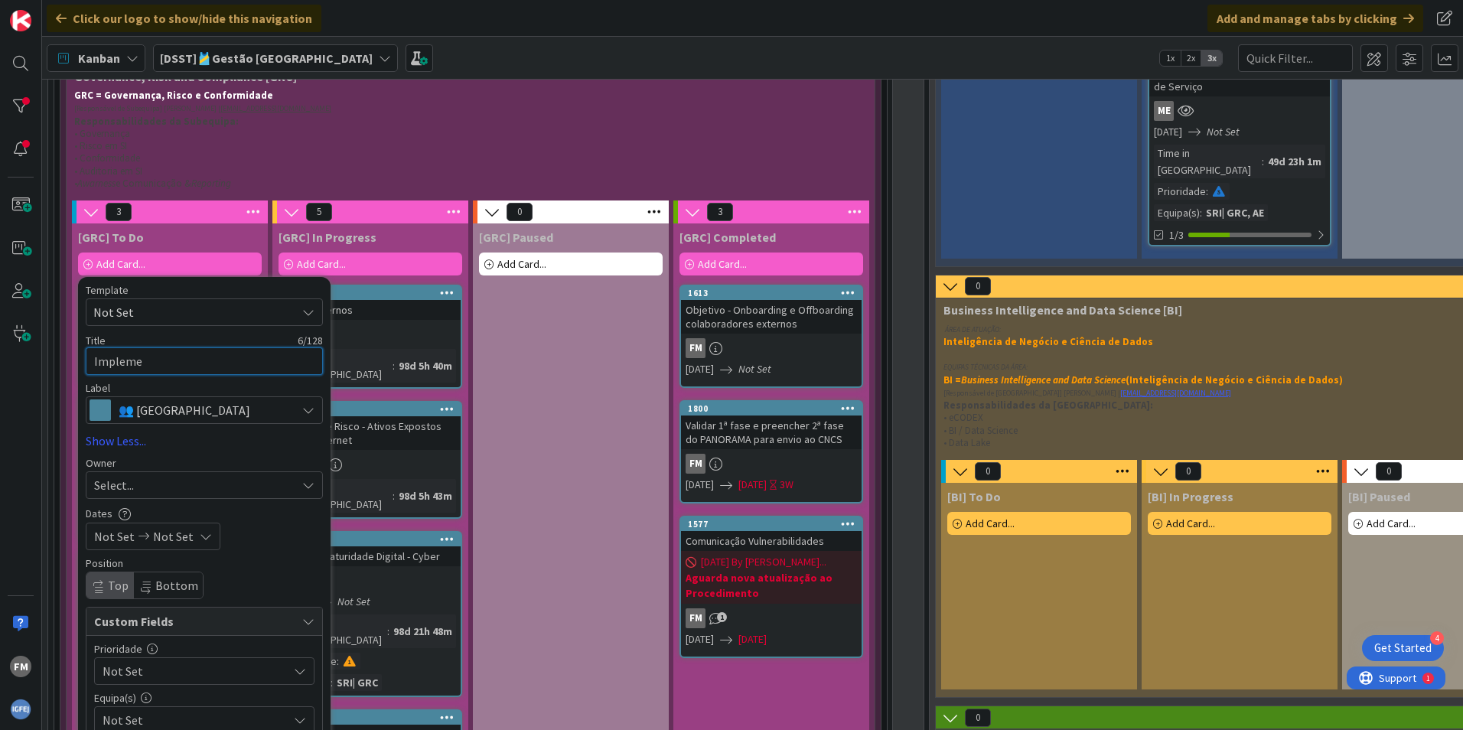
type textarea "Implemen"
type textarea "x"
type textarea "Implement"
type textarea "x"
type textarea "Implementa"
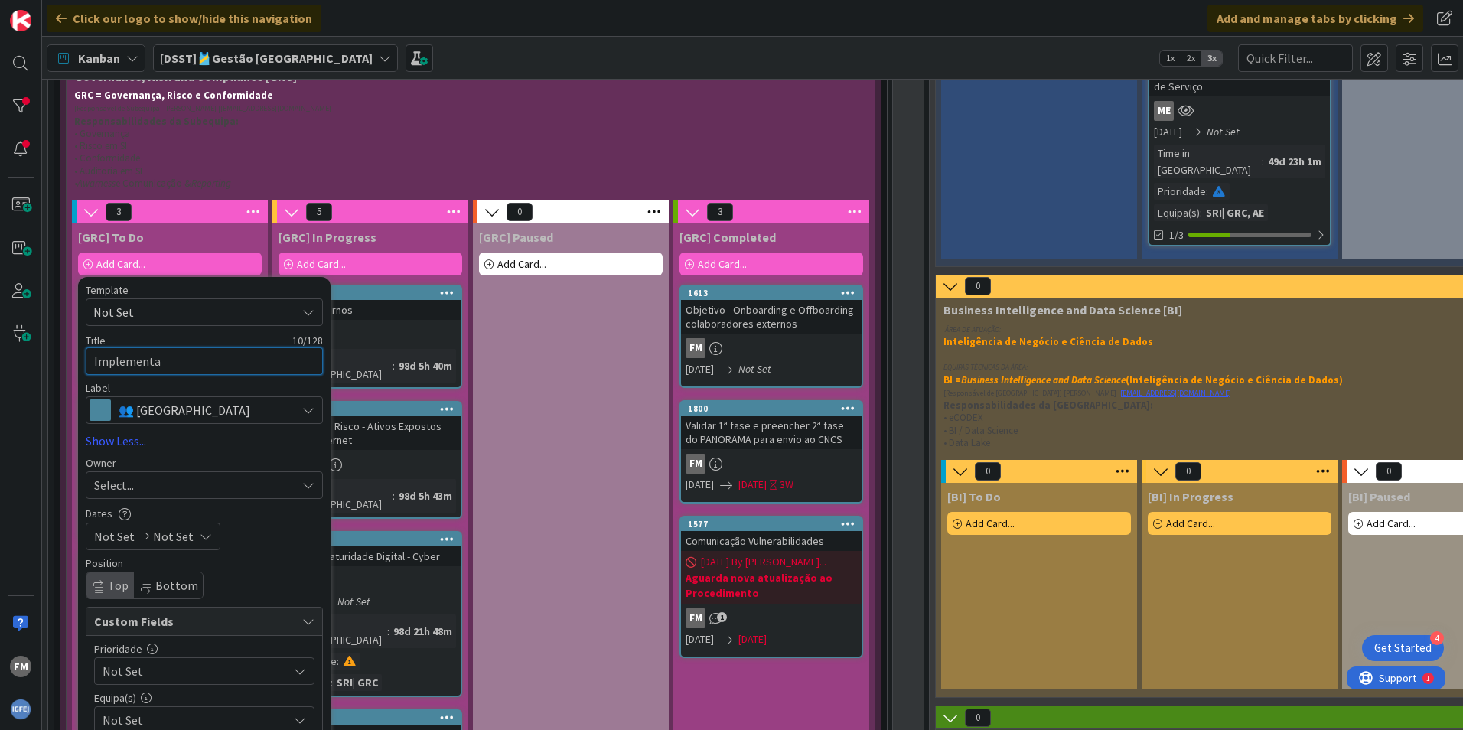
type textarea "x"
type textarea "Implementaç"
type textarea "x"
type textarea "Implementaçã"
type textarea "x"
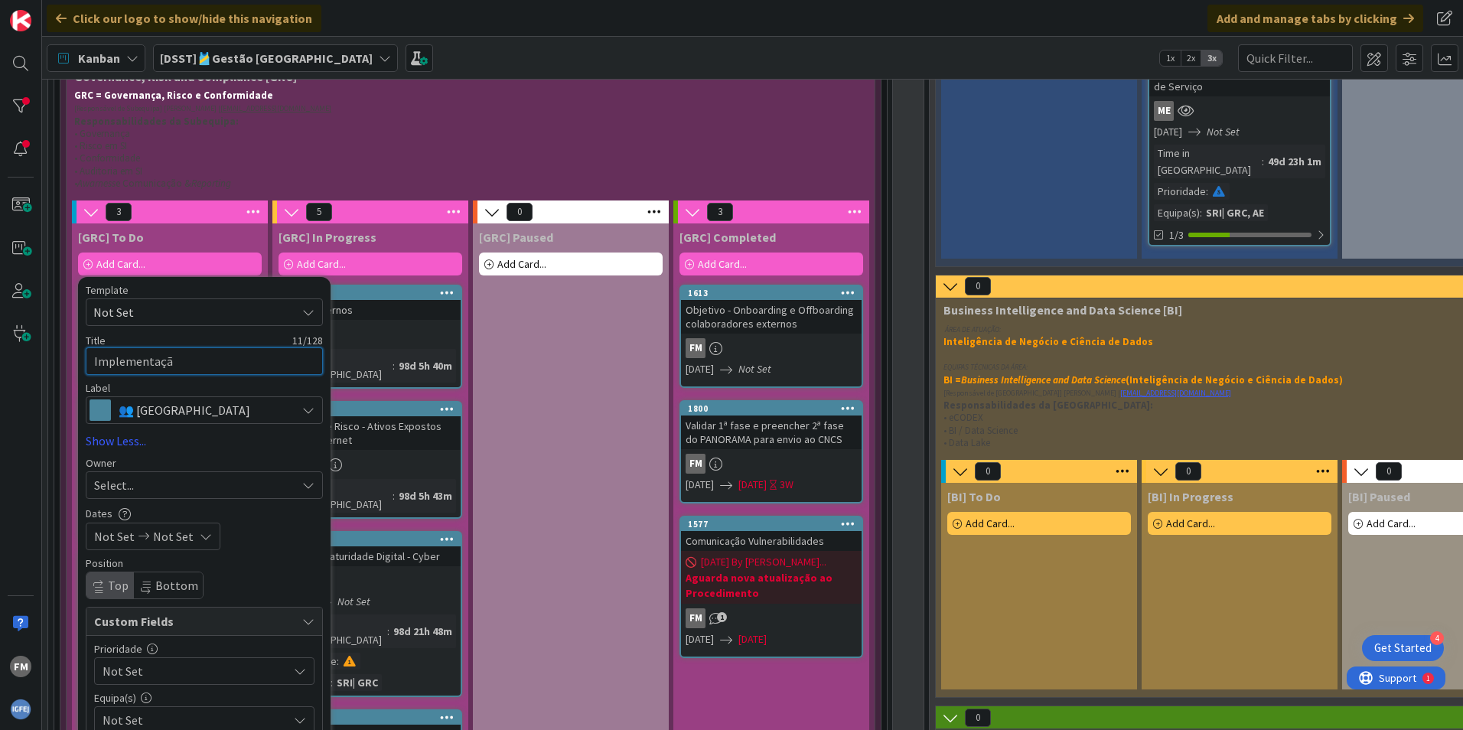
type textarea "Implementação"
type textarea "x"
type textarea "Implementação e"
type textarea "x"
type textarea "Implementação e"
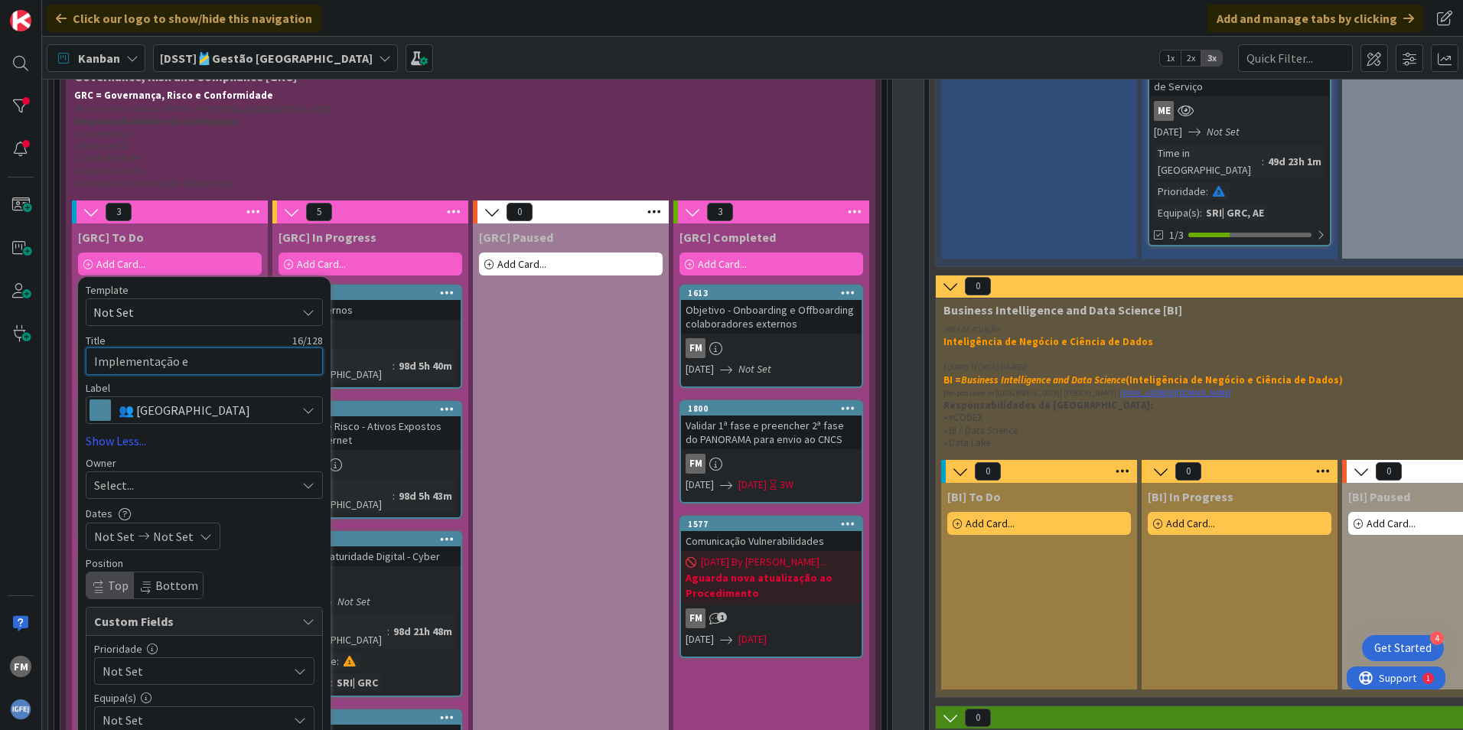
type textarea "x"
type textarea "Implementação e C"
type textarea "x"
type textarea "Implementação e Co"
type textarea "x"
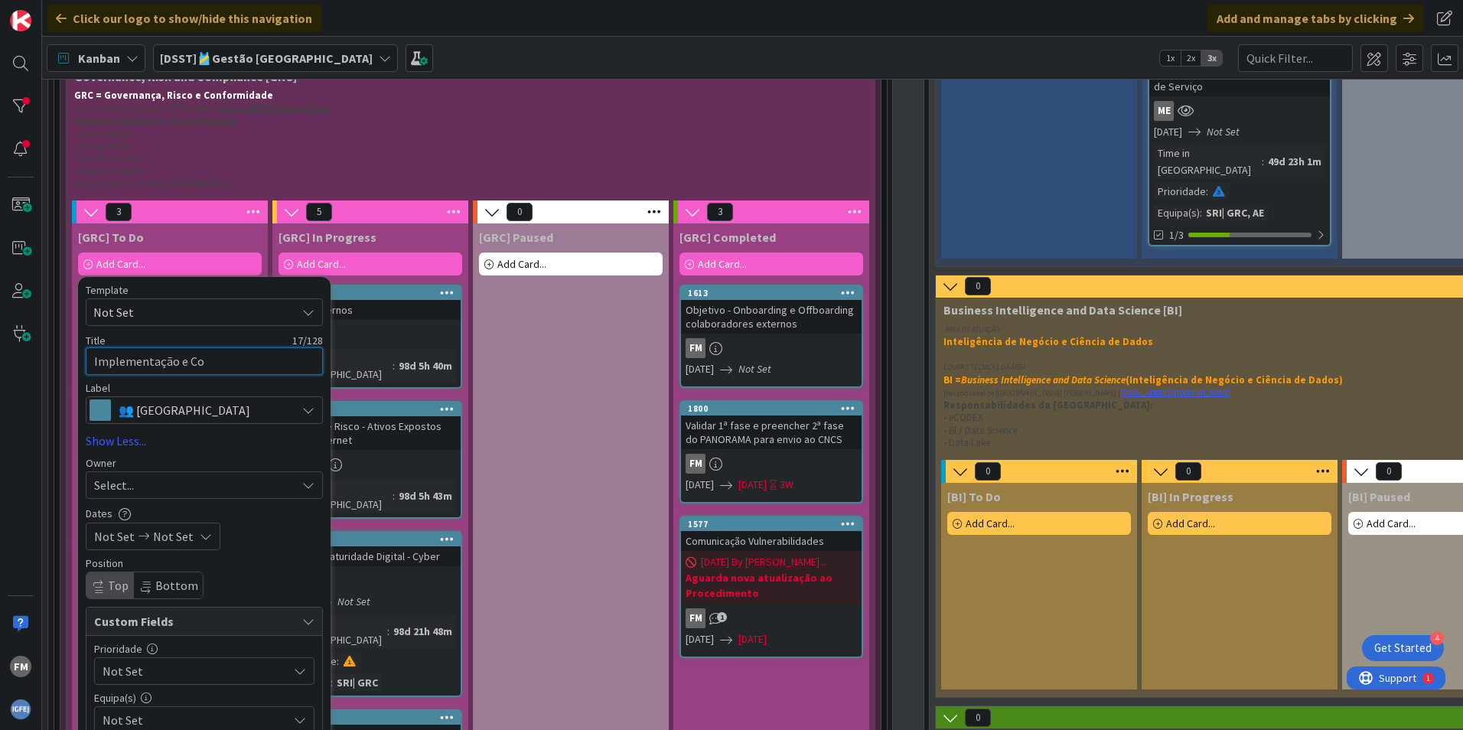
type textarea "Implementação e Com"
click at [379, 54] on icon at bounding box center [385, 58] width 12 height 12
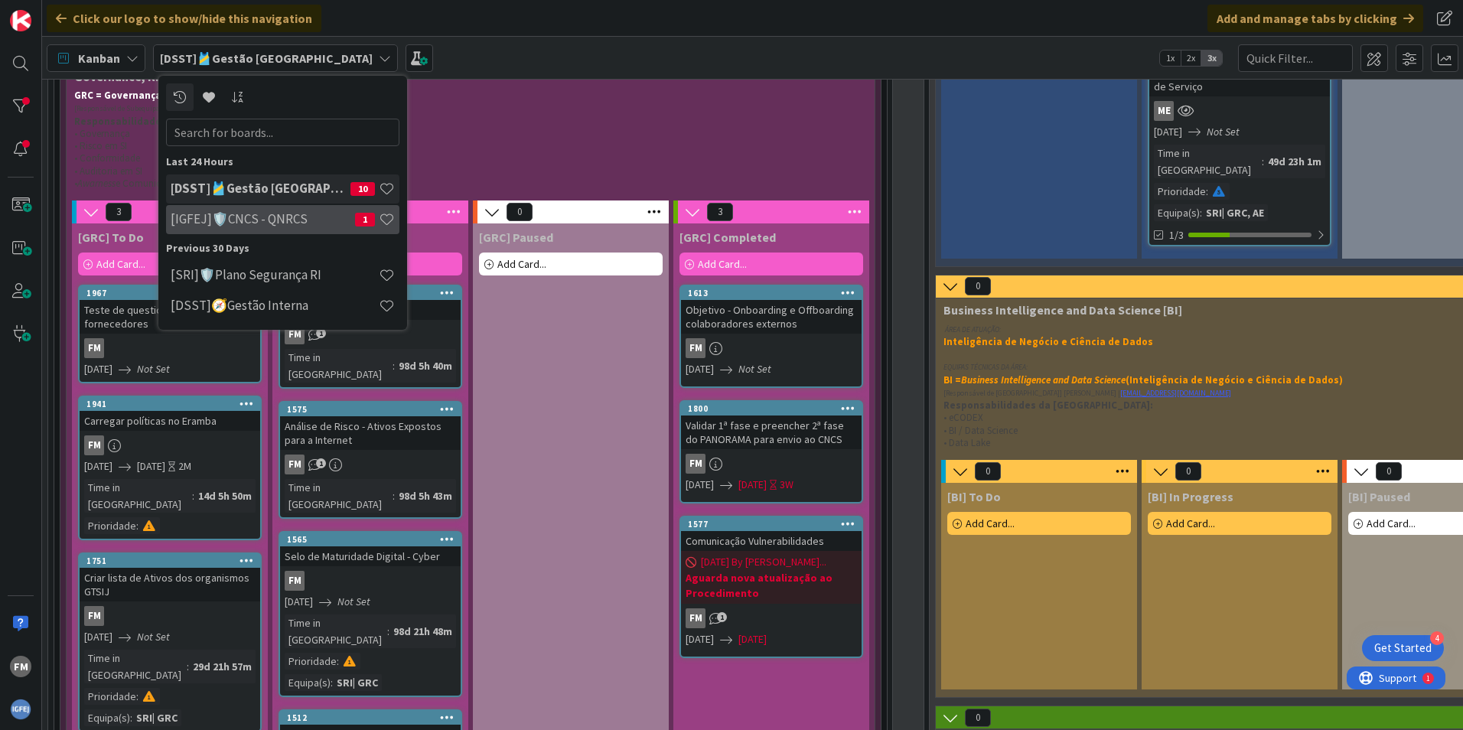
click at [291, 220] on h4 "[IGFEJ]🛡️CNCS - QNRCS" at bounding box center [263, 218] width 184 height 15
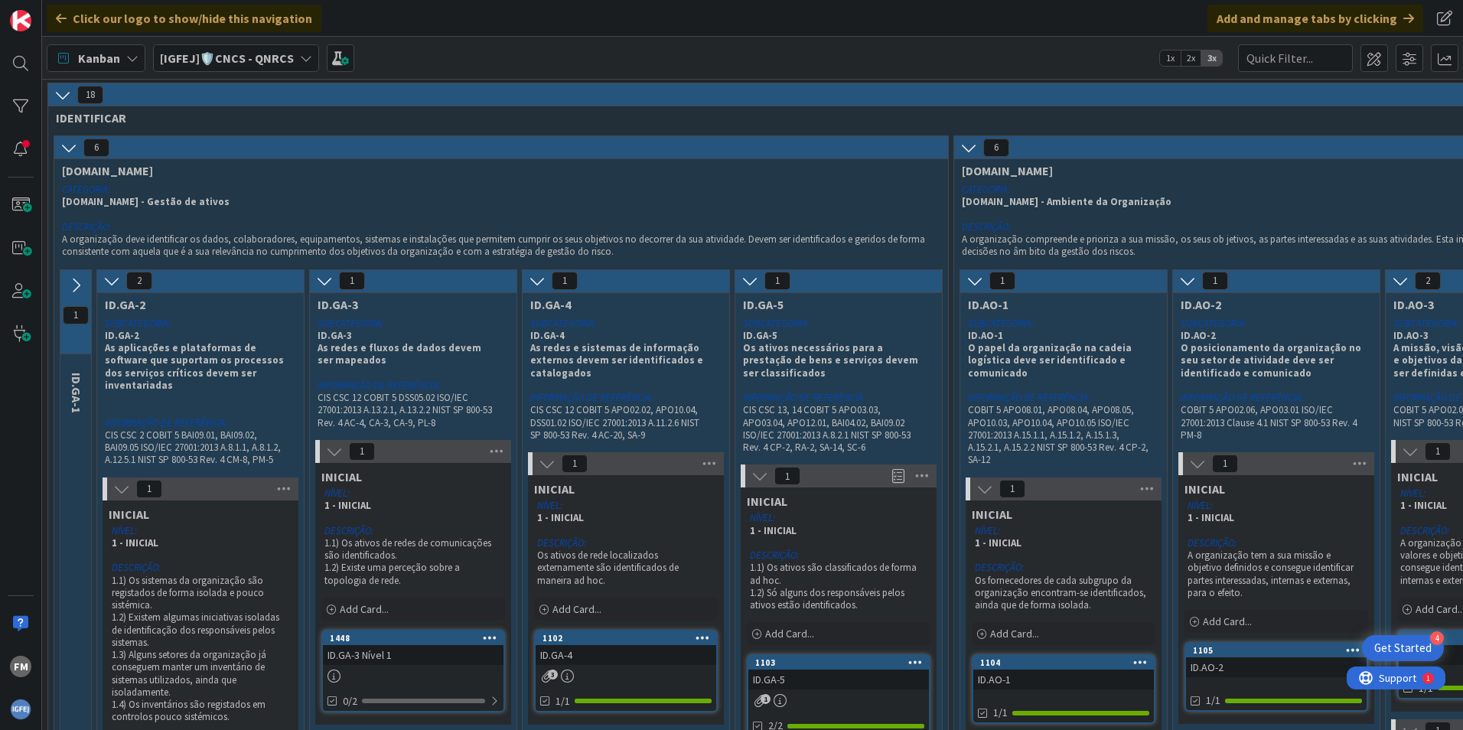
click at [625, 668] on link "1102 ID.GA-4 3 1/1" at bounding box center [626, 671] width 184 height 83
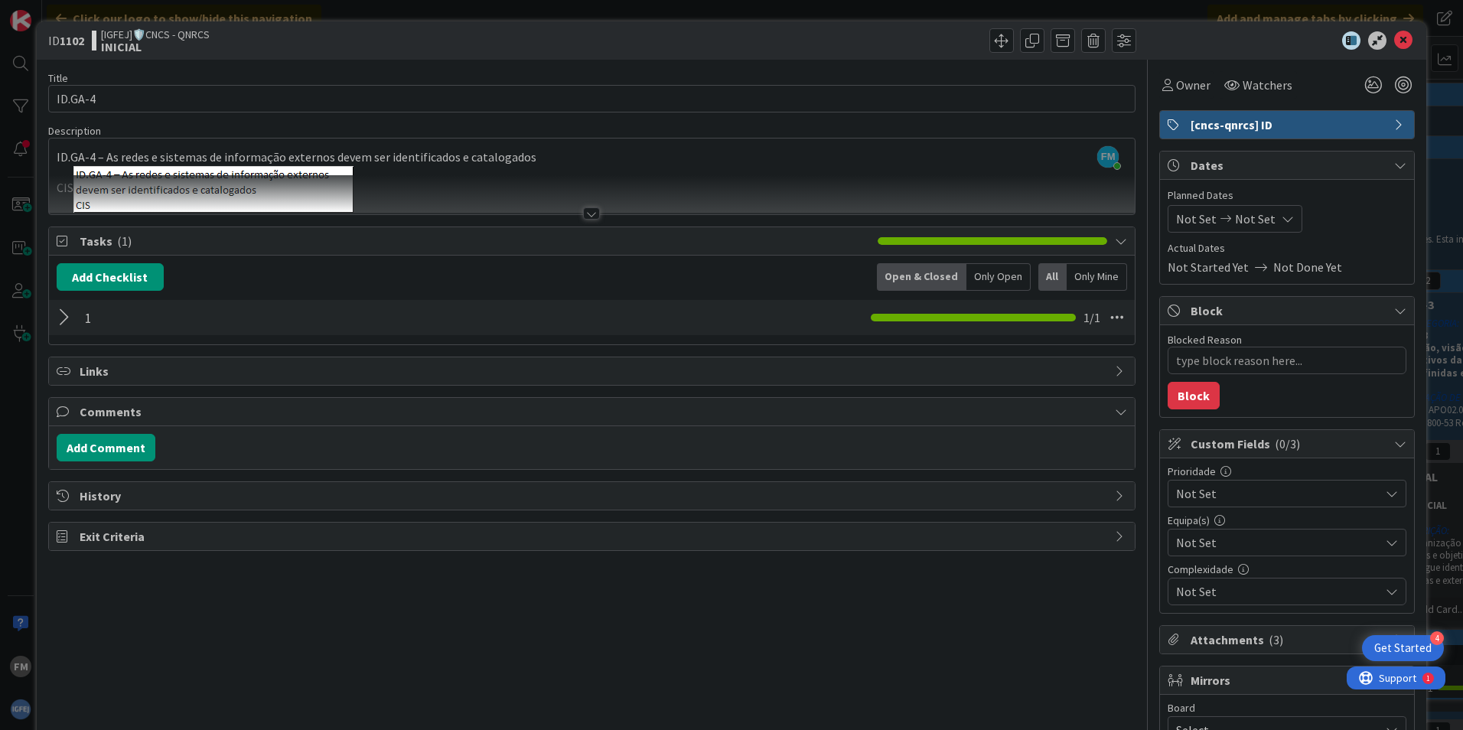
click at [58, 320] on div at bounding box center [67, 318] width 20 height 28
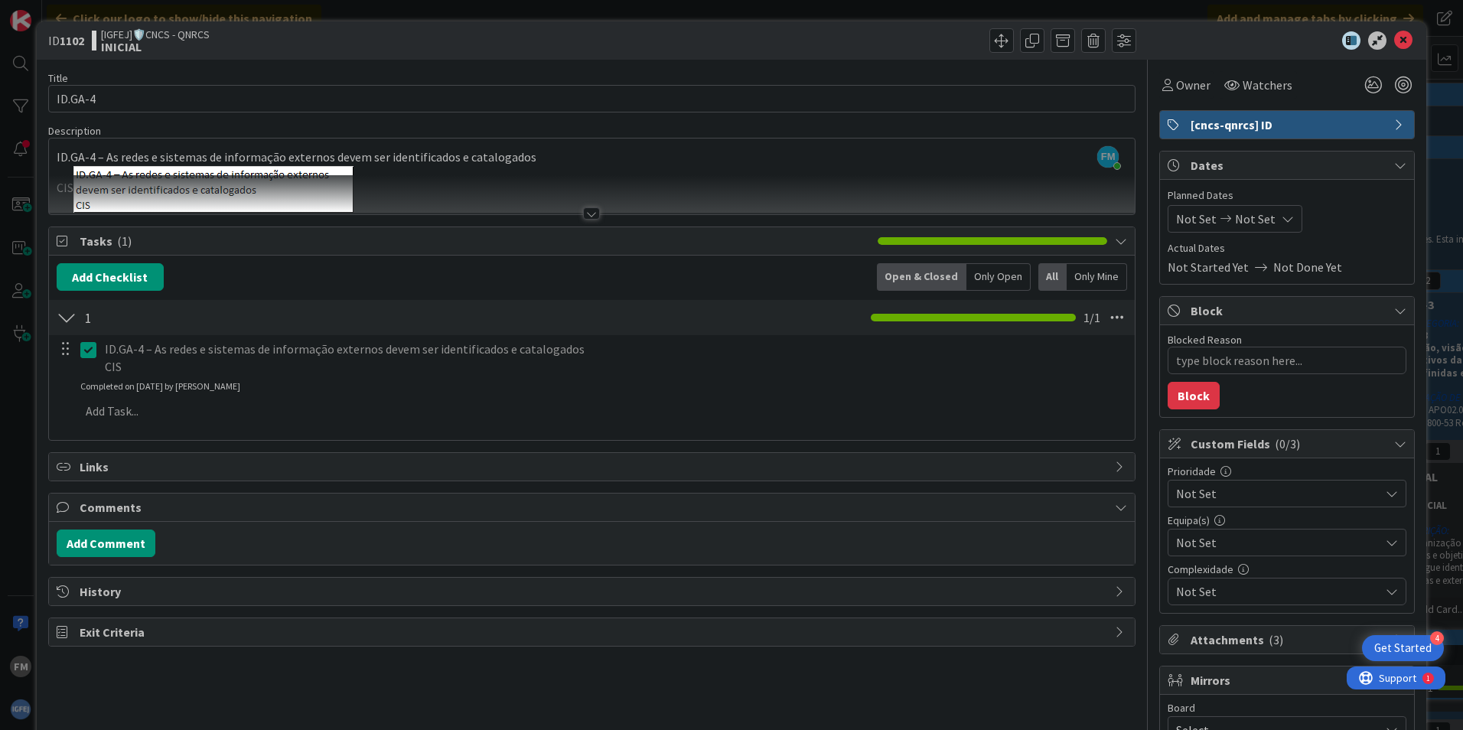
click at [66, 317] on div at bounding box center [67, 318] width 20 height 28
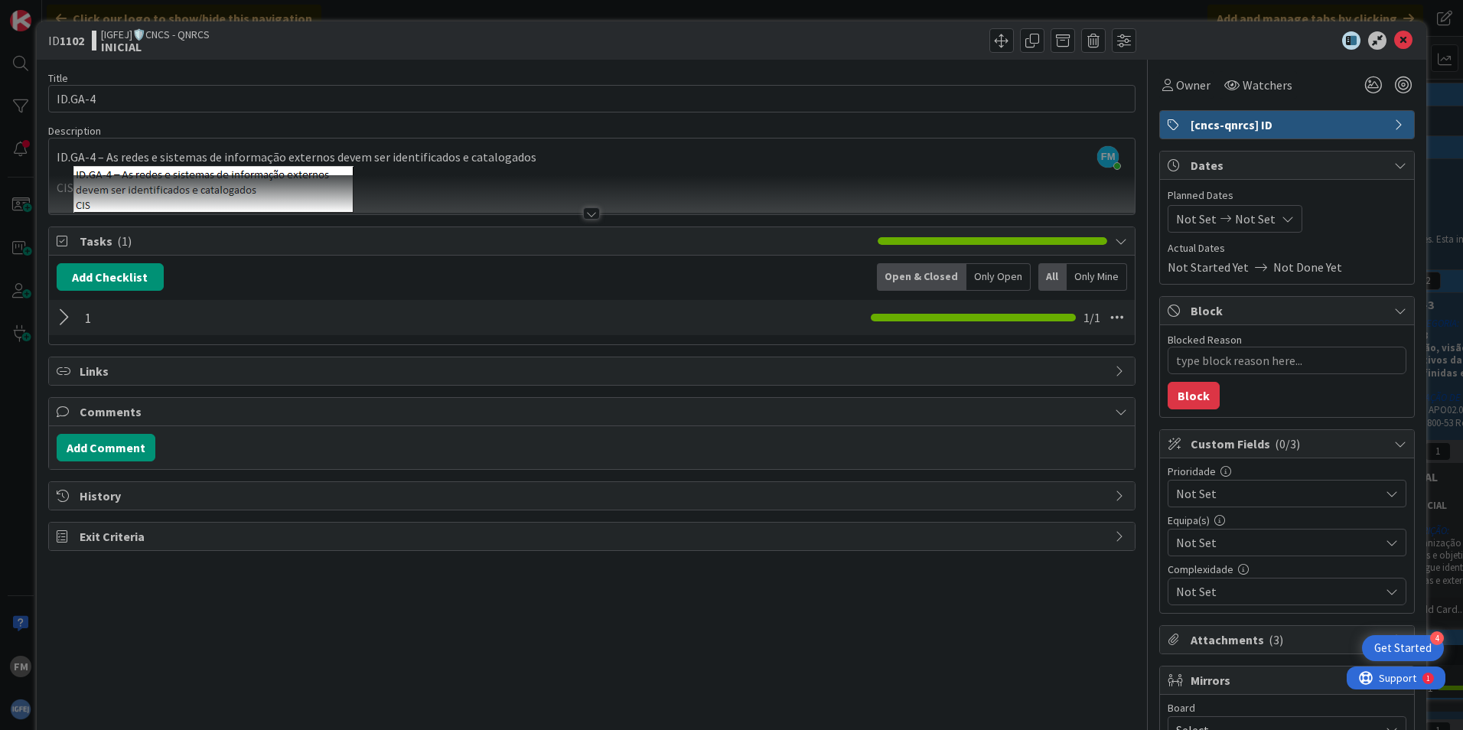
click at [66, 317] on div at bounding box center [67, 318] width 20 height 28
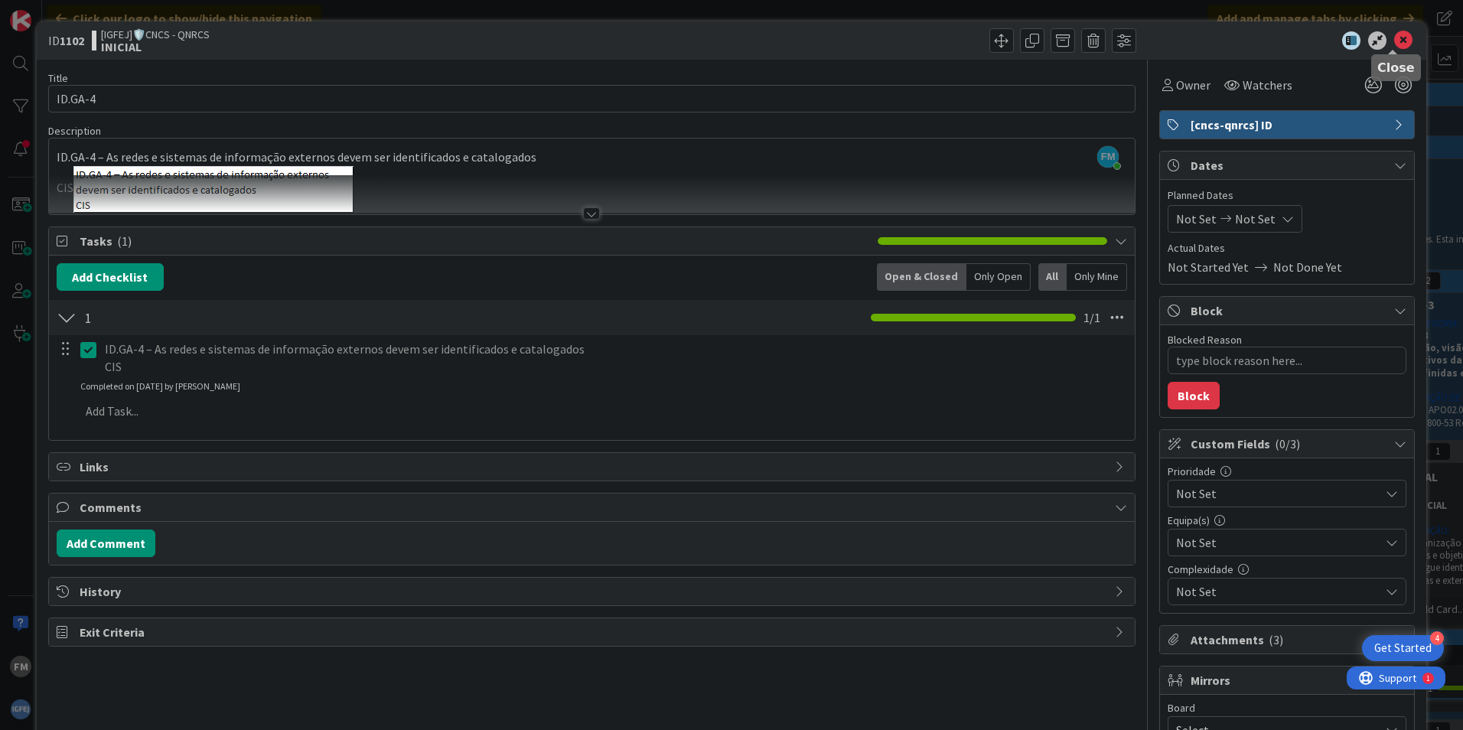
click at [1399, 43] on icon at bounding box center [1403, 40] width 18 height 18
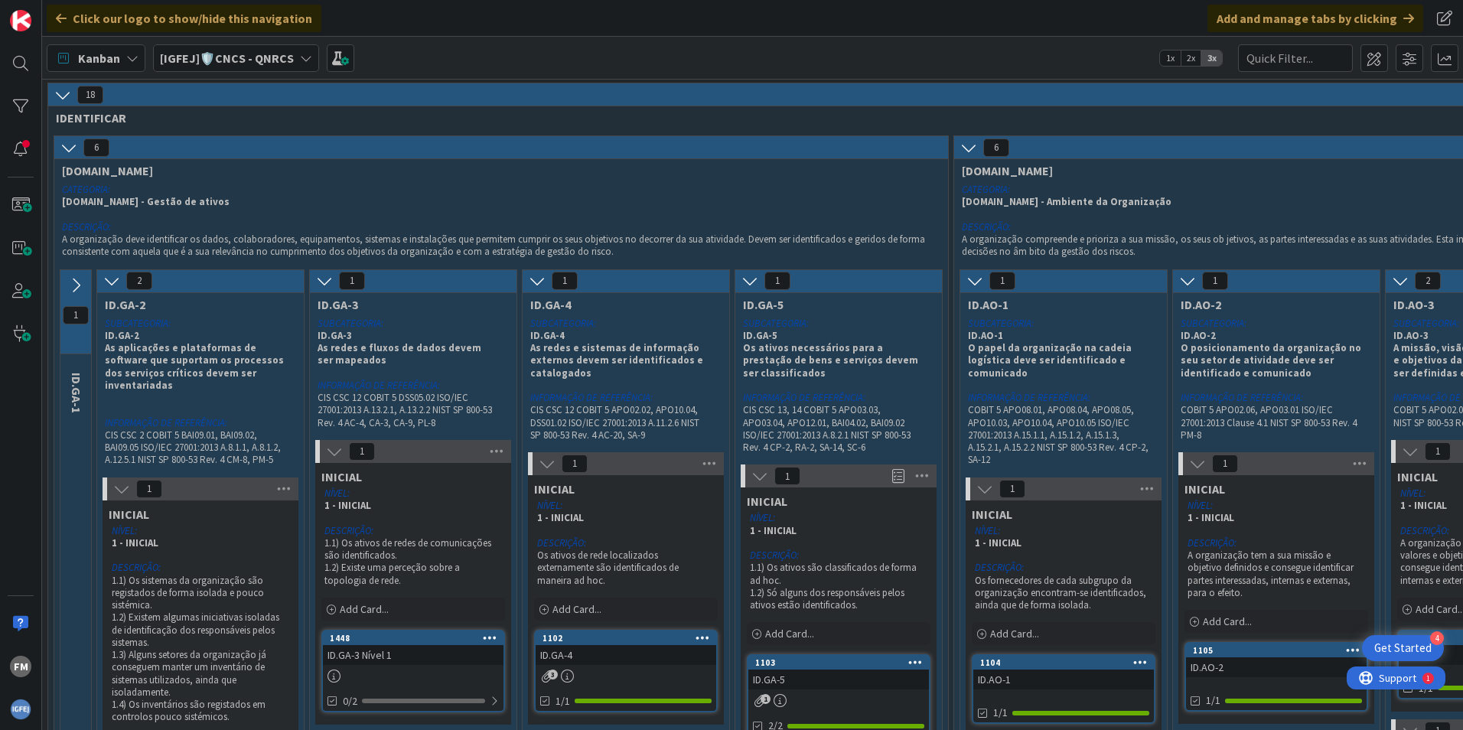
click at [75, 279] on icon at bounding box center [75, 285] width 17 height 17
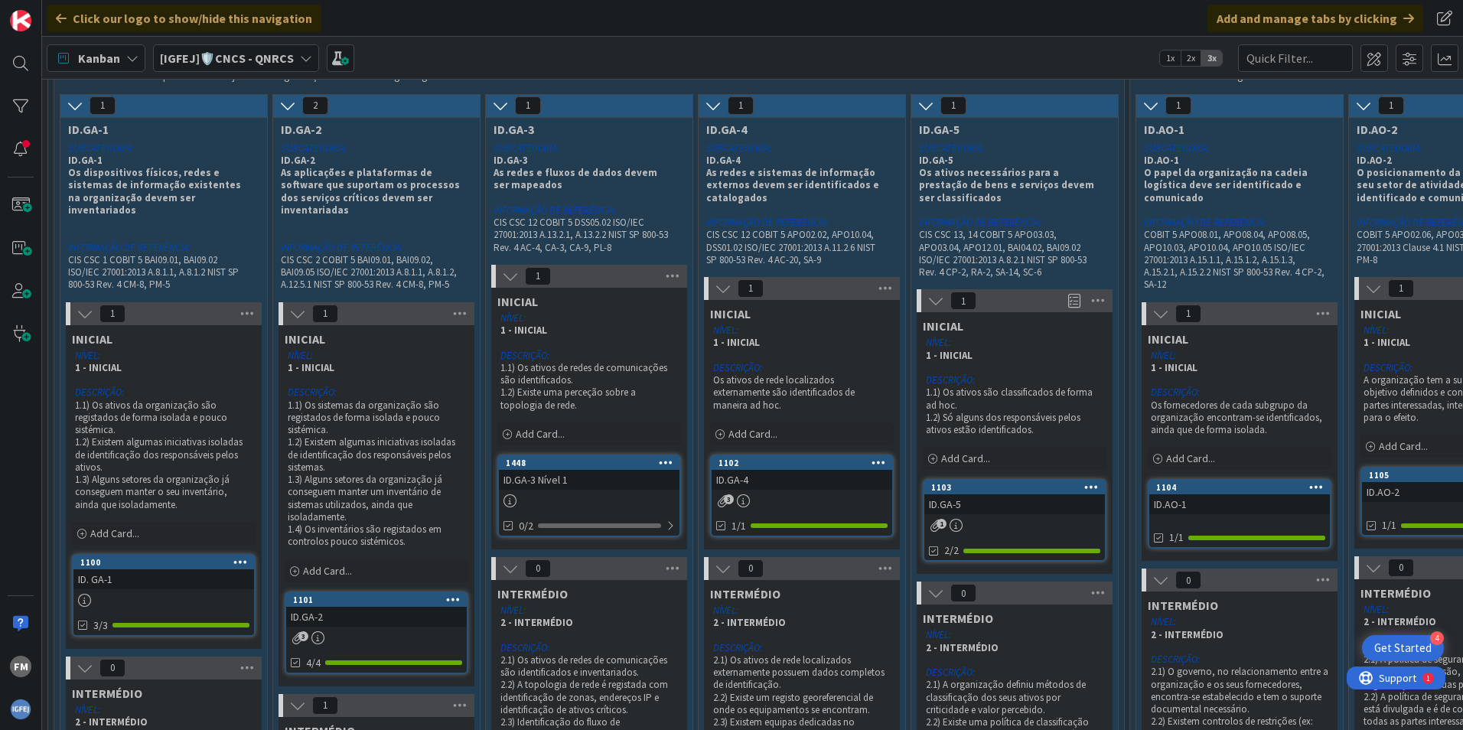
scroll to position [153, 0]
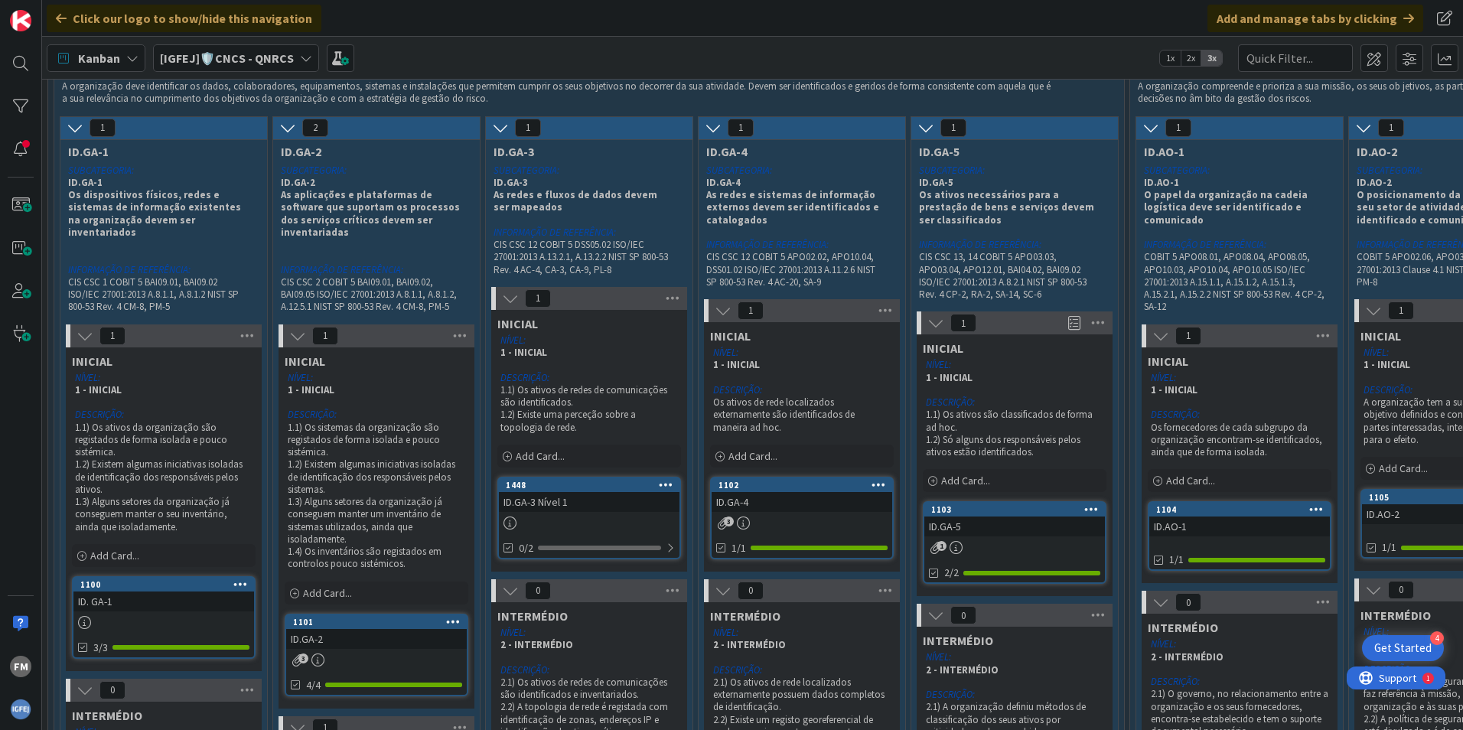
click at [597, 523] on div at bounding box center [589, 523] width 181 height 13
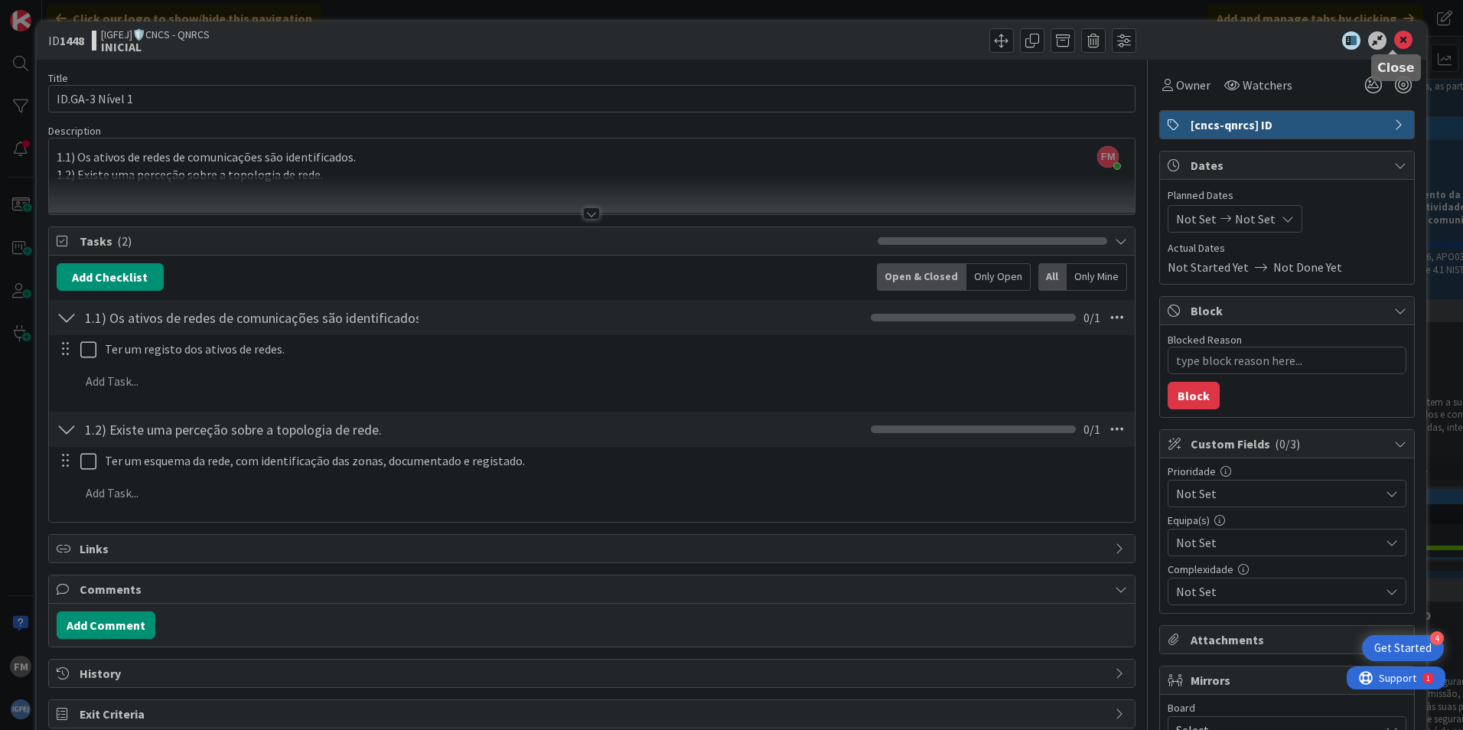
click at [1394, 33] on icon at bounding box center [1403, 40] width 18 height 18
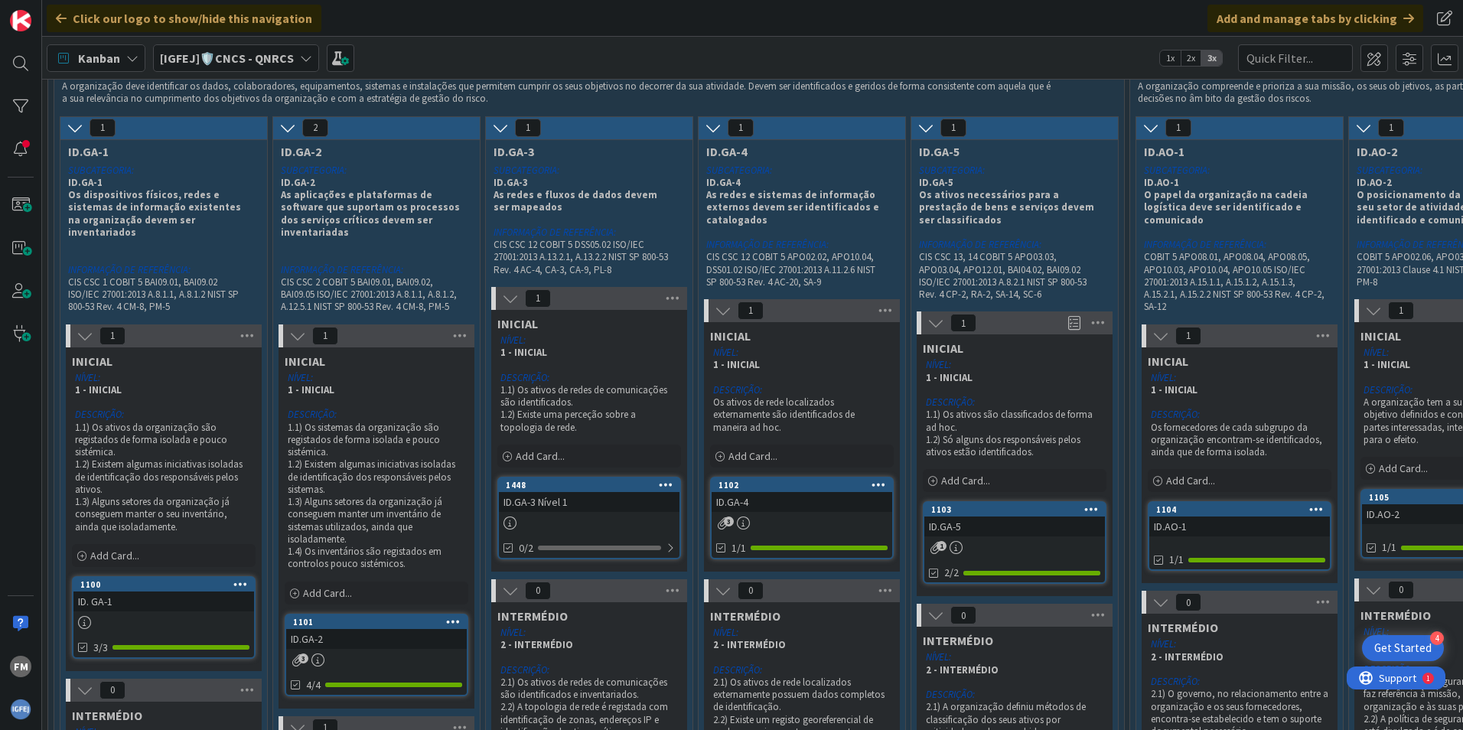
click at [308, 54] on icon at bounding box center [306, 58] width 12 height 12
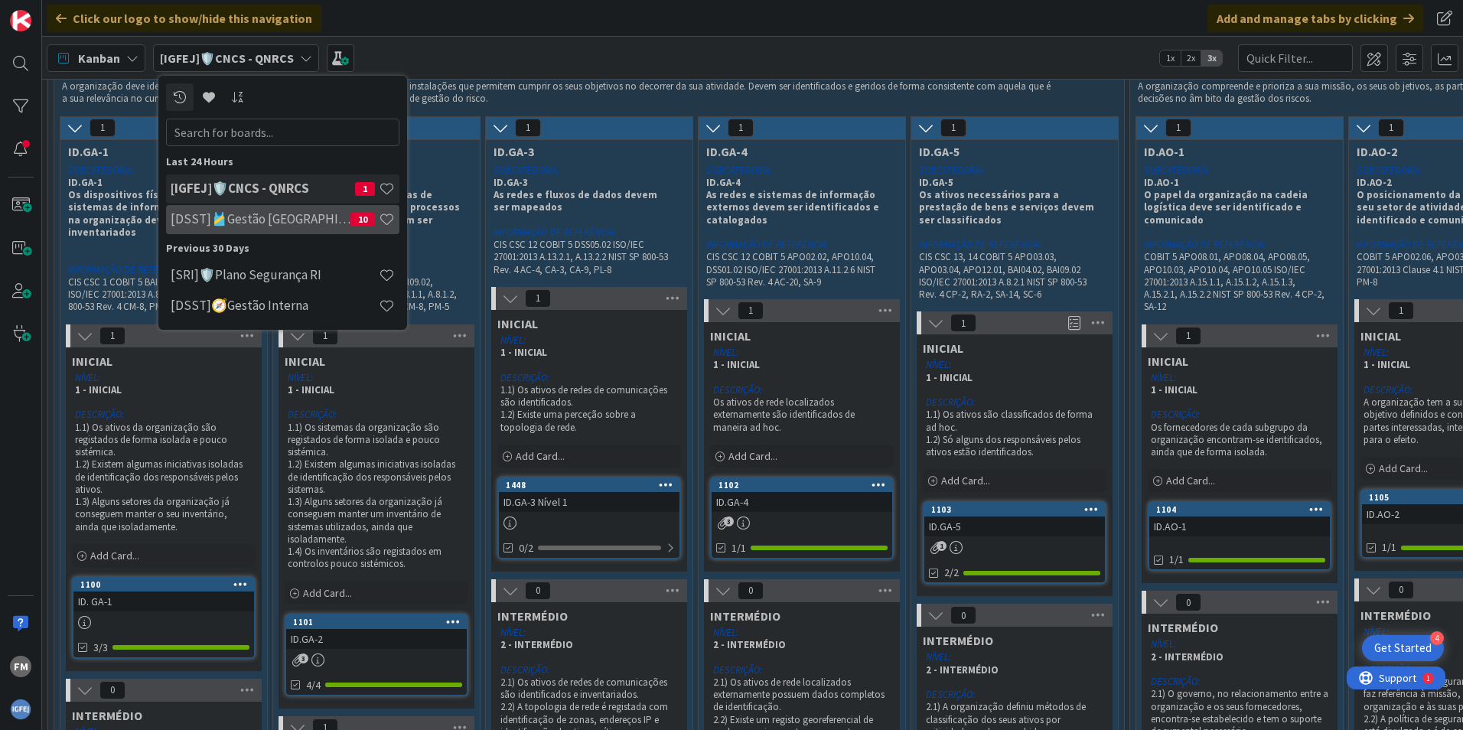
click at [259, 223] on h4 "[DSST]🎽Gestão [GEOGRAPHIC_DATA]" at bounding box center [261, 218] width 180 height 15
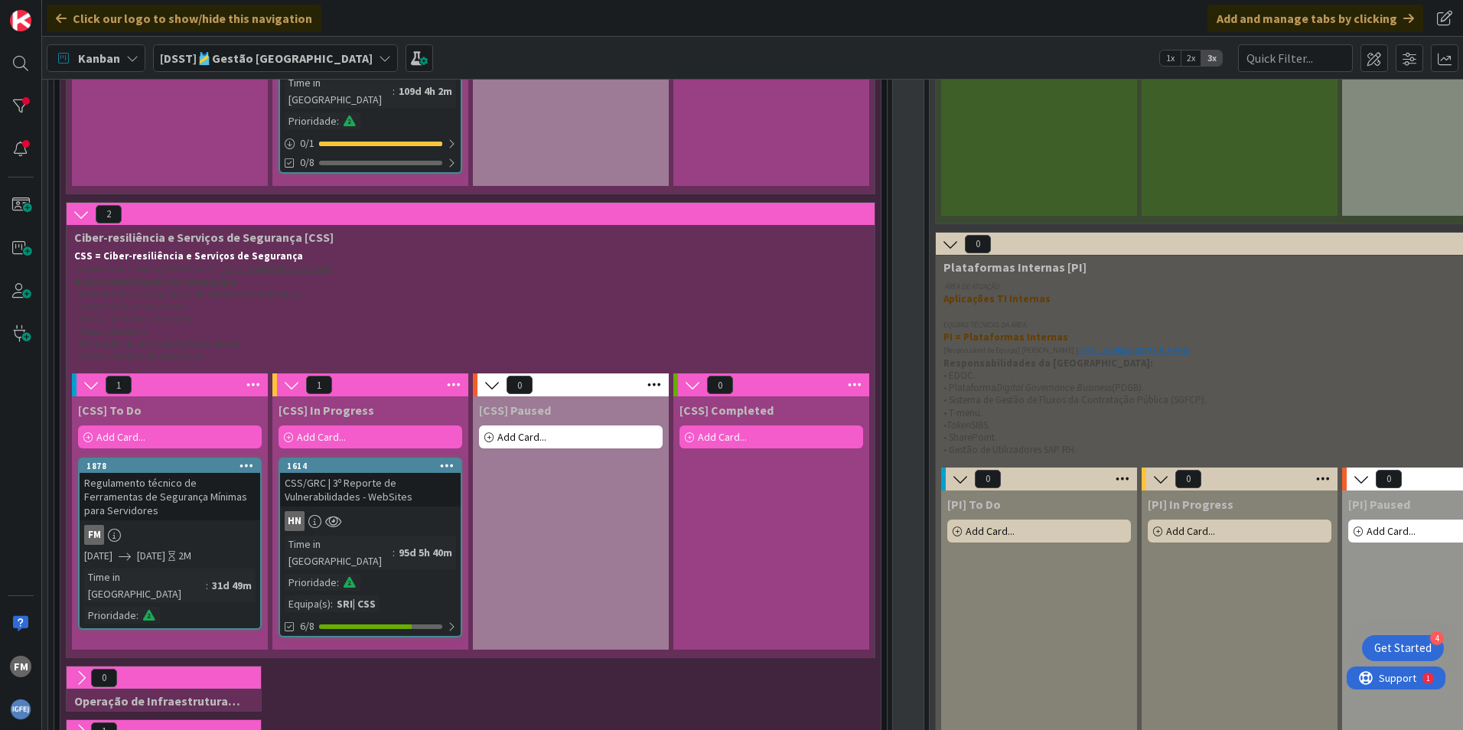
scroll to position [1607, 0]
click at [187, 457] on link "1878 Regulamento técnico de Ferramentas de Segurança Mínimas para Servidores FM…" at bounding box center [170, 543] width 184 height 172
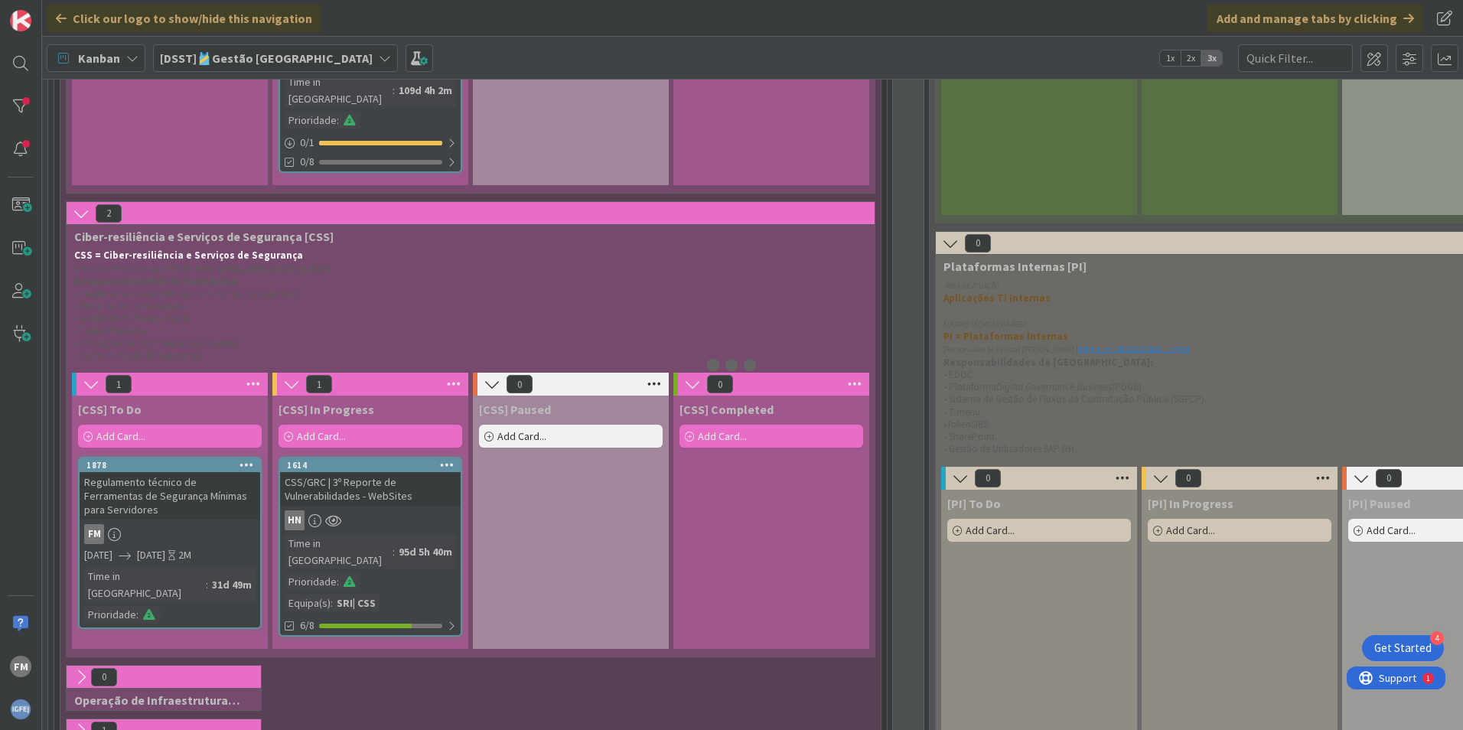
click at [187, 437] on div at bounding box center [731, 365] width 1463 height 730
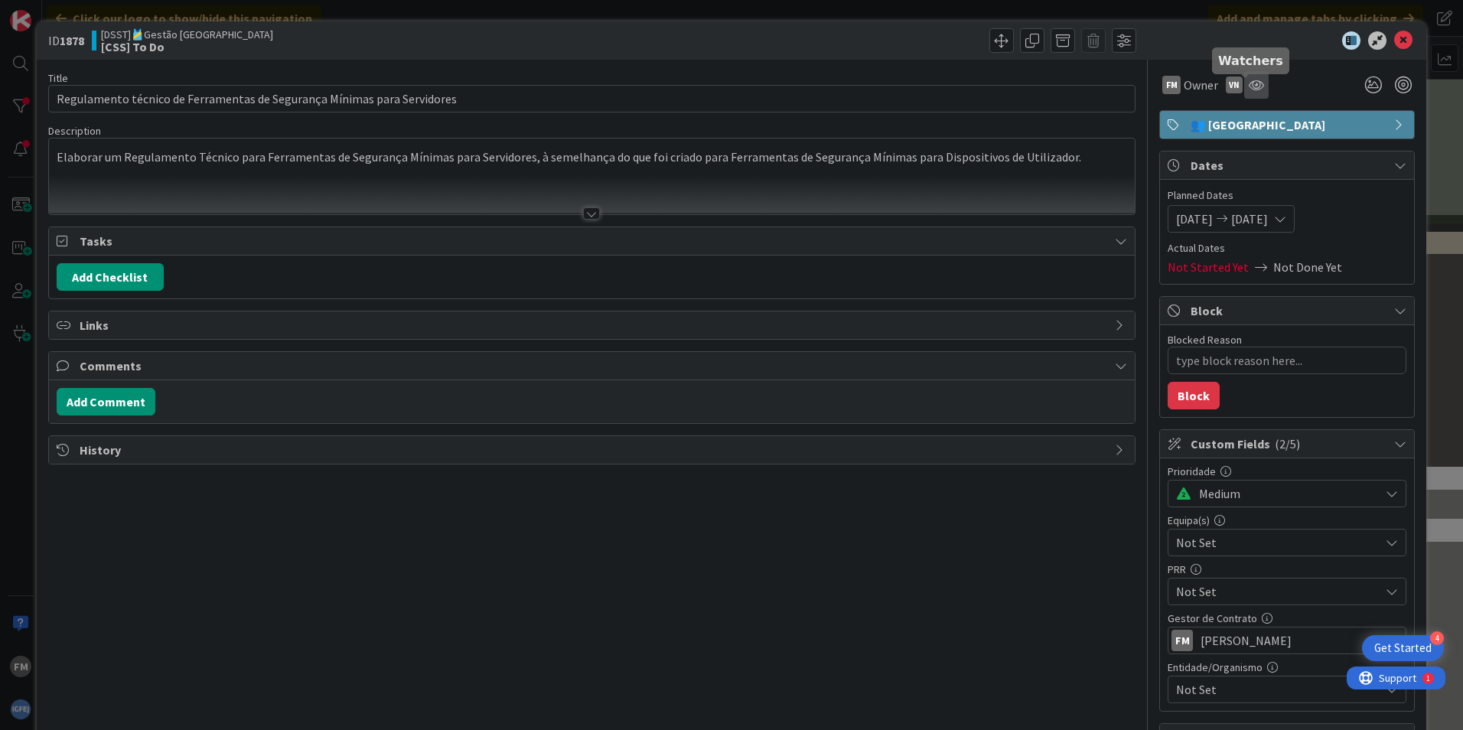
click at [1249, 87] on icon at bounding box center [1256, 85] width 15 height 12
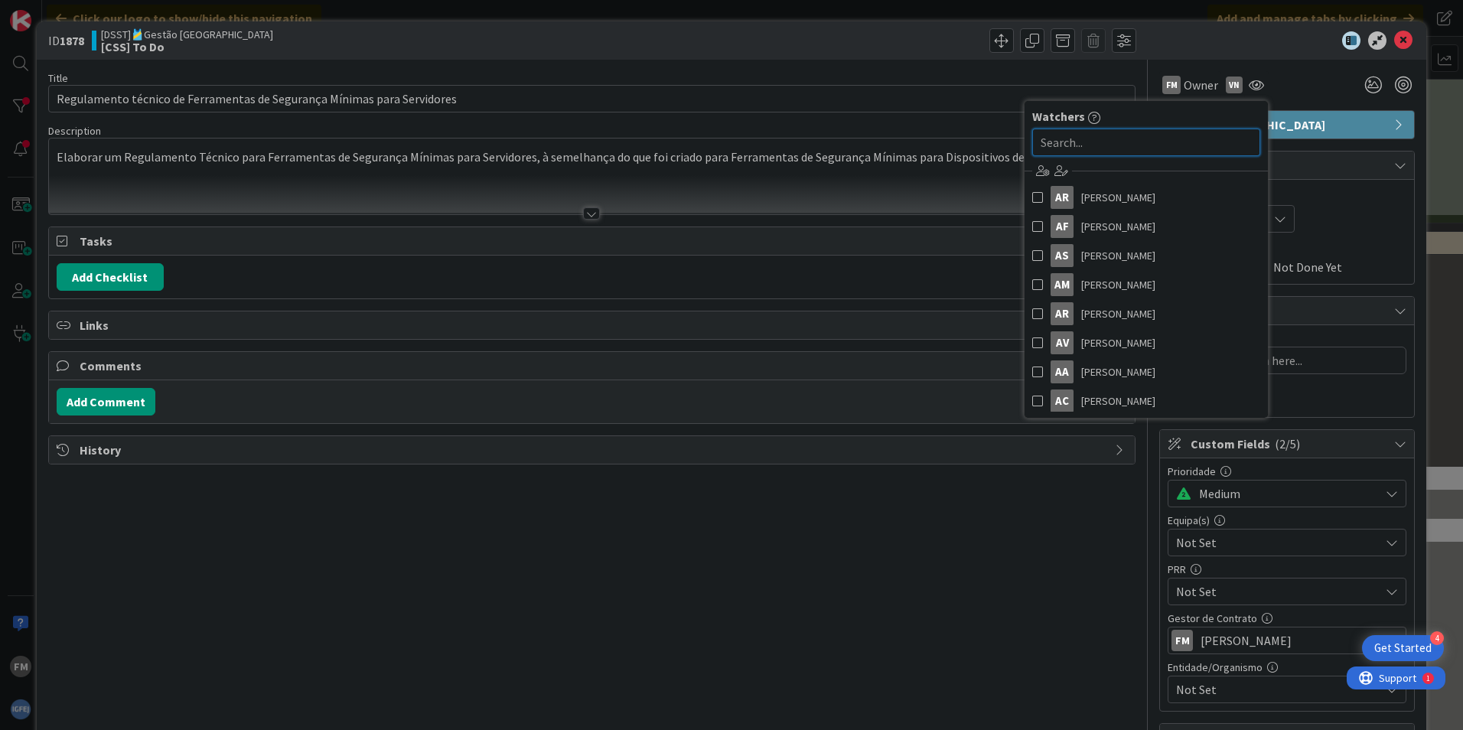
click at [1100, 148] on input "text" at bounding box center [1146, 143] width 228 height 28
click at [1278, 87] on div "FM Owner VN Watchers AR [PERSON_NAME] AF [PERSON_NAME] AS [PERSON_NAME] AM [PER…" at bounding box center [1287, 85] width 256 height 28
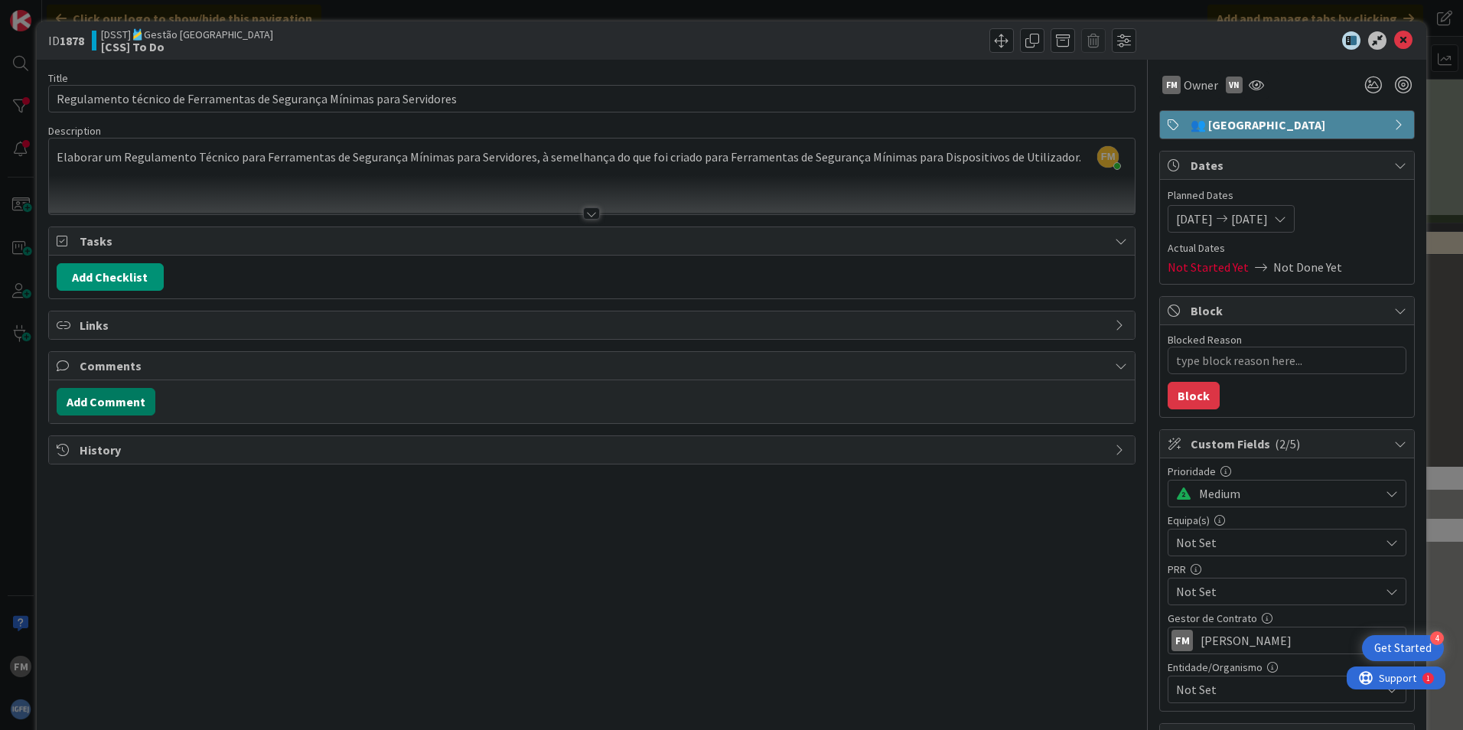
click at [112, 403] on button "Add Comment" at bounding box center [106, 402] width 99 height 28
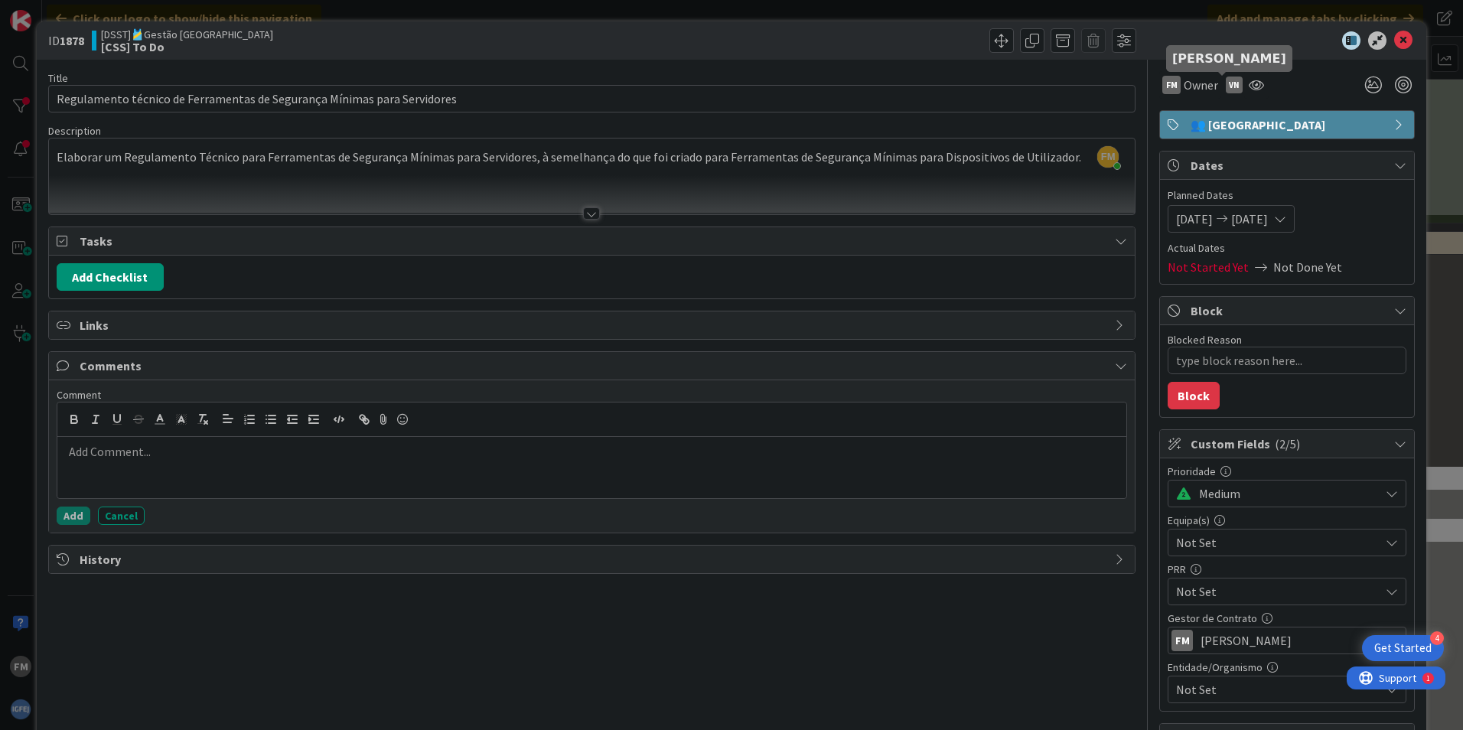
click at [1226, 81] on div "VN" at bounding box center [1234, 85] width 17 height 17
click at [1184, 83] on span "Owner" at bounding box center [1201, 85] width 34 height 18
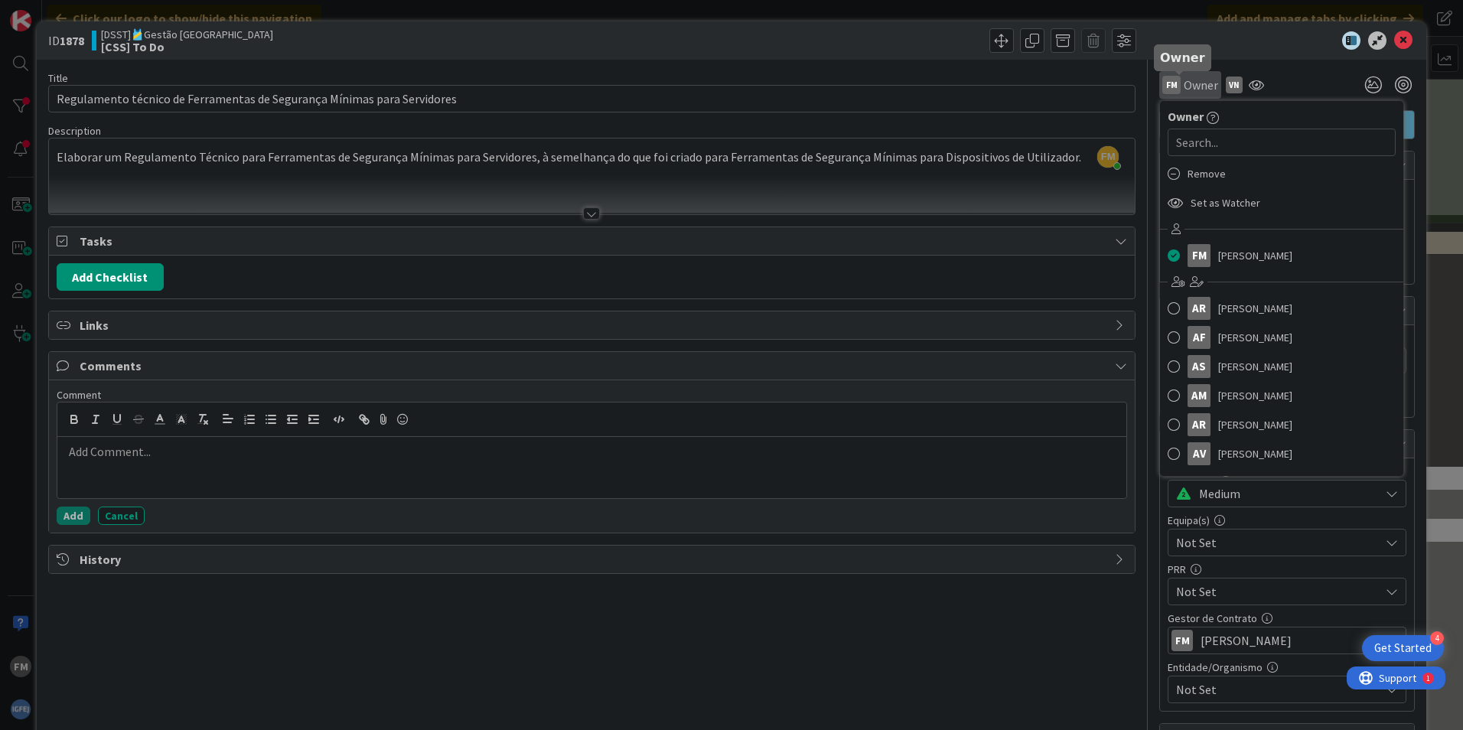
click at [1184, 83] on span "Owner" at bounding box center [1201, 85] width 34 height 18
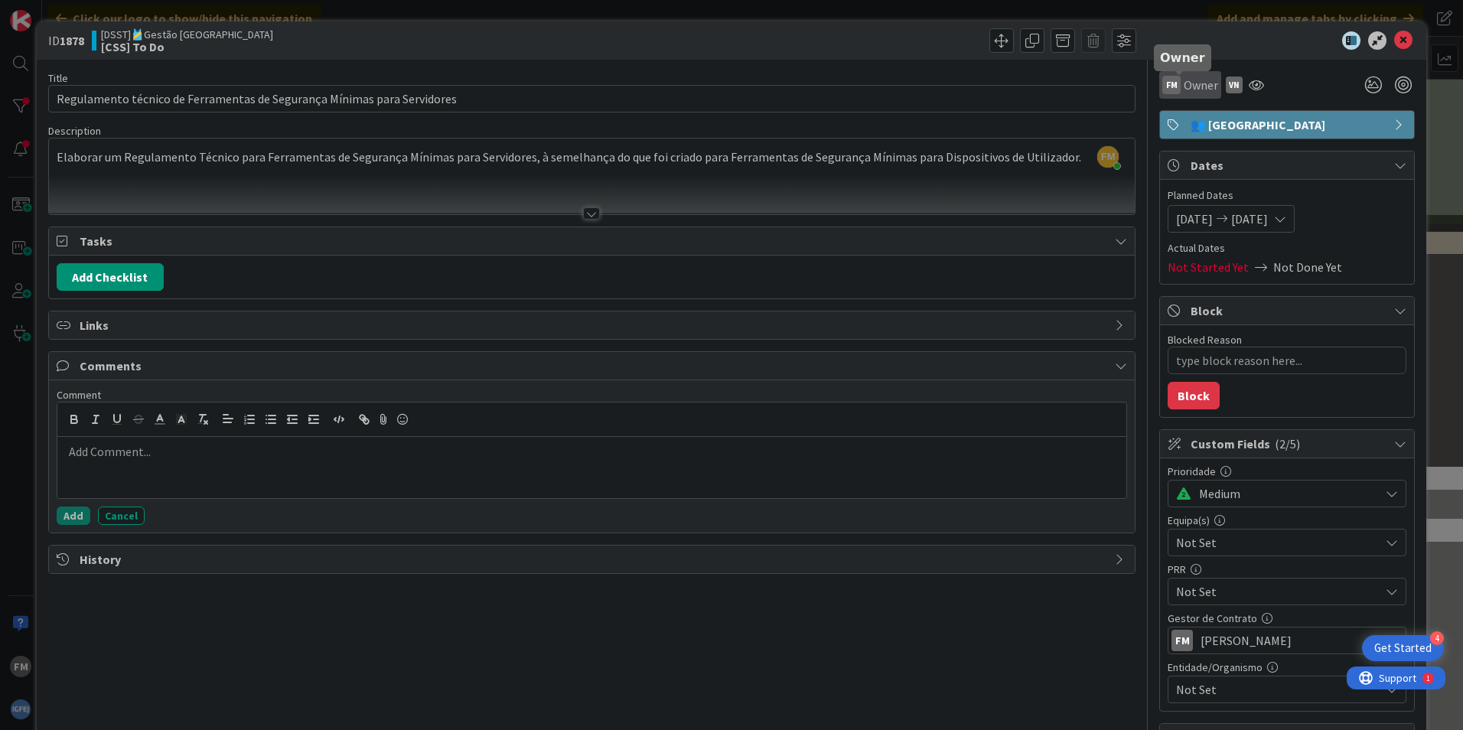
click at [1184, 83] on span "Owner" at bounding box center [1201, 85] width 34 height 18
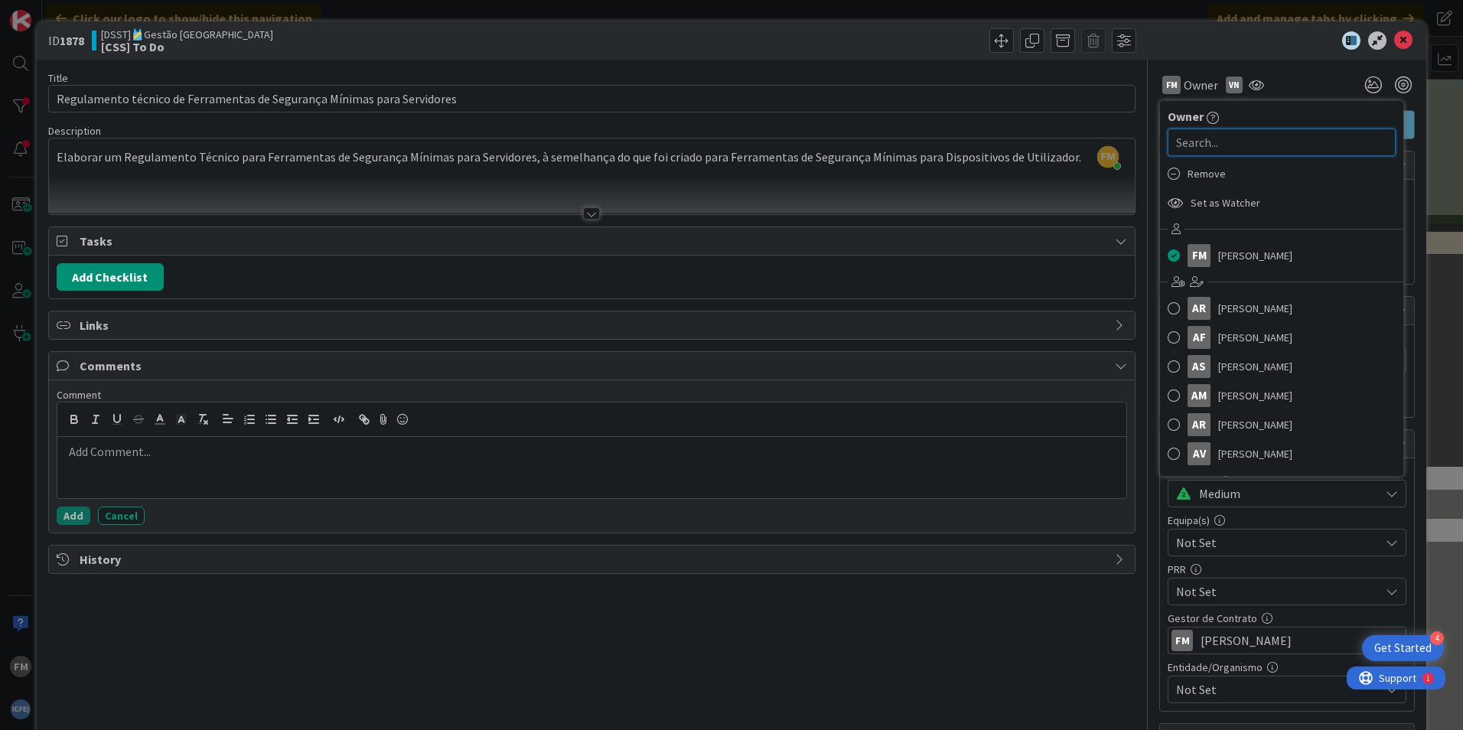
click at [1189, 149] on input "text" at bounding box center [1282, 143] width 228 height 28
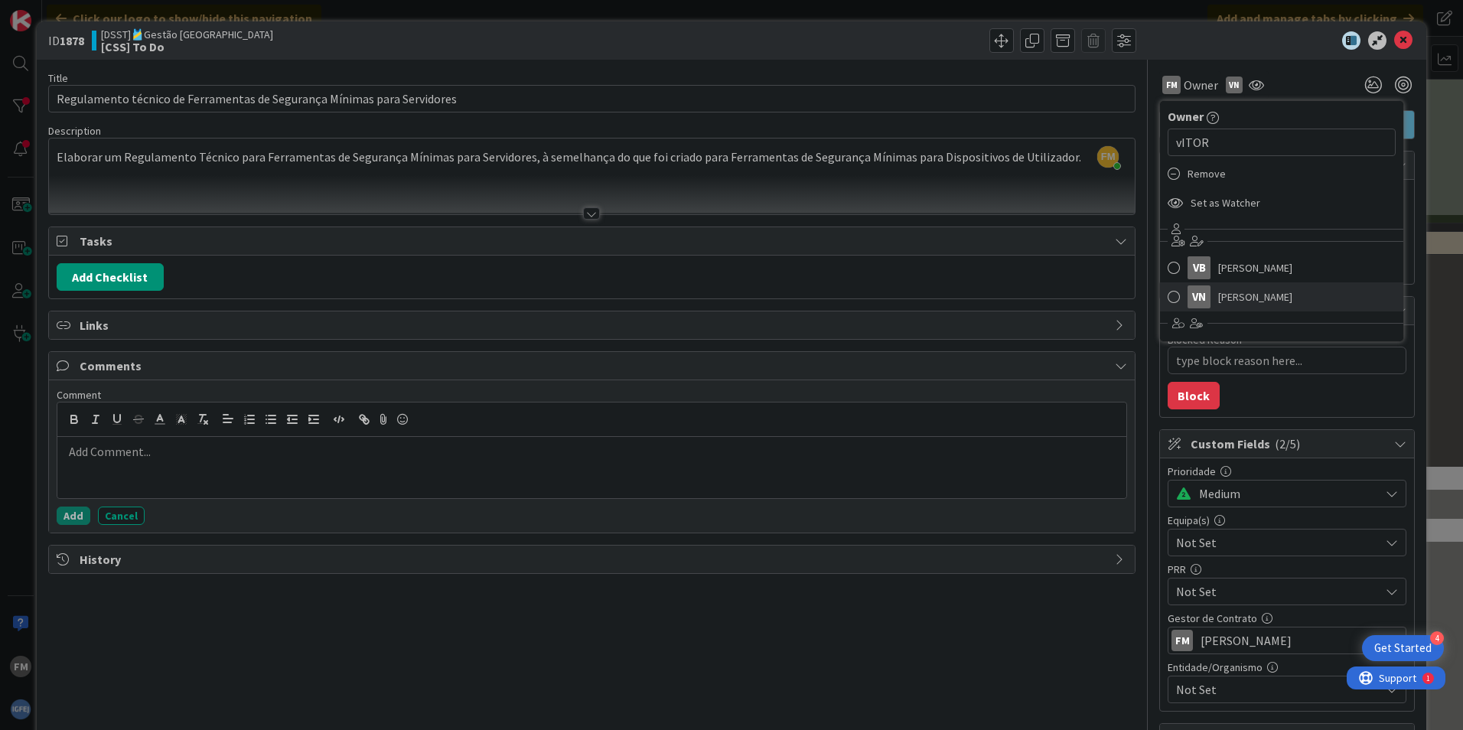
click at [1239, 293] on span "[PERSON_NAME]" at bounding box center [1255, 296] width 74 height 23
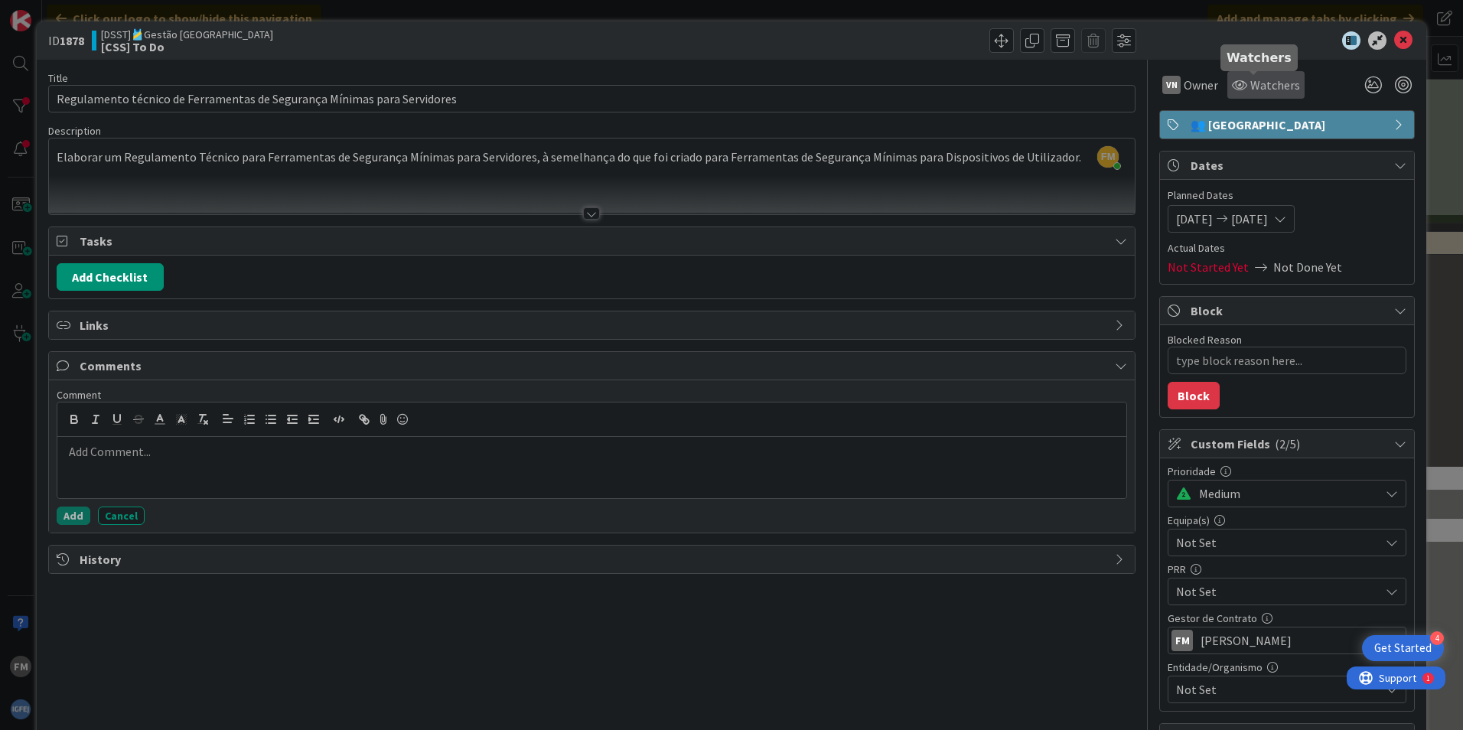
click at [1252, 84] on span "Watchers" at bounding box center [1275, 85] width 50 height 18
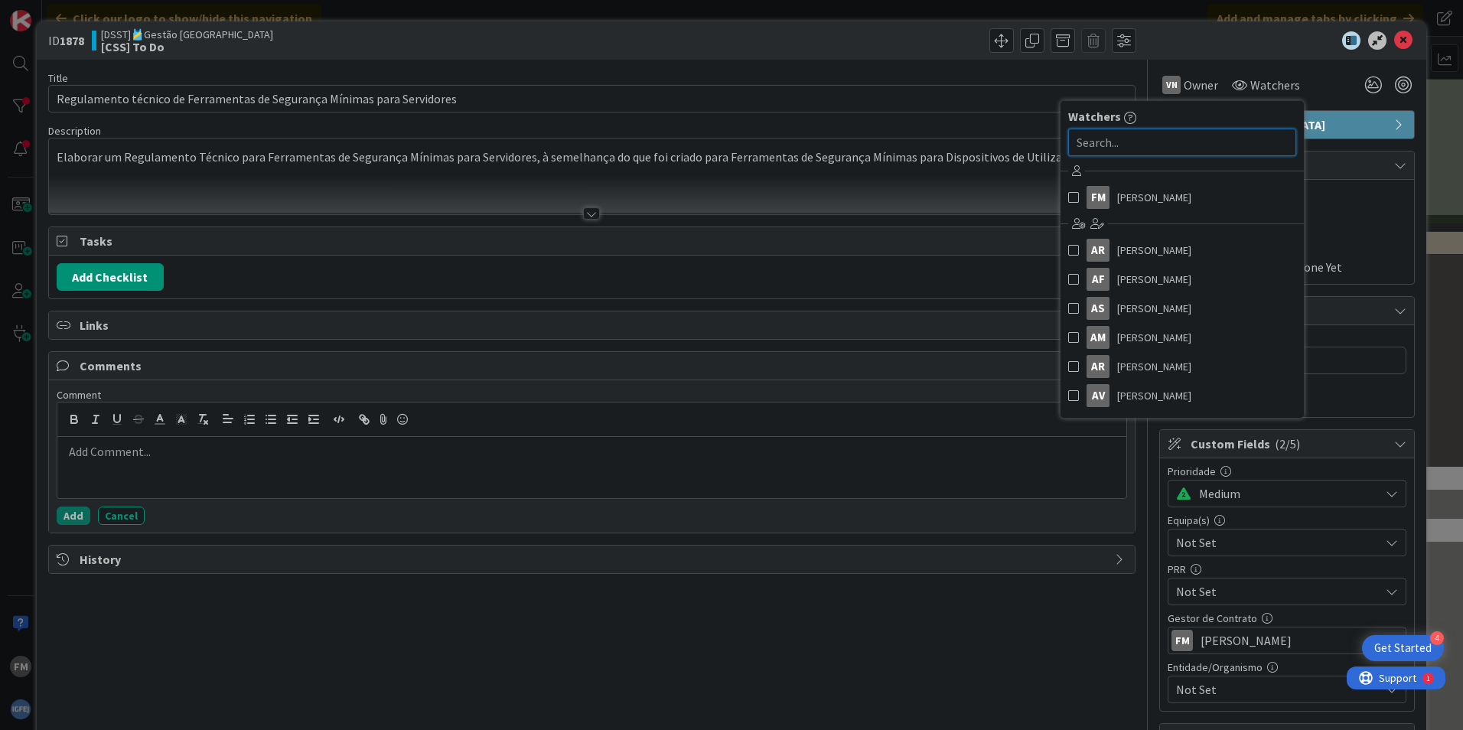
click at [1191, 132] on input "text" at bounding box center [1182, 143] width 228 height 28
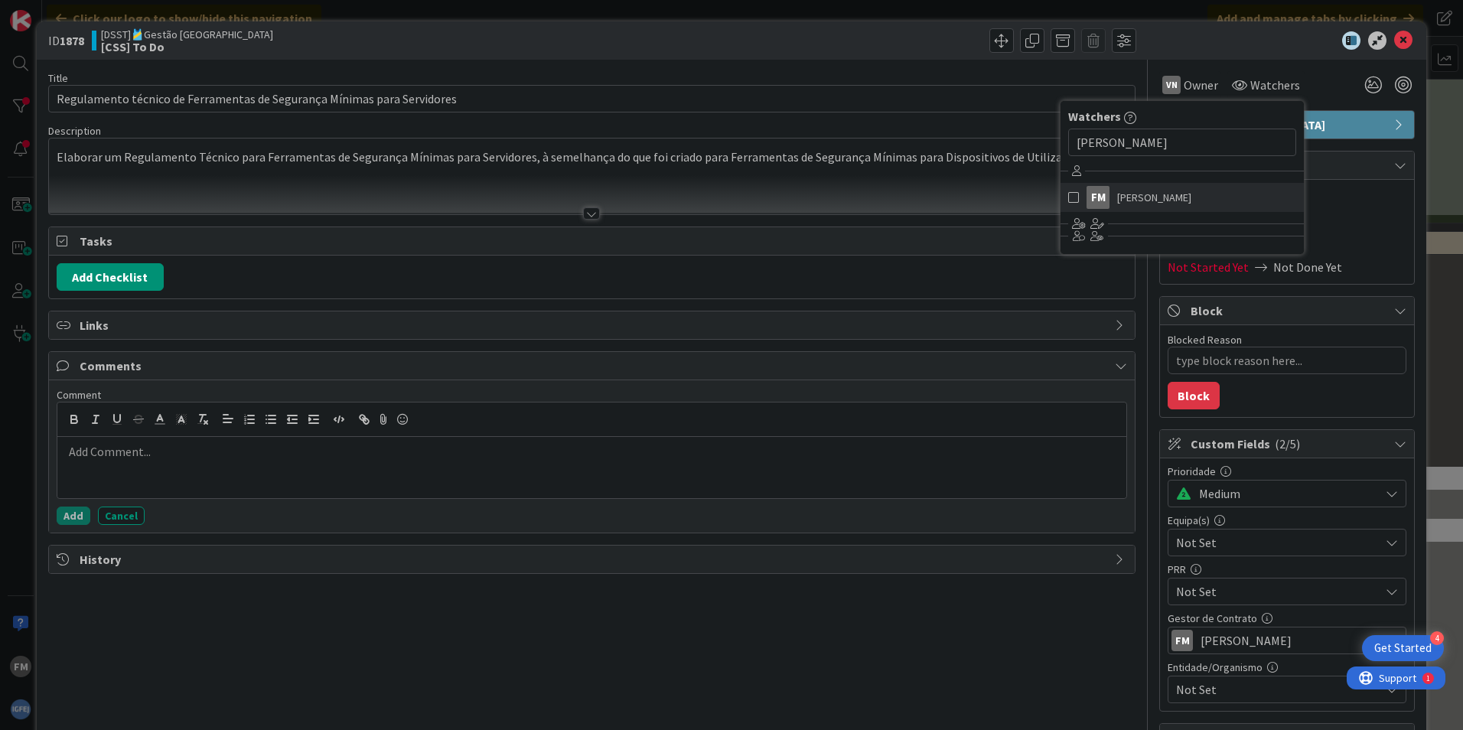
click at [1131, 199] on span "[PERSON_NAME]" at bounding box center [1154, 197] width 74 height 23
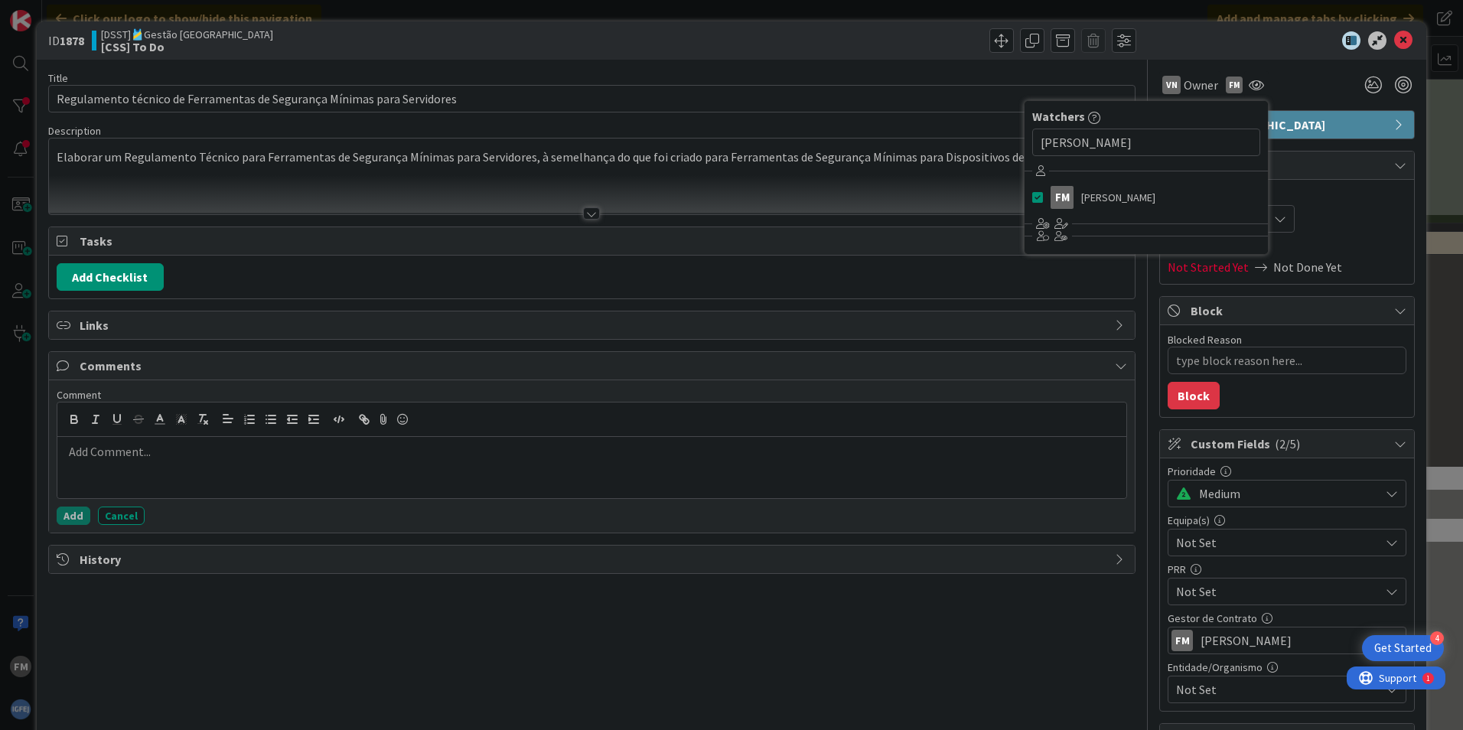
click at [1299, 88] on div "VN Owner Owner vITOR Remove Set as Watcher VB [PERSON_NAME] VN [PERSON_NAME] FM…" at bounding box center [1287, 85] width 256 height 28
